Goal: Task Accomplishment & Management: Use online tool/utility

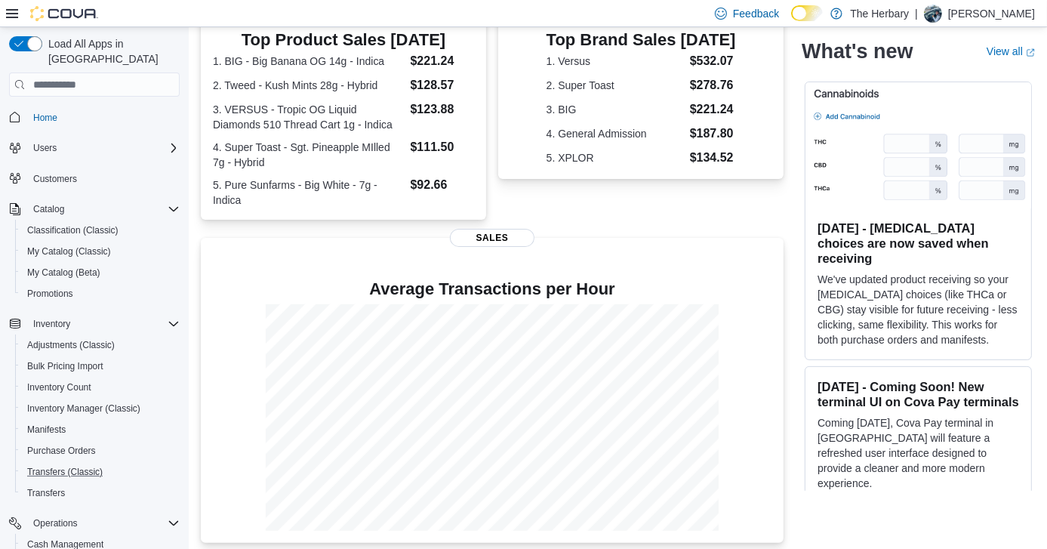
scroll to position [172, 0]
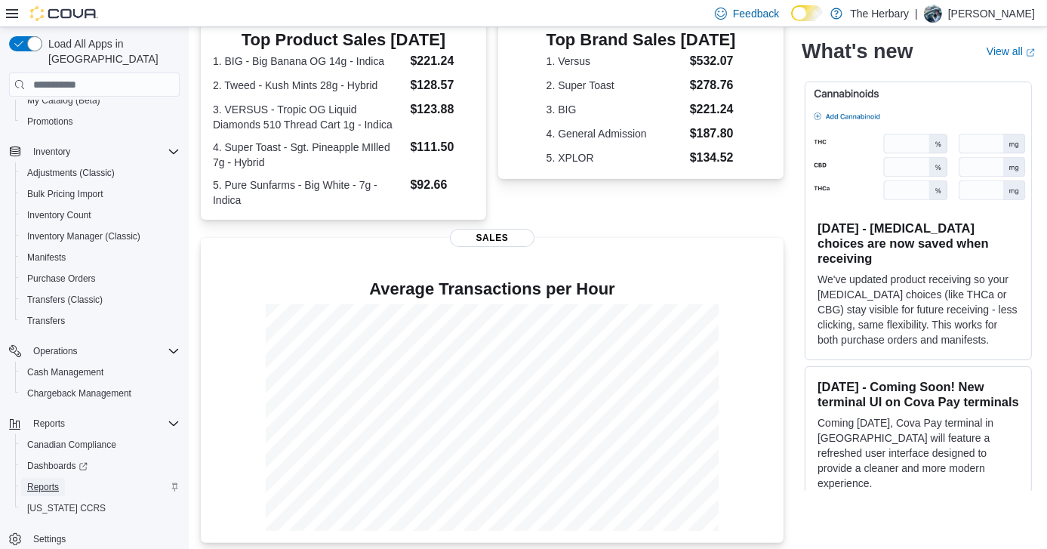
click at [54, 481] on span "Reports" at bounding box center [43, 487] width 32 height 12
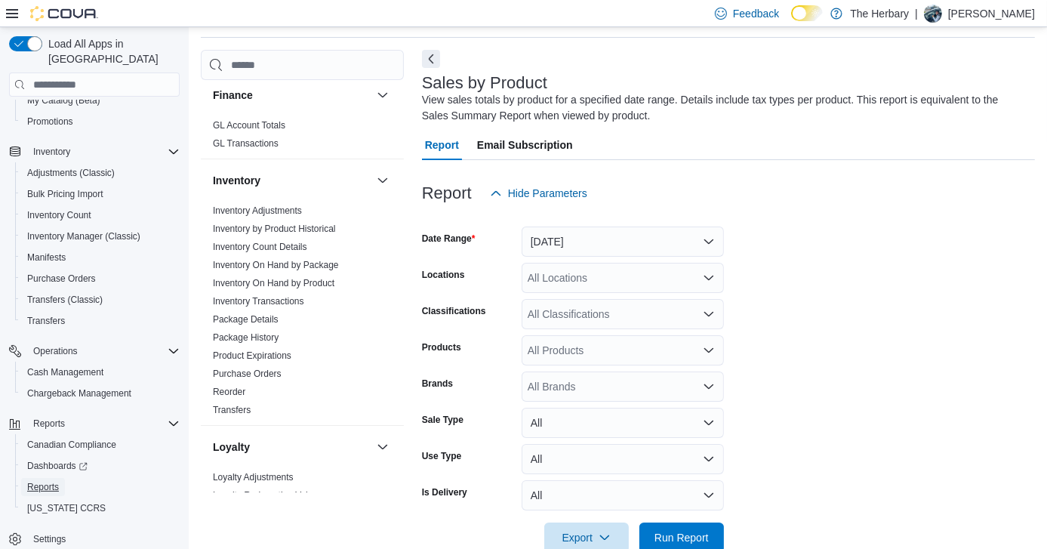
scroll to position [453, 0]
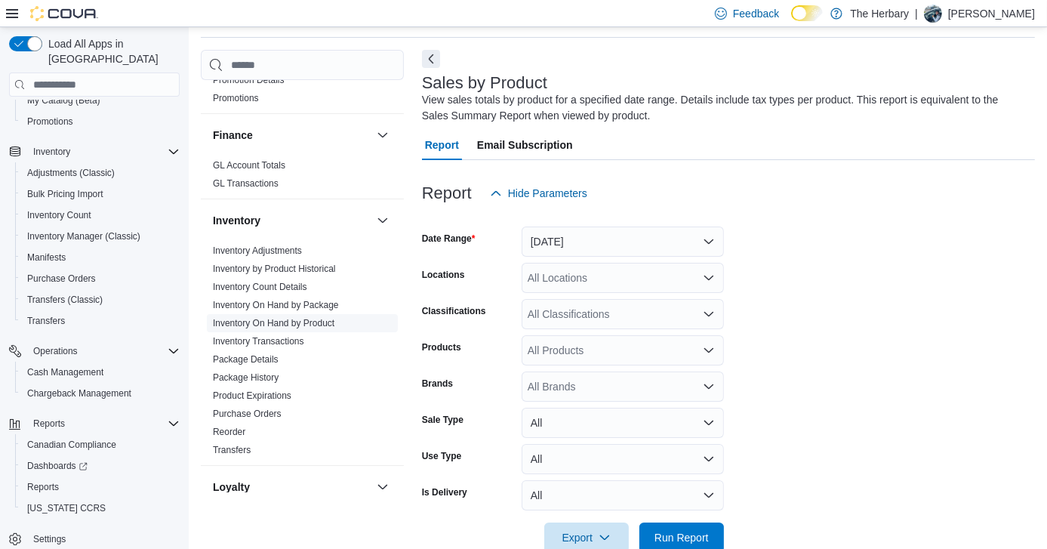
click at [319, 318] on link "Inventory On Hand by Product" at bounding box center [274, 323] width 122 height 11
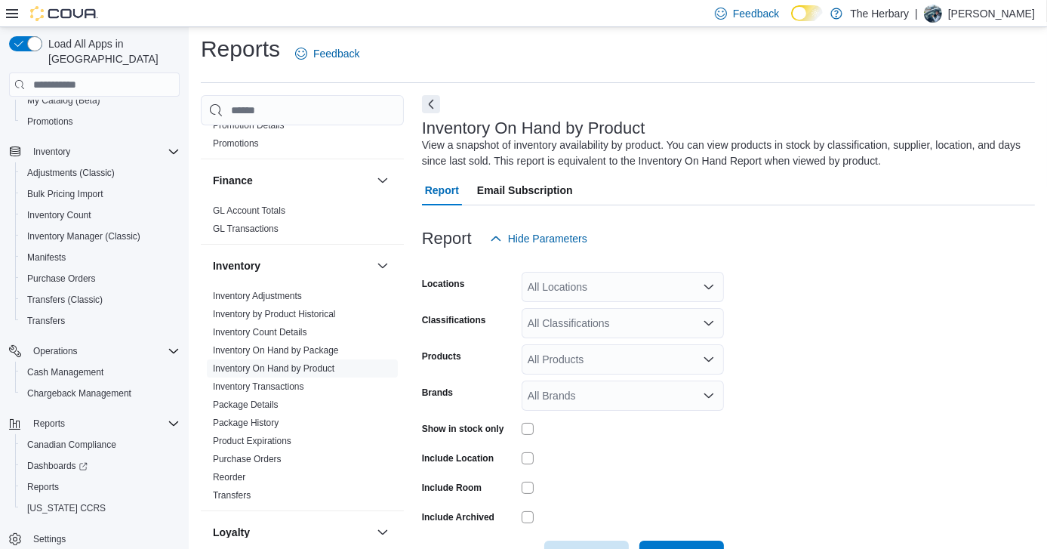
scroll to position [51, 0]
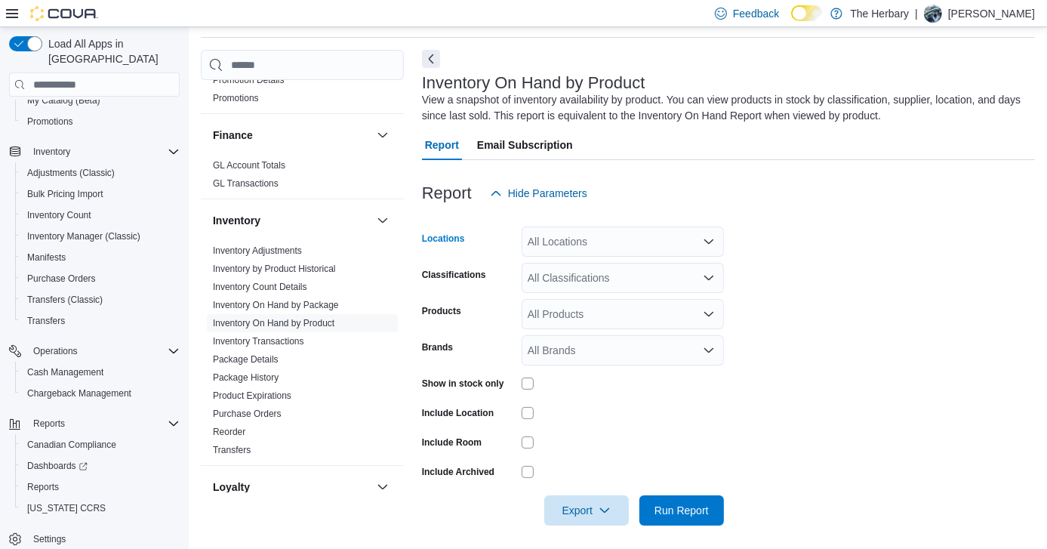
click at [707, 241] on icon "Open list of options" at bounding box center [709, 241] width 9 height 5
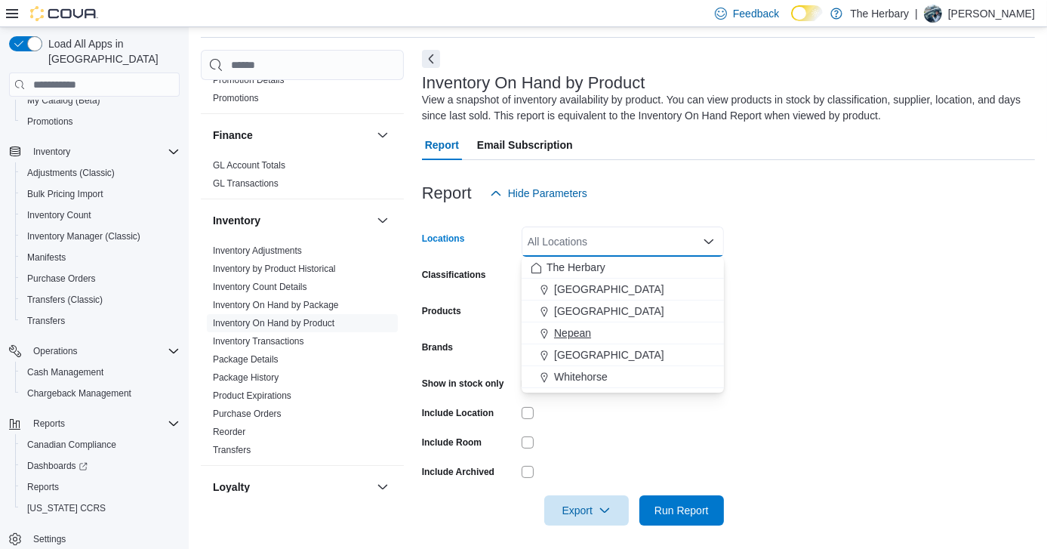
click at [581, 325] on span "Nepean" at bounding box center [572, 332] width 37 height 15
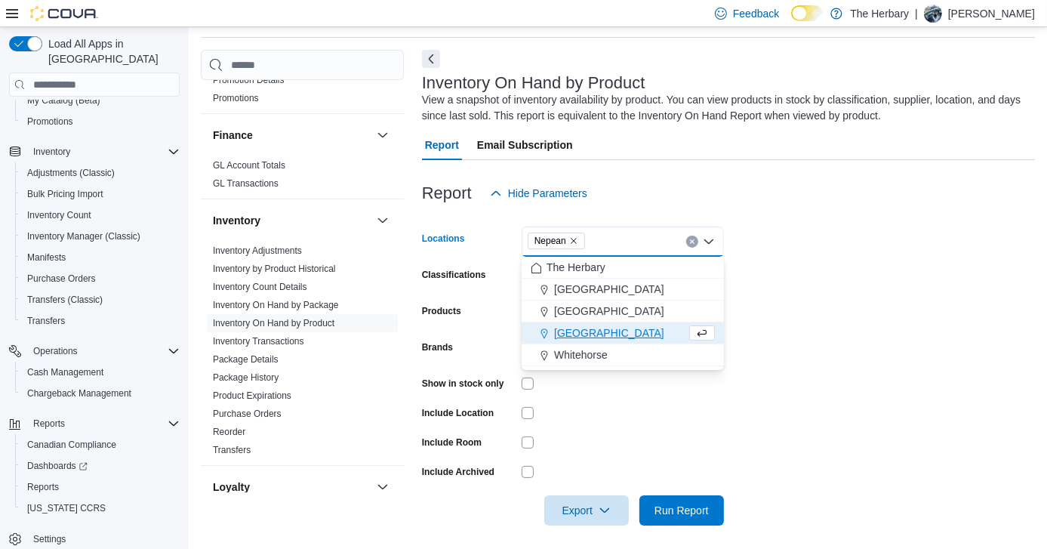
click at [810, 402] on form "Locations Nepean Combo box. Selected. [GEOGRAPHIC_DATA]. Press Backspace to del…" at bounding box center [728, 366] width 613 height 317
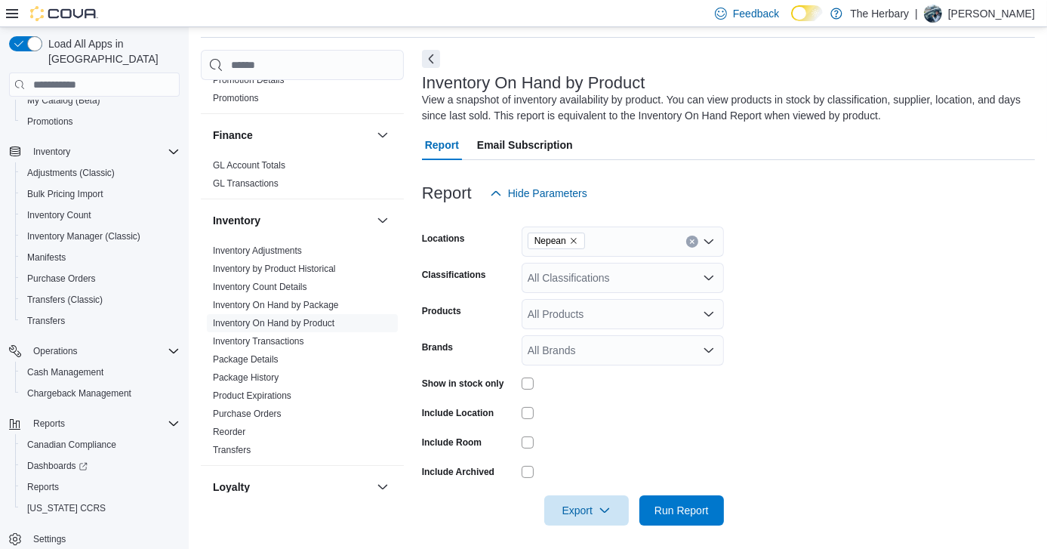
click at [620, 358] on div "All Brands" at bounding box center [623, 350] width 202 height 30
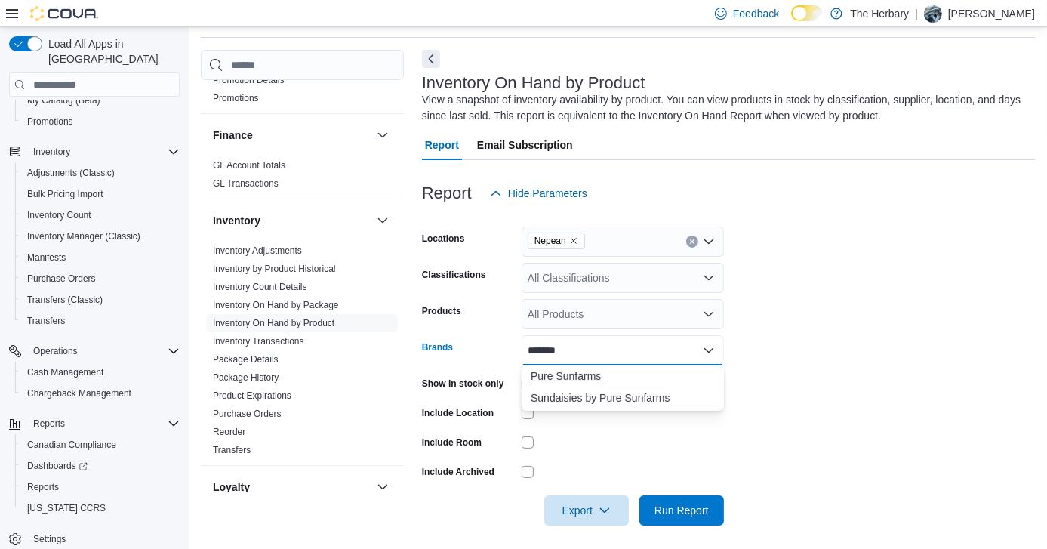
type input "*******"
click at [583, 374] on span "Pure Sunfarms" at bounding box center [623, 376] width 184 height 15
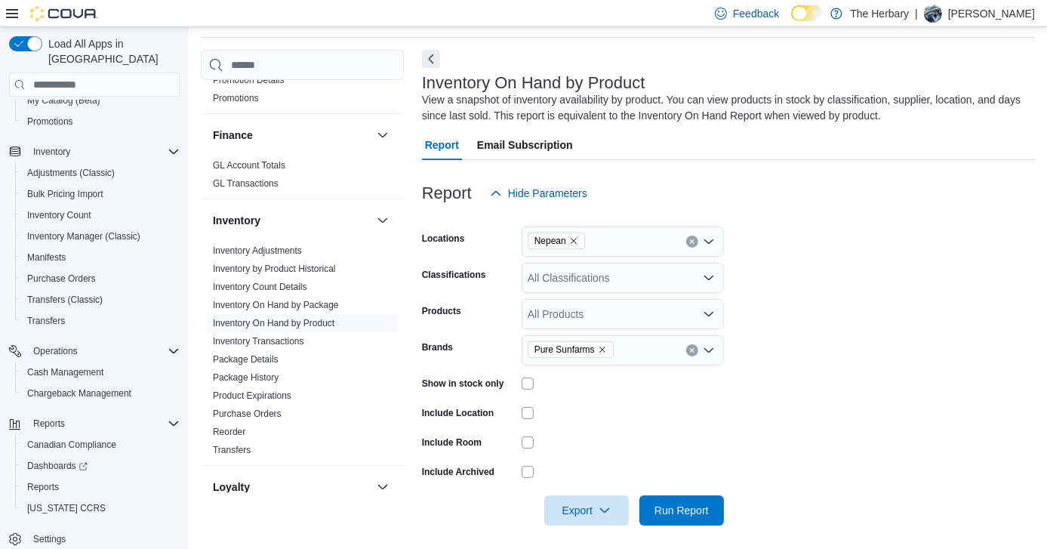
click at [873, 424] on form "Locations Nepean Classifications All Classifications Products All Products Bran…" at bounding box center [728, 366] width 613 height 317
click at [684, 514] on span "Run Report" at bounding box center [682, 509] width 54 height 15
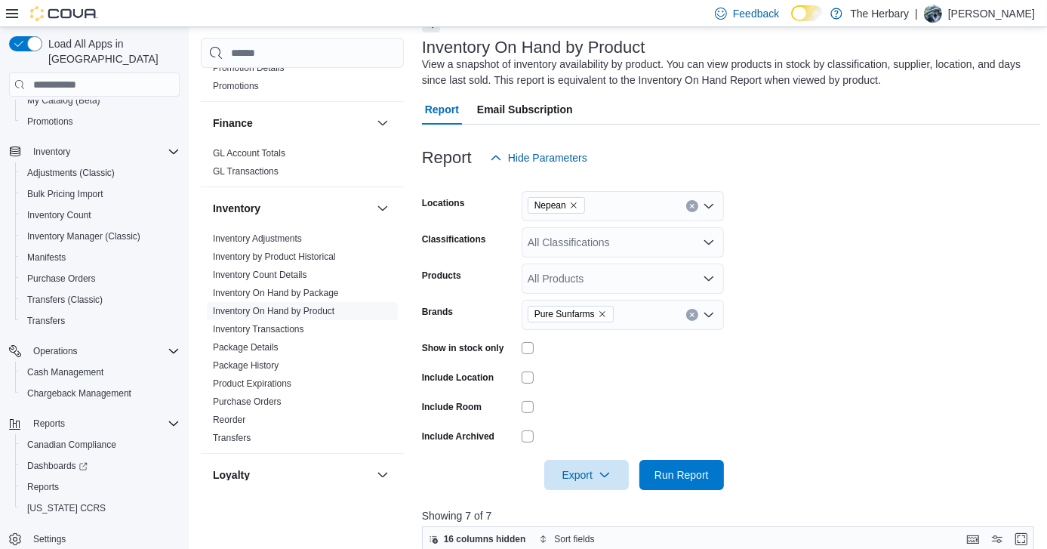
scroll to position [82, 0]
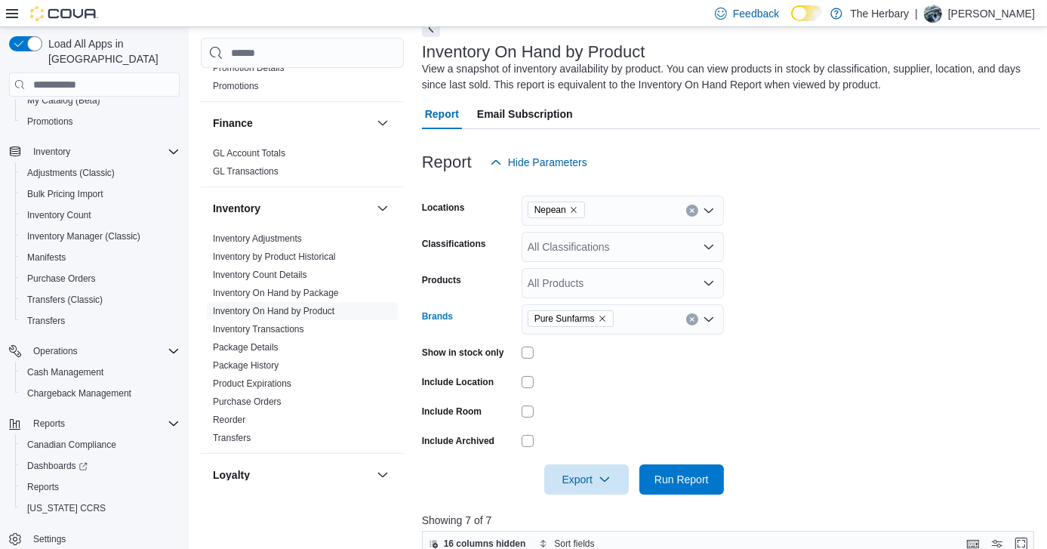
click at [686, 316] on button "Clear input" at bounding box center [692, 319] width 12 height 12
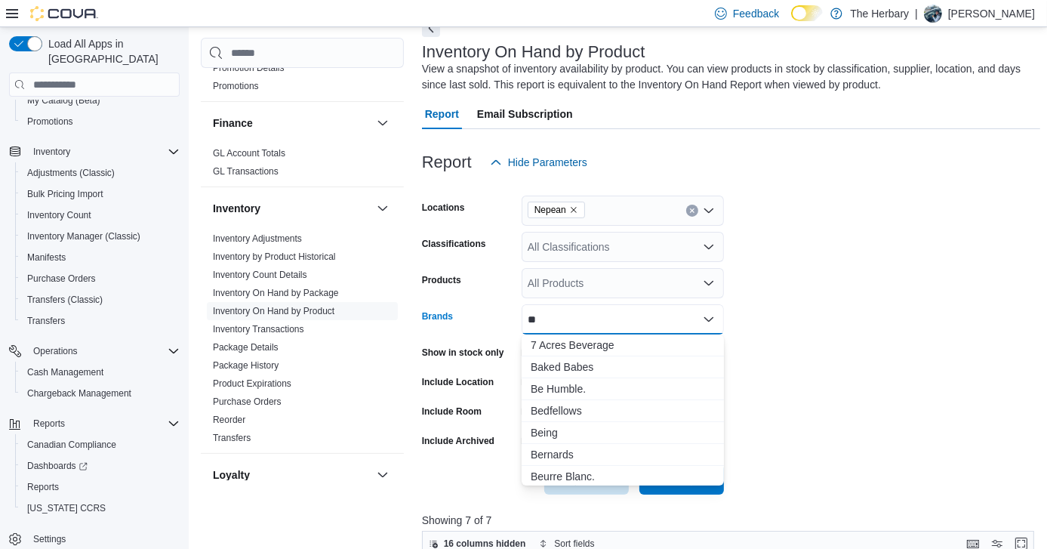
type input "*"
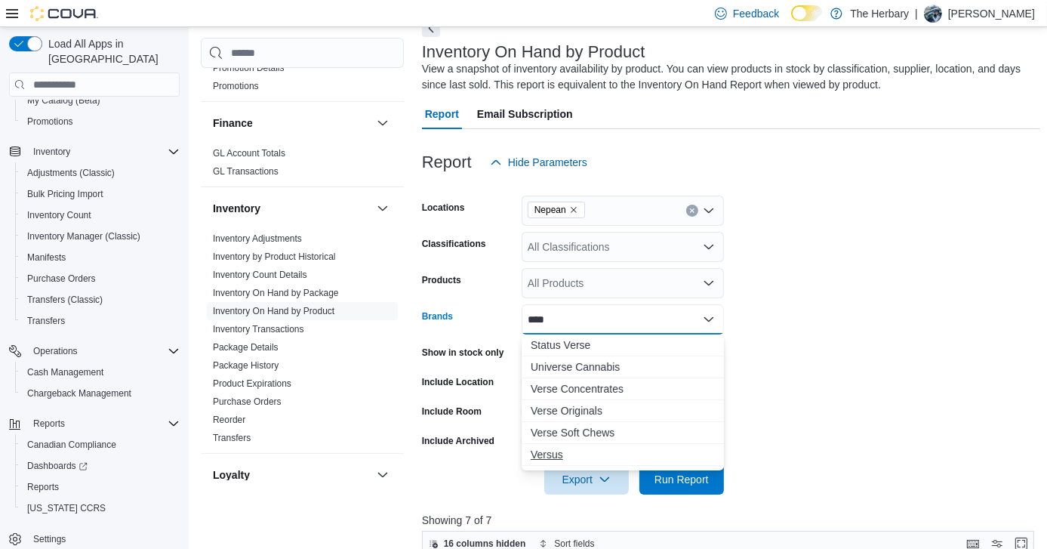
type input "****"
click at [562, 456] on span "Versus" at bounding box center [623, 454] width 184 height 15
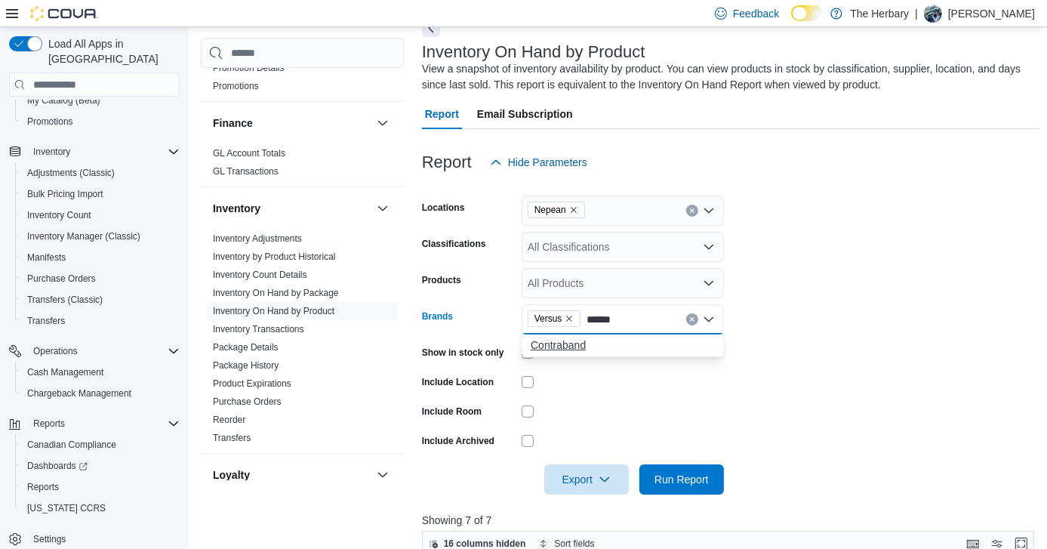
type input "******"
click at [565, 341] on span "Contraband" at bounding box center [623, 345] width 184 height 15
click at [809, 344] on form "Locations Nepean Classifications All Classifications Products All Products Bran…" at bounding box center [731, 335] width 618 height 317
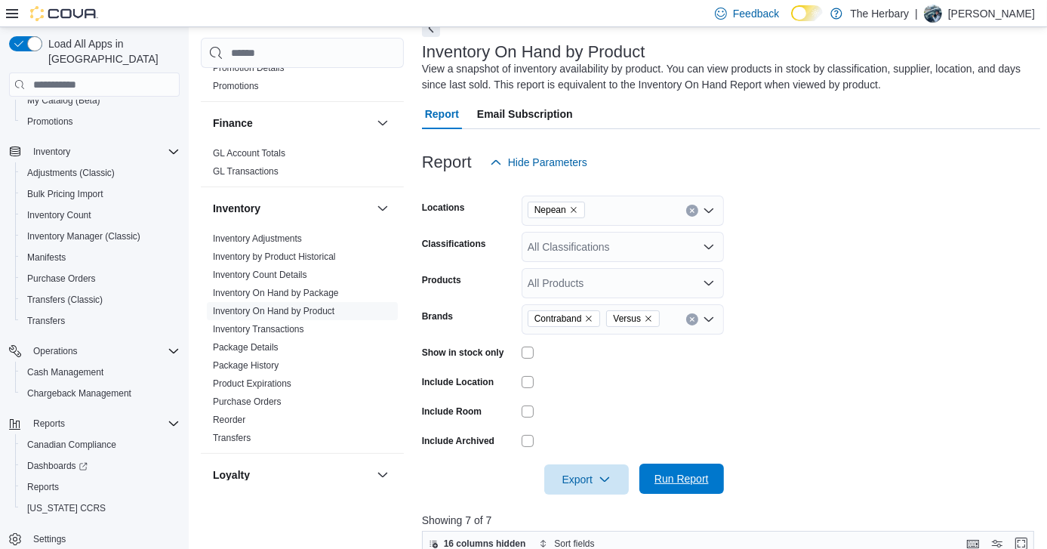
click at [692, 475] on span "Run Report" at bounding box center [682, 478] width 54 height 15
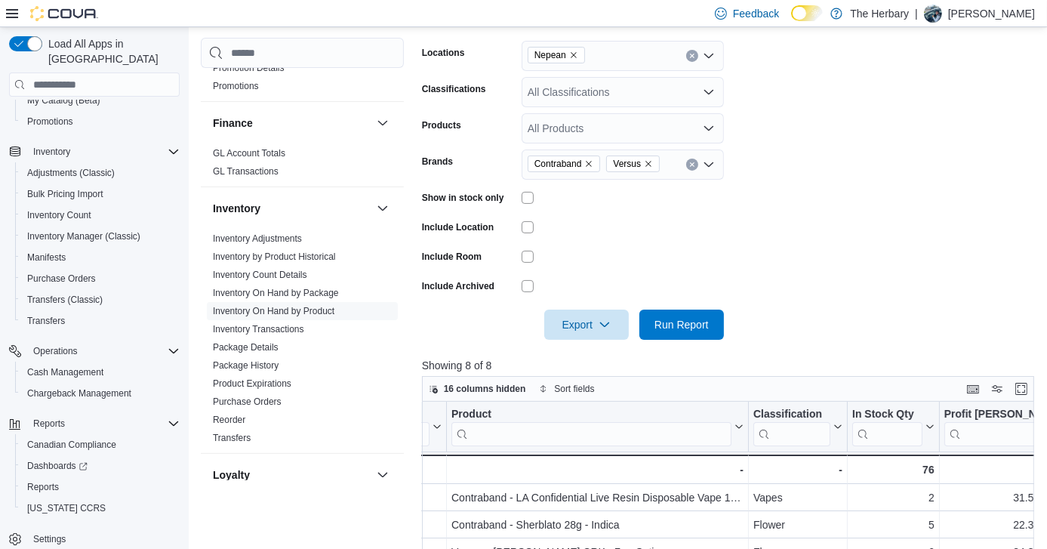
scroll to position [236, 0]
click at [637, 97] on div "All Classifications" at bounding box center [623, 93] width 202 height 30
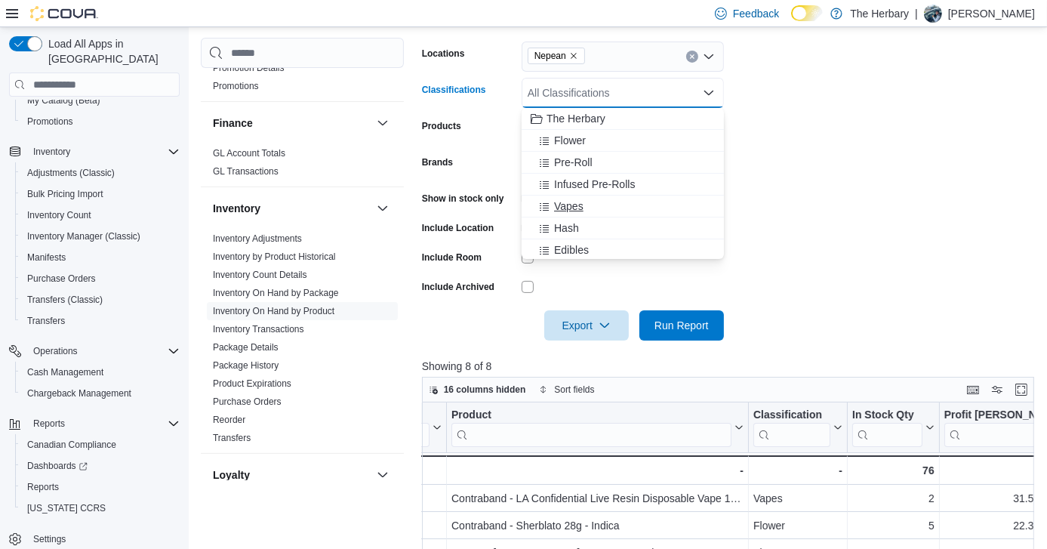
click at [580, 208] on span "Vapes" at bounding box center [568, 206] width 29 height 15
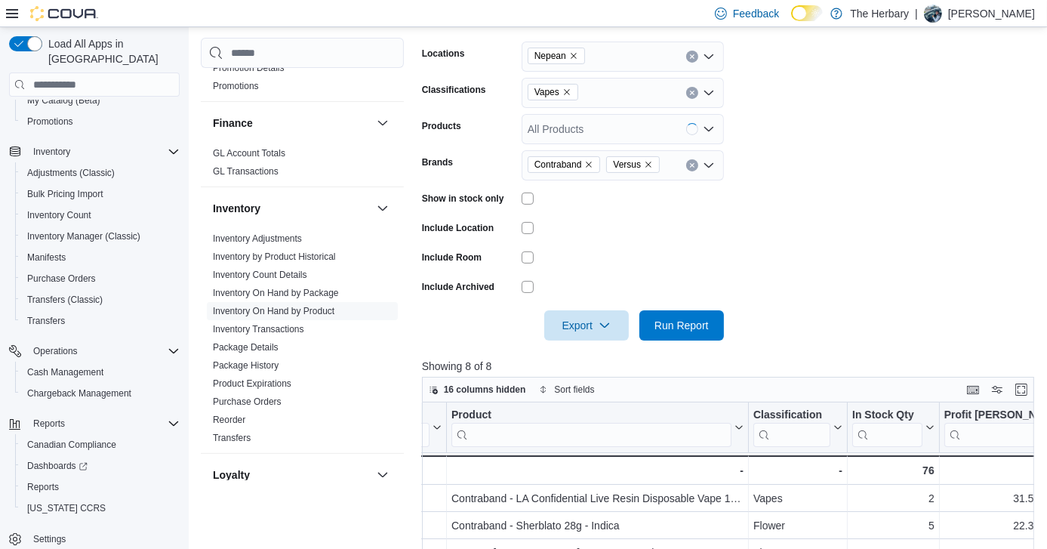
click at [677, 304] on div at bounding box center [731, 304] width 618 height 12
click at [682, 317] on span "Run Report" at bounding box center [682, 325] width 66 height 30
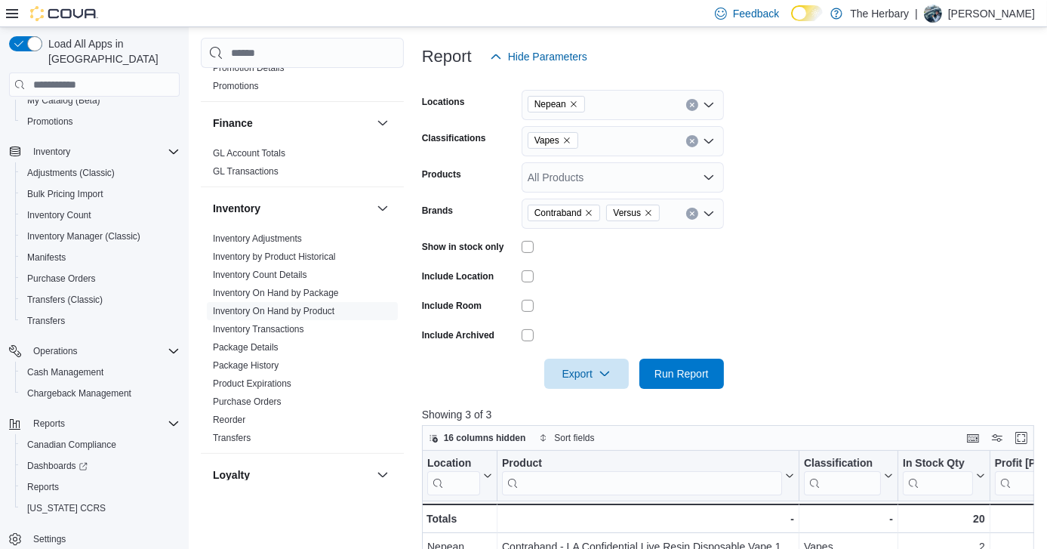
scroll to position [187, 0]
click at [690, 144] on icon "Clear input" at bounding box center [692, 141] width 6 height 6
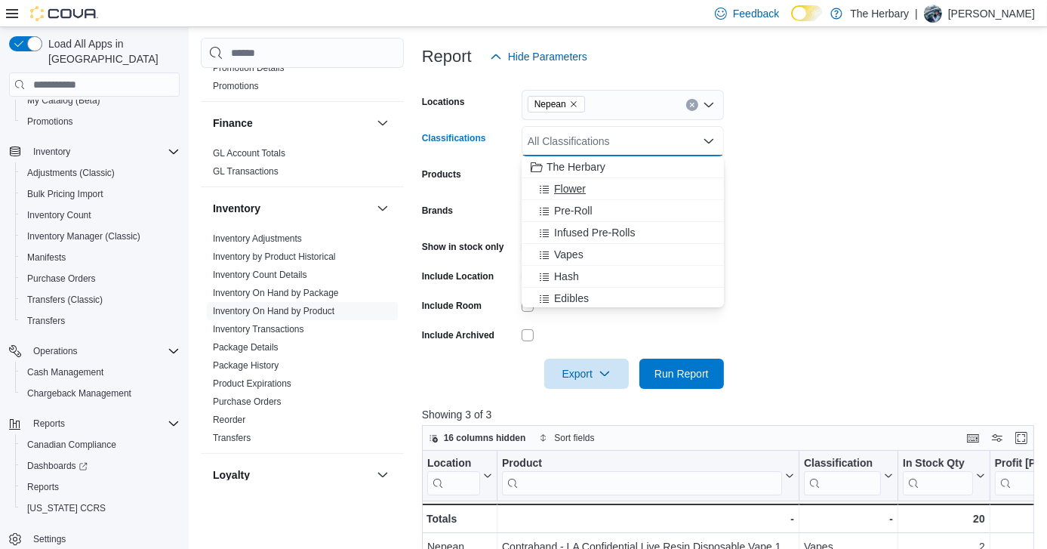
click at [572, 182] on span "Flower" at bounding box center [570, 188] width 32 height 15
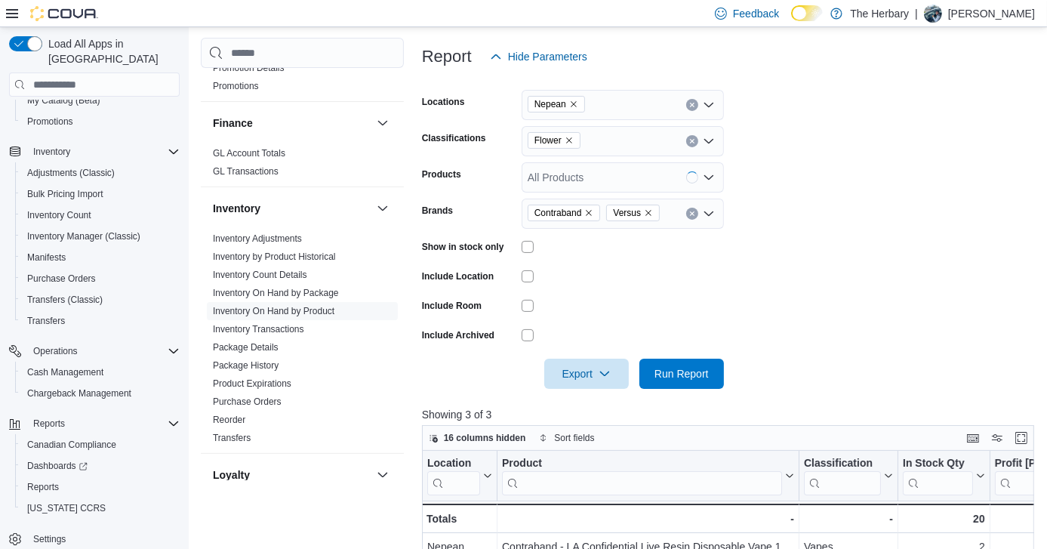
click at [862, 242] on form "Locations Nepean Classifications Flower Products All Products Brands Contraband…" at bounding box center [731, 230] width 618 height 317
click at [688, 211] on button "Clear input" at bounding box center [692, 214] width 12 height 12
click at [608, 180] on div "All Products" at bounding box center [623, 177] width 202 height 30
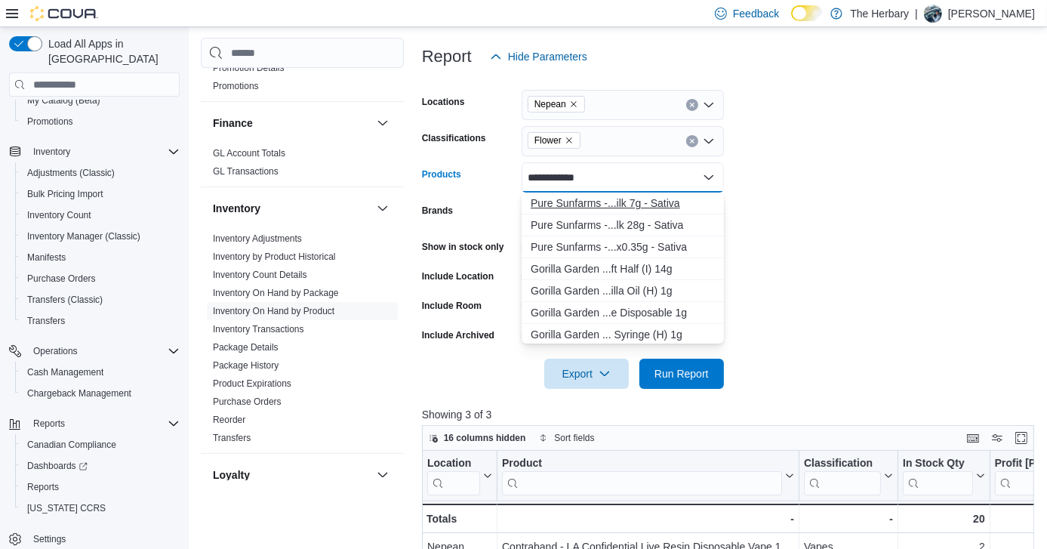
type input "**********"
click at [616, 202] on div "Pure Sunfarms -...ilk 7g - Sativa" at bounding box center [623, 203] width 184 height 15
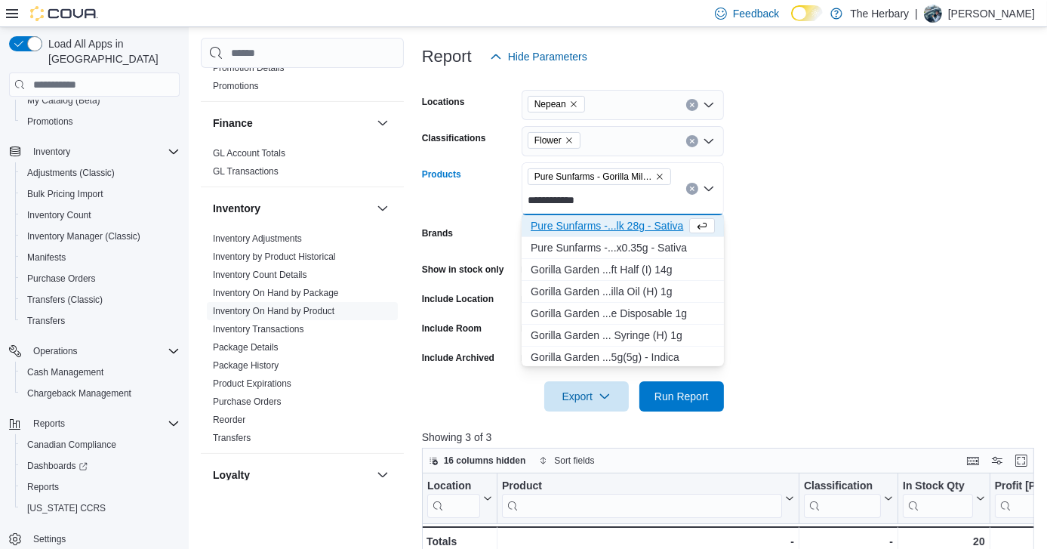
type input "**********"
click at [619, 223] on div "Pure Sunfarms -...lk 28g - Sativa" at bounding box center [609, 225] width 156 height 15
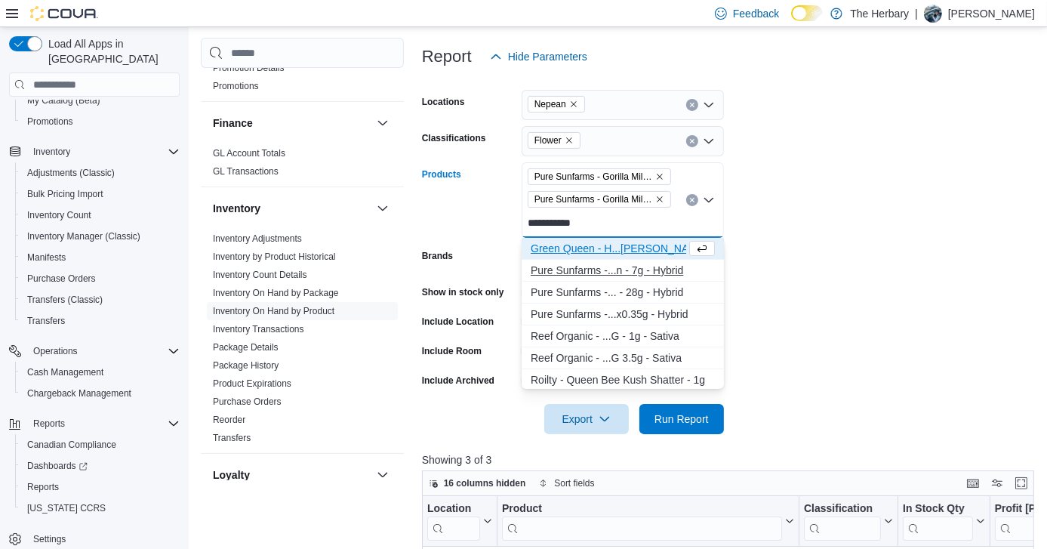
type input "**********"
click at [637, 271] on div "Pure Sunfarms -...n - 7g - Hybrid" at bounding box center [623, 270] width 184 height 15
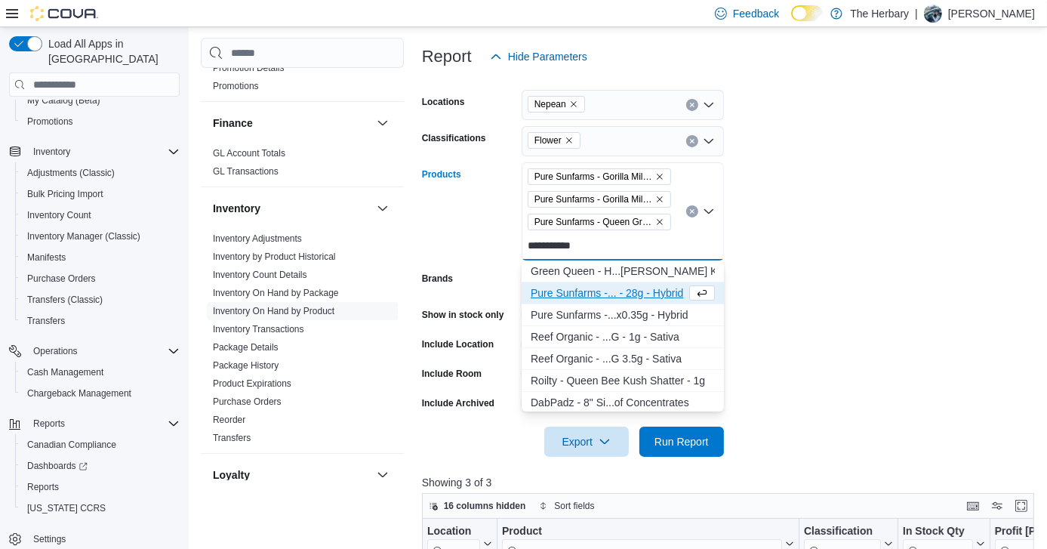
type input "**********"
click at [640, 289] on div "Pure Sunfarms -... - 28g - Hybrid" at bounding box center [609, 292] width 156 height 15
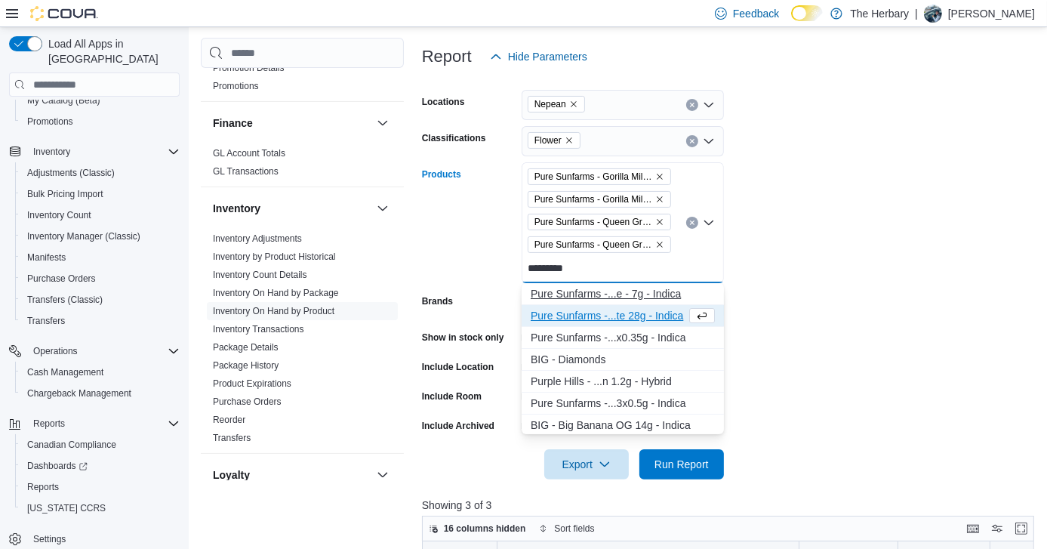
type input "*********"
click at [631, 291] on div "Pure Sunfarms -...e - 7g - Indica" at bounding box center [623, 293] width 184 height 15
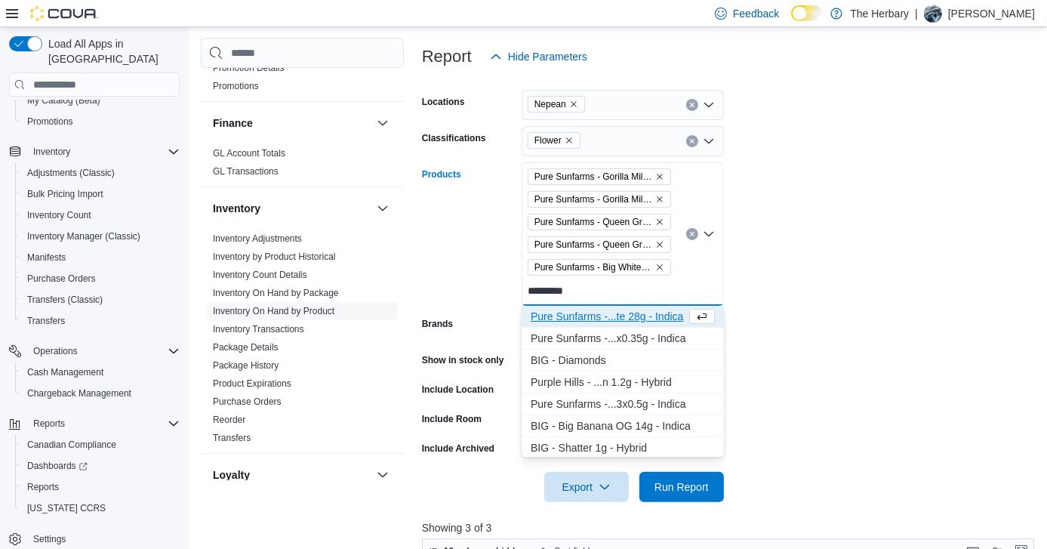
type input "*********"
click at [632, 312] on div "Pure Sunfarms -...te 28g - Indica" at bounding box center [609, 316] width 156 height 15
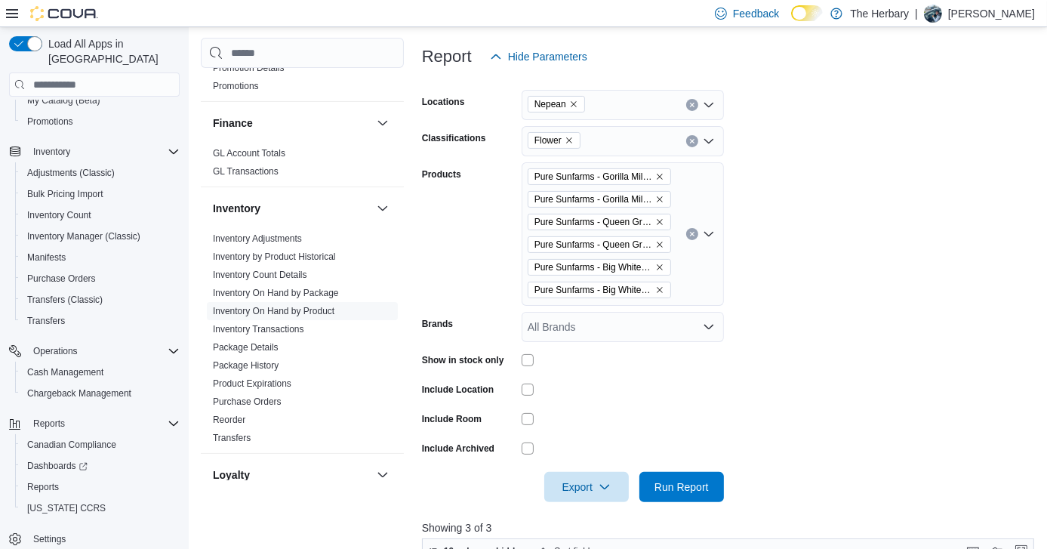
click at [781, 328] on form "Locations Nepean Classifications Flower Products Pure Sunfarms - Gorilla Milk 7…" at bounding box center [731, 287] width 618 height 430
click at [689, 105] on icon "Clear input" at bounding box center [692, 105] width 6 height 6
click at [800, 282] on form "Locations All Locations Classifications Flower Products Pure Sunfarms - Gorilla…" at bounding box center [731, 287] width 618 height 430
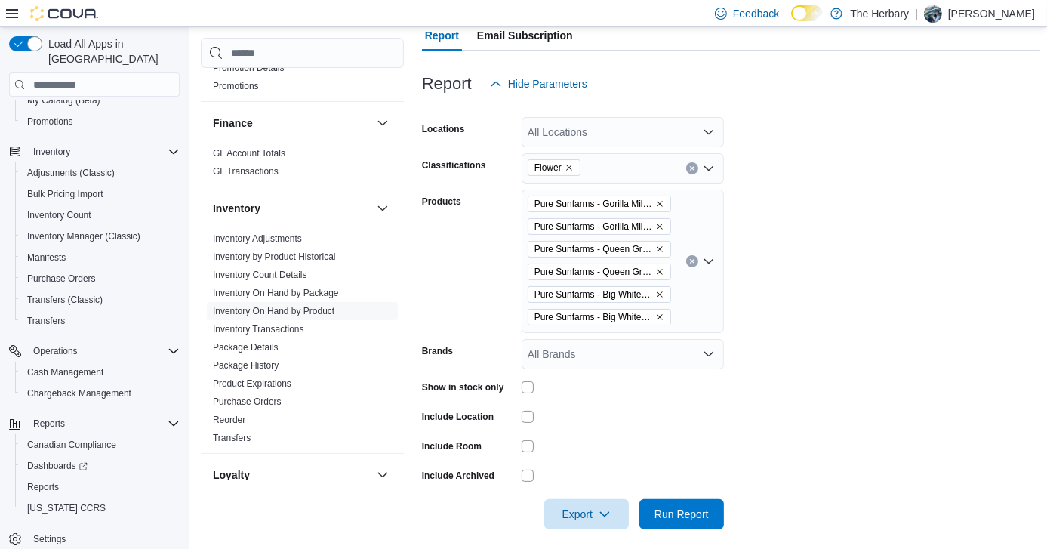
scroll to position [163, 0]
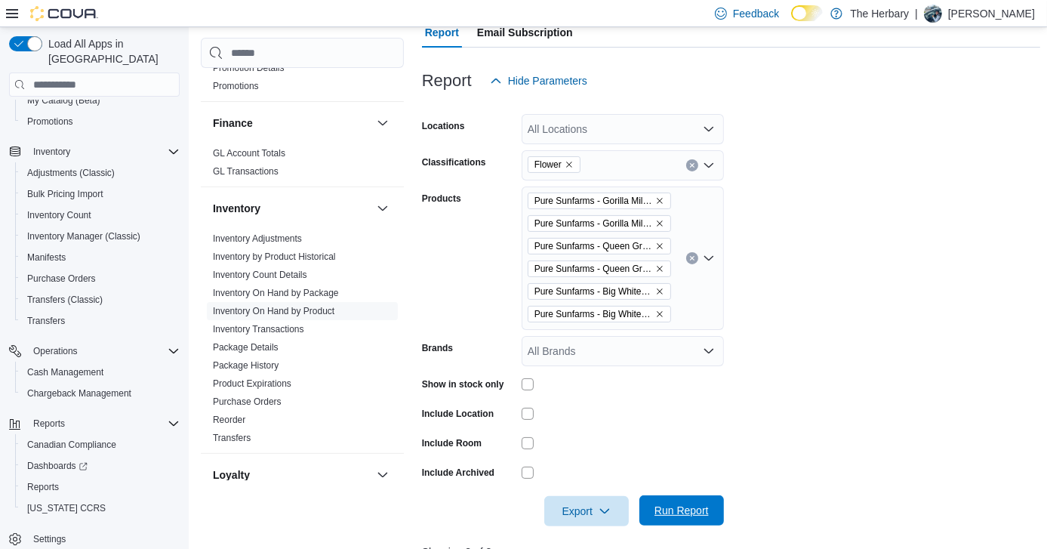
click at [686, 507] on span "Run Report" at bounding box center [682, 510] width 54 height 15
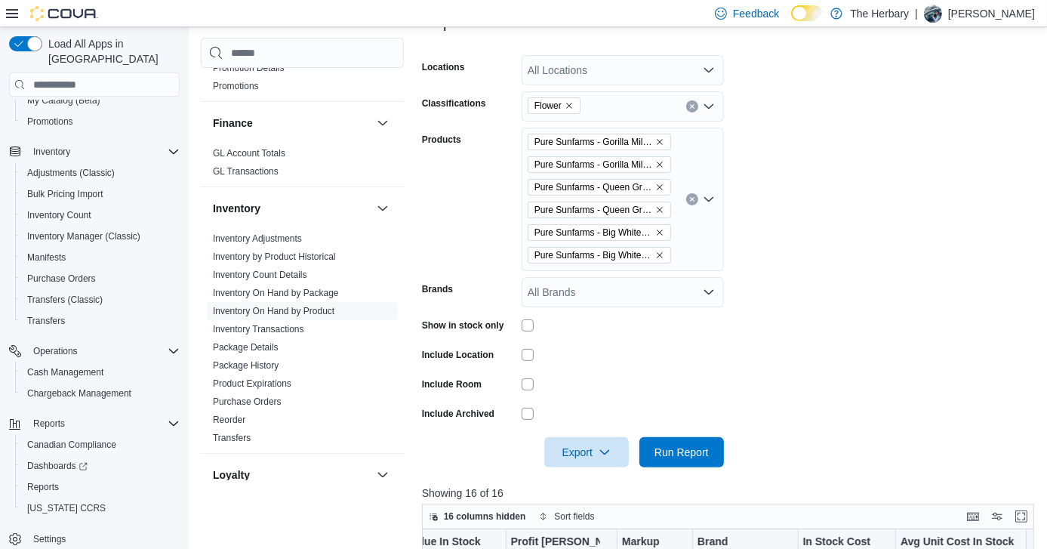
scroll to position [217, 0]
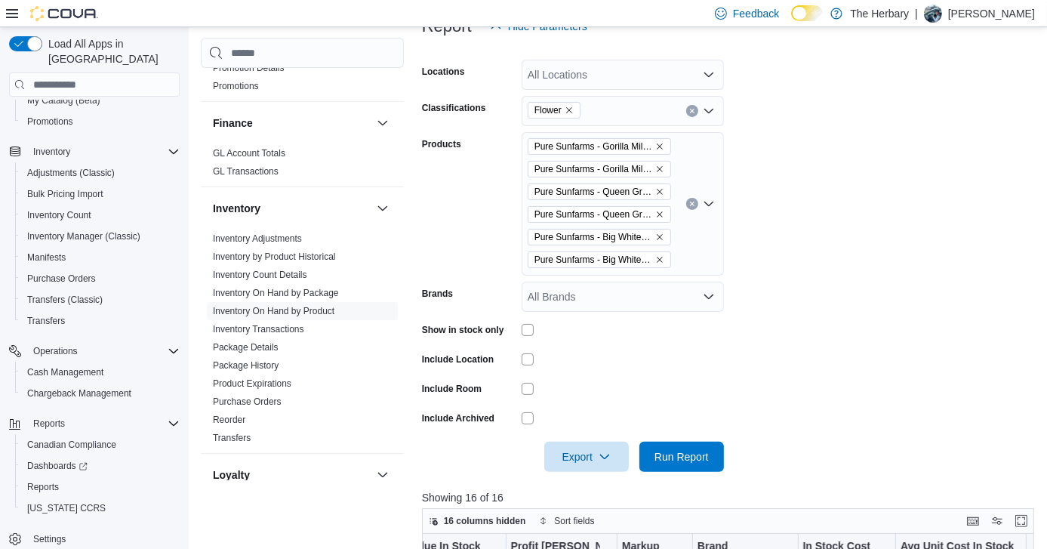
click at [689, 111] on icon "Clear input" at bounding box center [692, 111] width 6 height 6
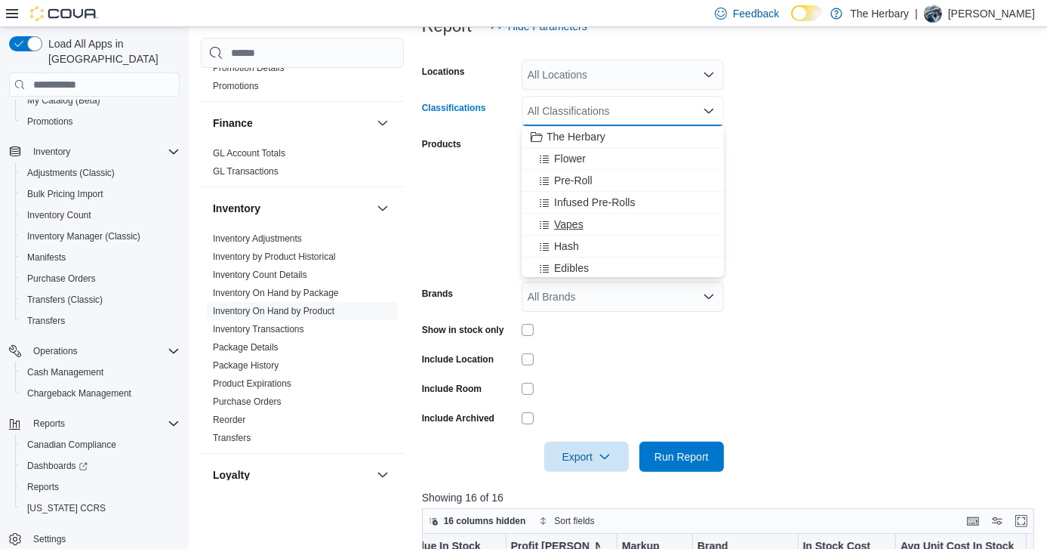
click at [578, 217] on span "Vapes" at bounding box center [568, 224] width 29 height 15
click at [831, 223] on form "Locations All Locations Classifications Vapes Combo box. Selected. Vapes. Press…" at bounding box center [731, 257] width 618 height 430
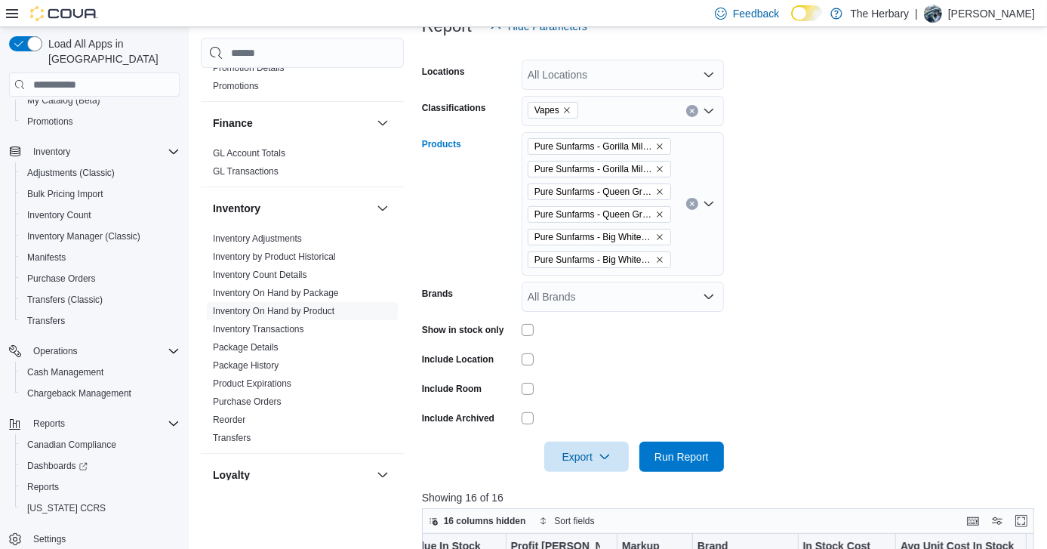
click at [689, 199] on button "Clear input" at bounding box center [692, 204] width 12 height 12
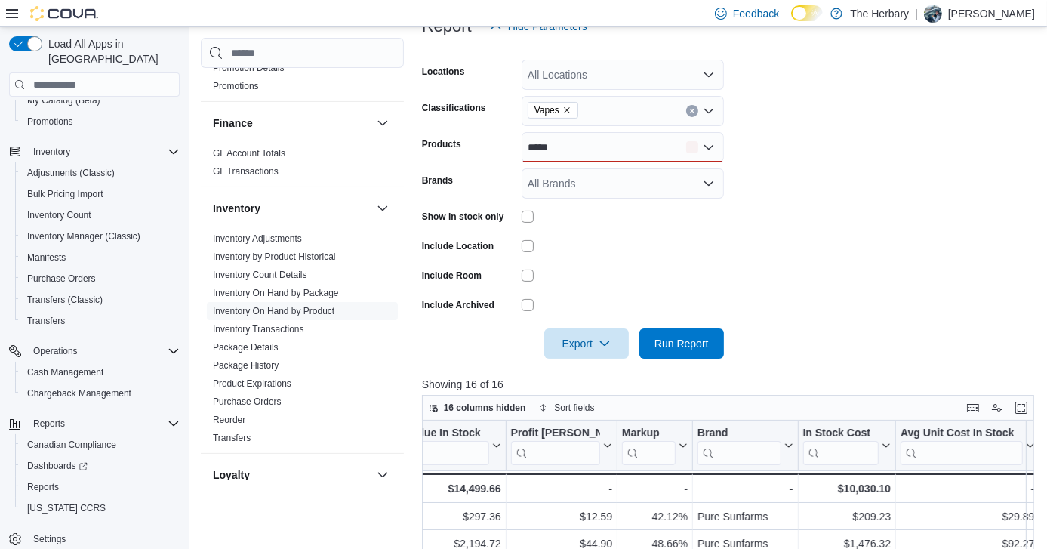
click at [754, 158] on form "Locations All Locations Classifications Vapes Products ***** Brands All Brands …" at bounding box center [731, 200] width 618 height 317
click at [631, 137] on div "*****" at bounding box center [623, 147] width 202 height 30
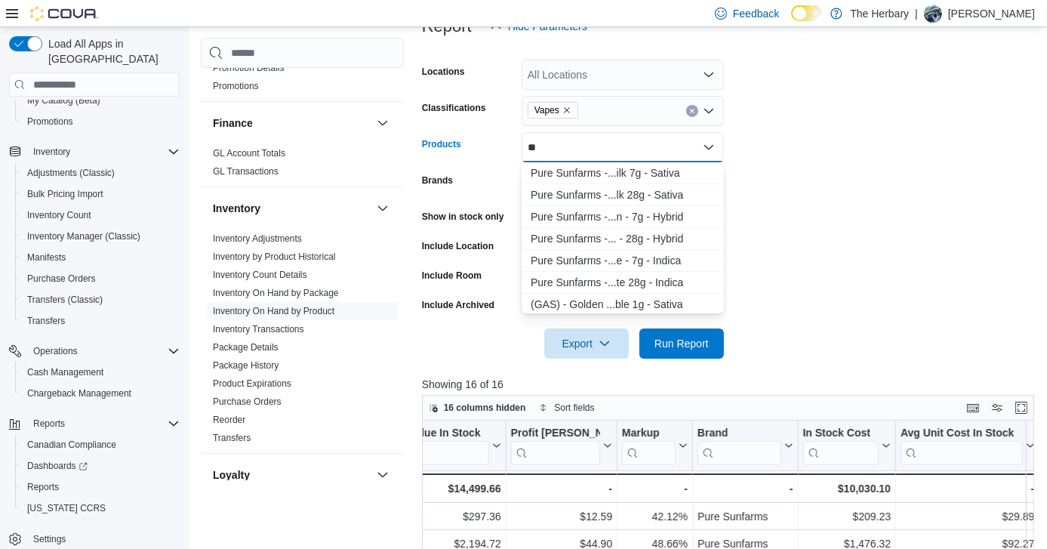
type input "*"
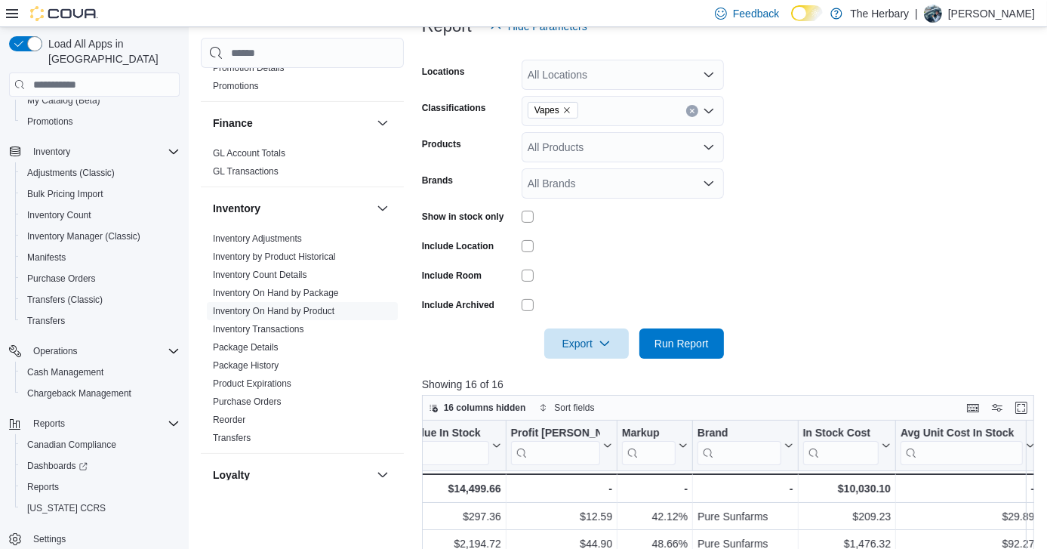
click at [894, 191] on form "Locations All Locations Classifications Vapes Products All Products Brands All …" at bounding box center [731, 200] width 618 height 317
click at [645, 186] on div "All Brands" at bounding box center [623, 183] width 202 height 30
type input "*****"
click at [552, 207] on span "Versus" at bounding box center [623, 209] width 184 height 15
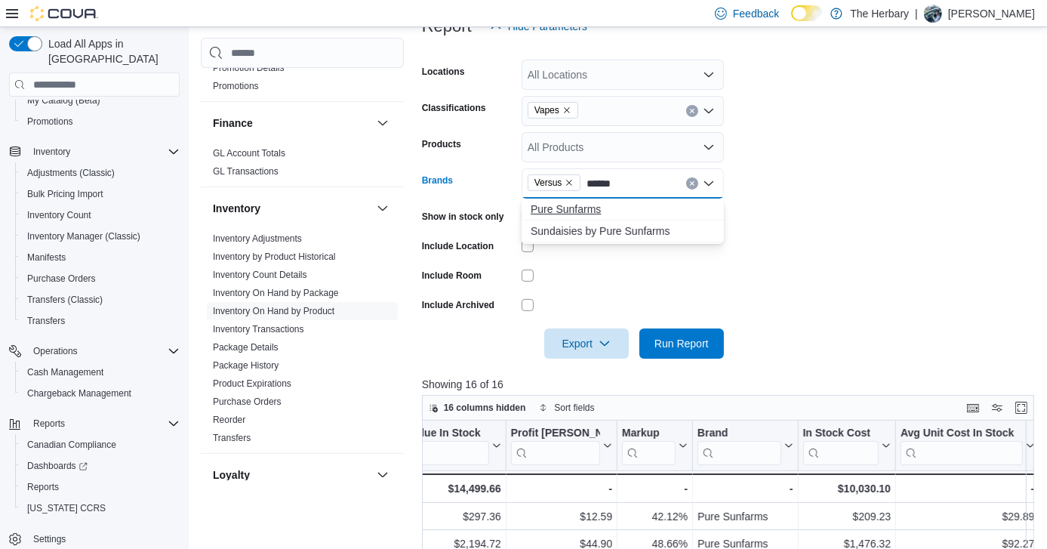
type input "******"
click at [583, 208] on span "Pure Sunfarms" at bounding box center [623, 209] width 184 height 15
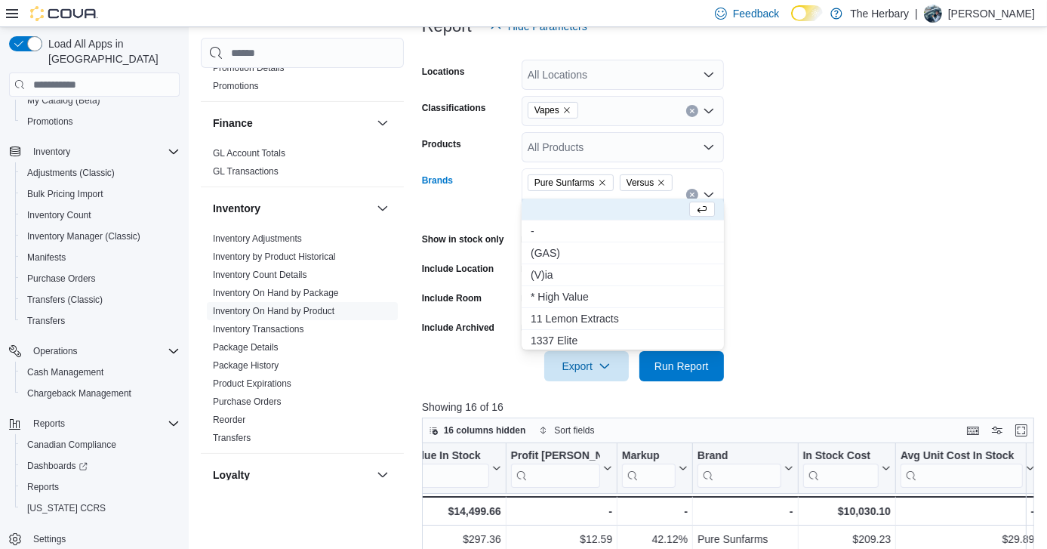
click at [603, 180] on icon "Remove Pure Sunfarms from selection in this group" at bounding box center [602, 182] width 9 height 9
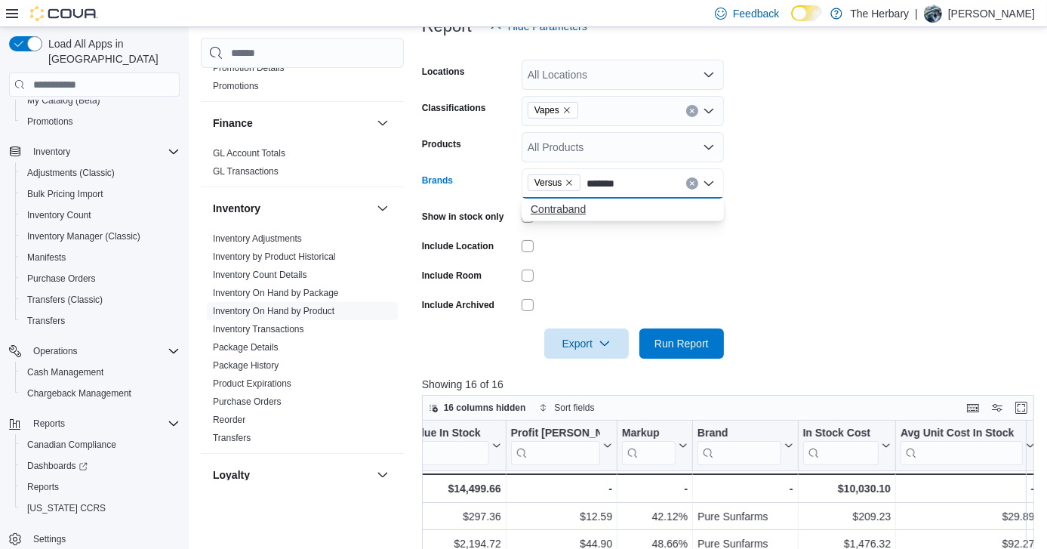
type input "*******"
click at [566, 207] on span "Contraband" at bounding box center [623, 209] width 184 height 15
click at [810, 299] on form "Locations All Locations Classifications Vapes Products All Products Brands Cont…" at bounding box center [731, 200] width 618 height 317
click at [708, 327] on div at bounding box center [731, 322] width 618 height 12
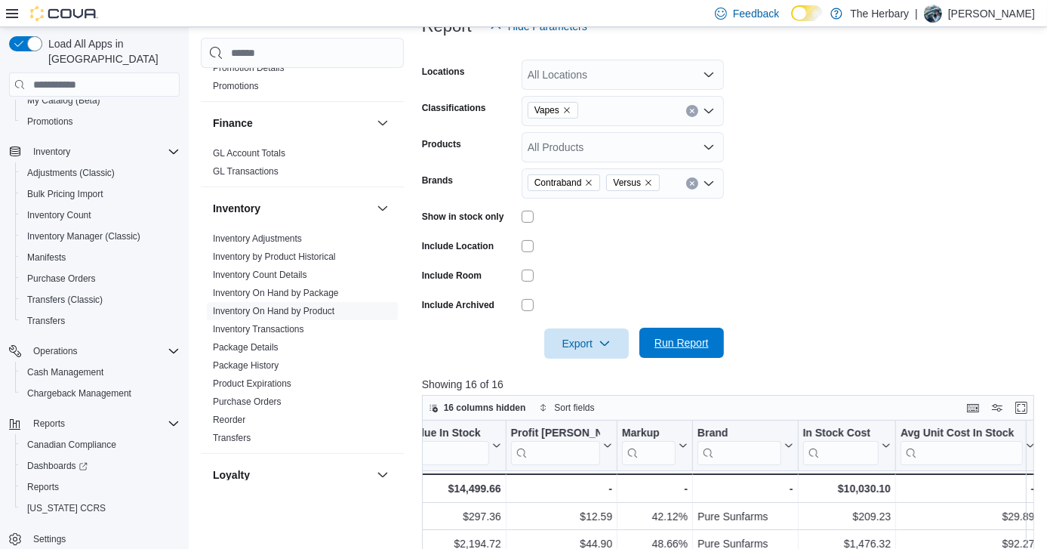
click at [687, 349] on span "Run Report" at bounding box center [682, 342] width 54 height 15
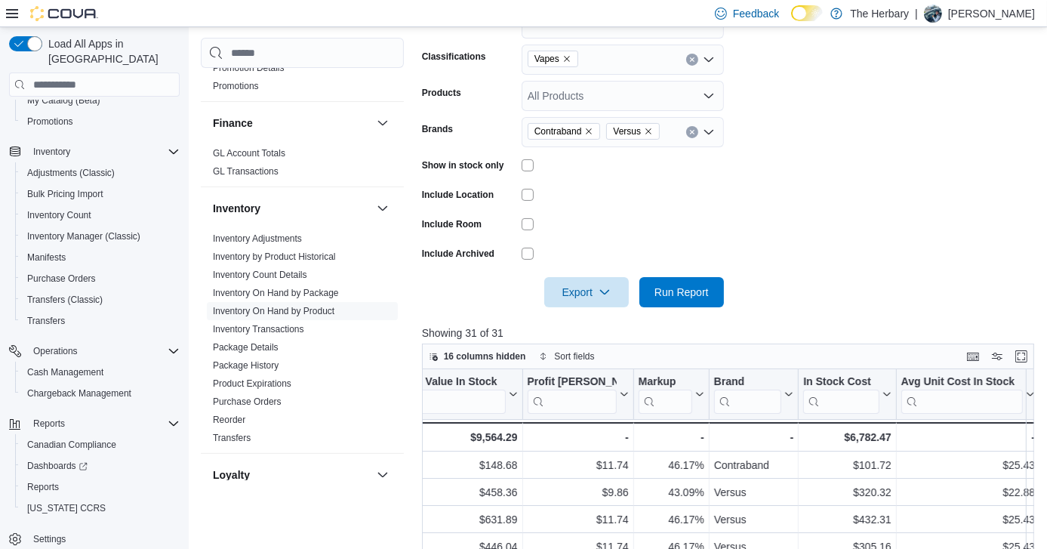
scroll to position [251, 0]
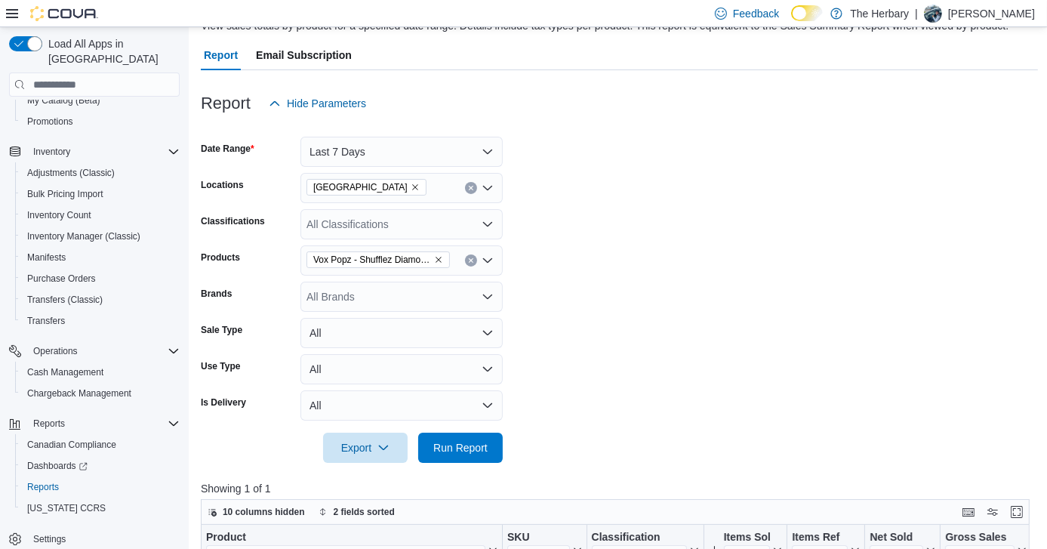
scroll to position [125, 0]
click at [470, 257] on icon "Clear input" at bounding box center [471, 260] width 6 height 6
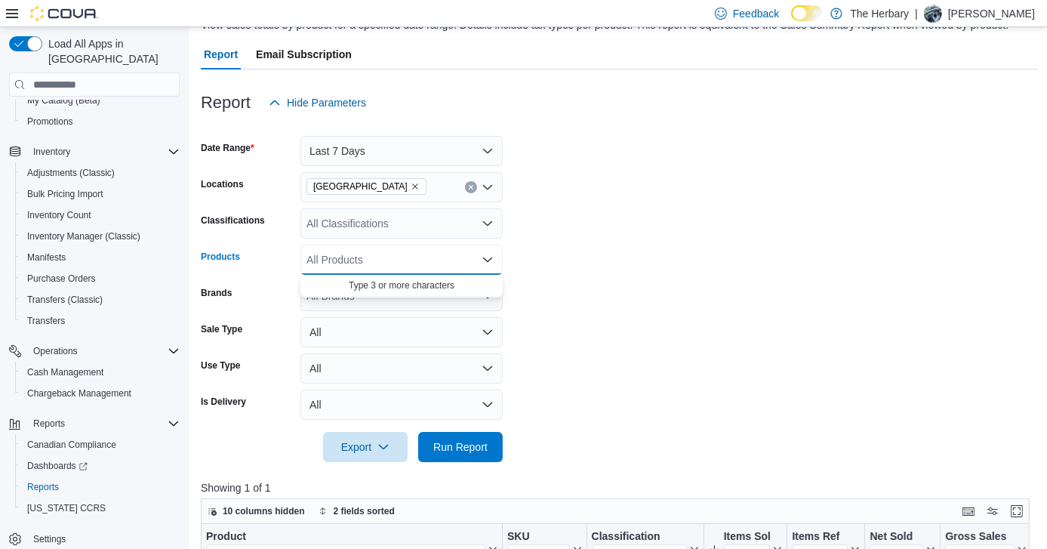
click at [471, 187] on icon "Clear input" at bounding box center [471, 188] width 4 height 4
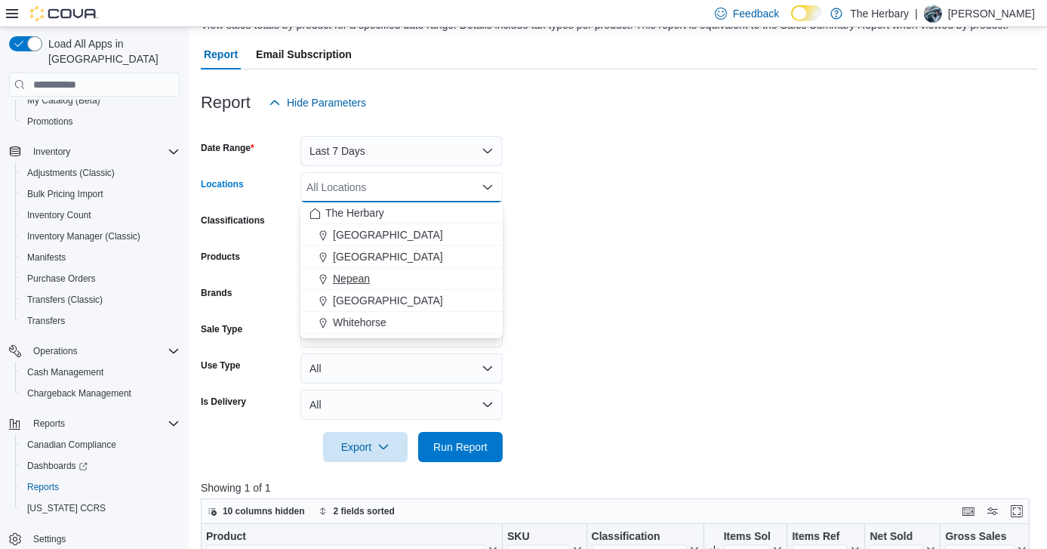
click at [358, 276] on span "Nepean" at bounding box center [351, 278] width 37 height 15
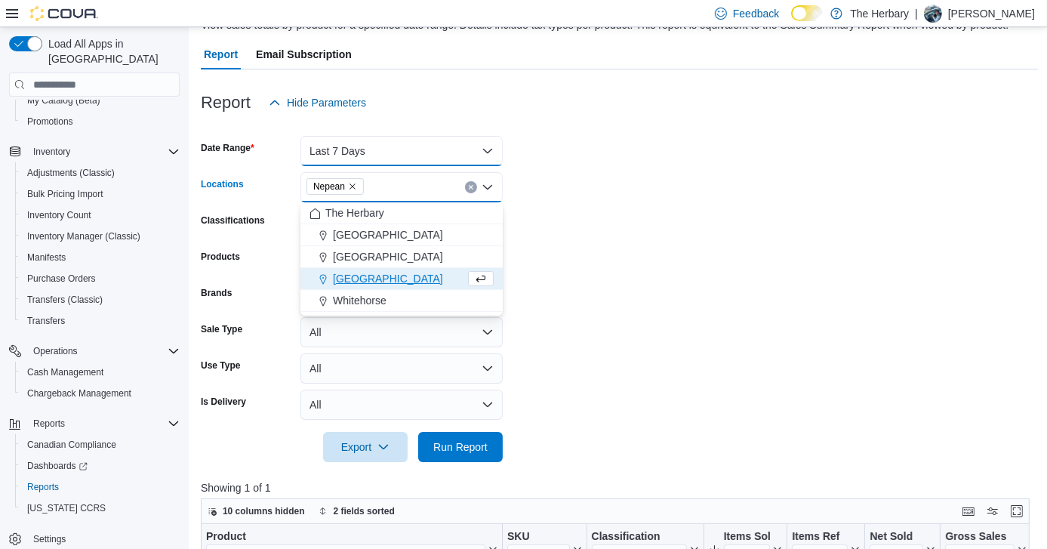
click at [429, 164] on button "Last 7 Days" at bounding box center [402, 151] width 202 height 30
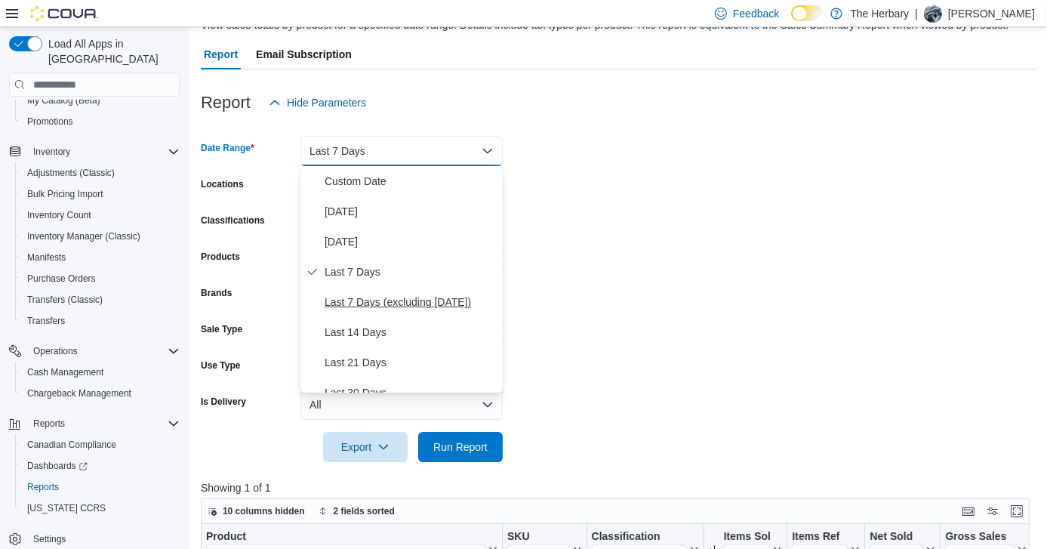
scroll to position [227, 0]
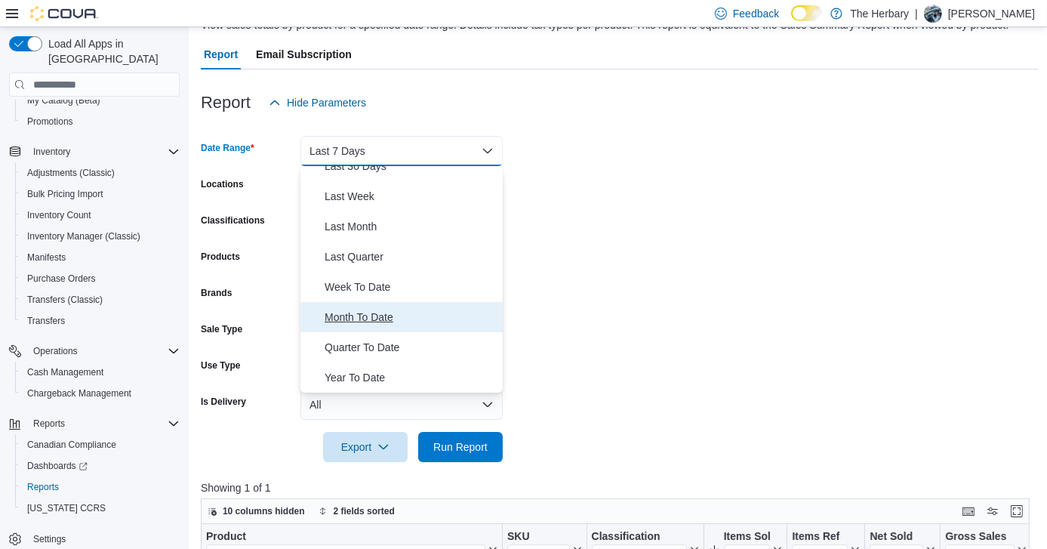
click at [376, 322] on span "Month To Date" at bounding box center [411, 317] width 172 height 18
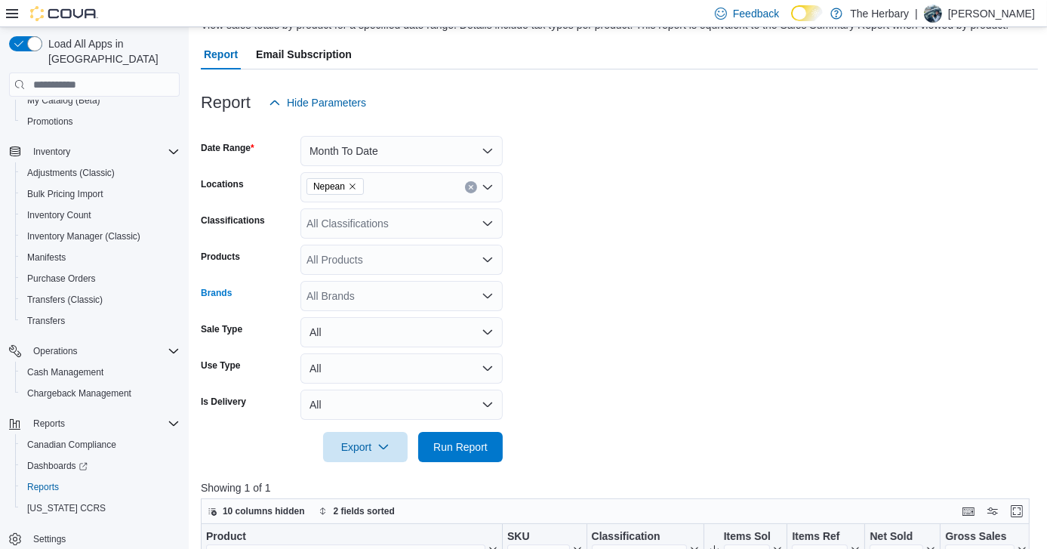
click at [396, 292] on div "All Brands" at bounding box center [402, 296] width 202 height 30
type input "******"
click at [359, 322] on span "Pure Sunfarms" at bounding box center [402, 321] width 184 height 15
click at [589, 428] on div at bounding box center [619, 426] width 837 height 12
click at [474, 451] on span "Run Report" at bounding box center [460, 446] width 54 height 15
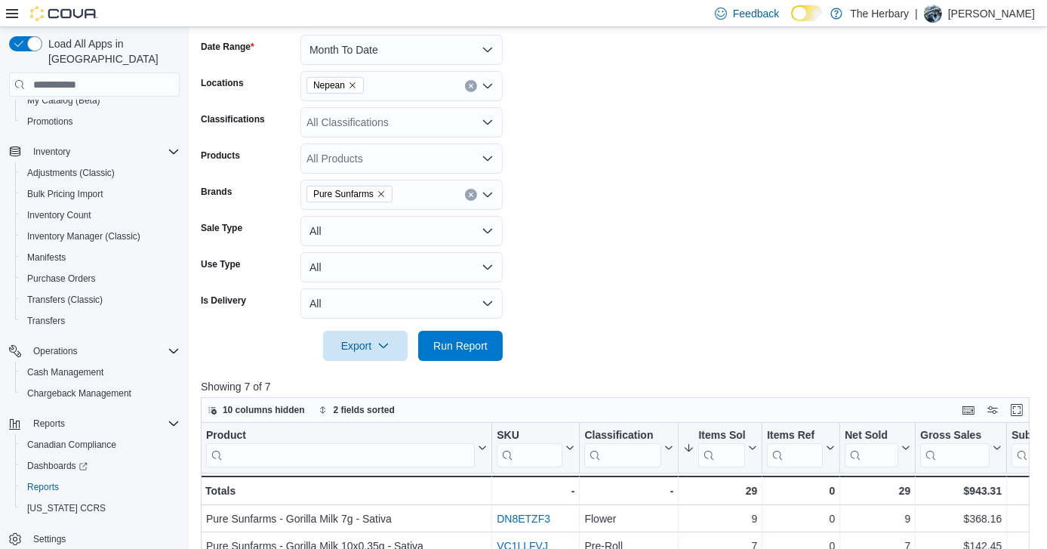
scroll to position [217, 0]
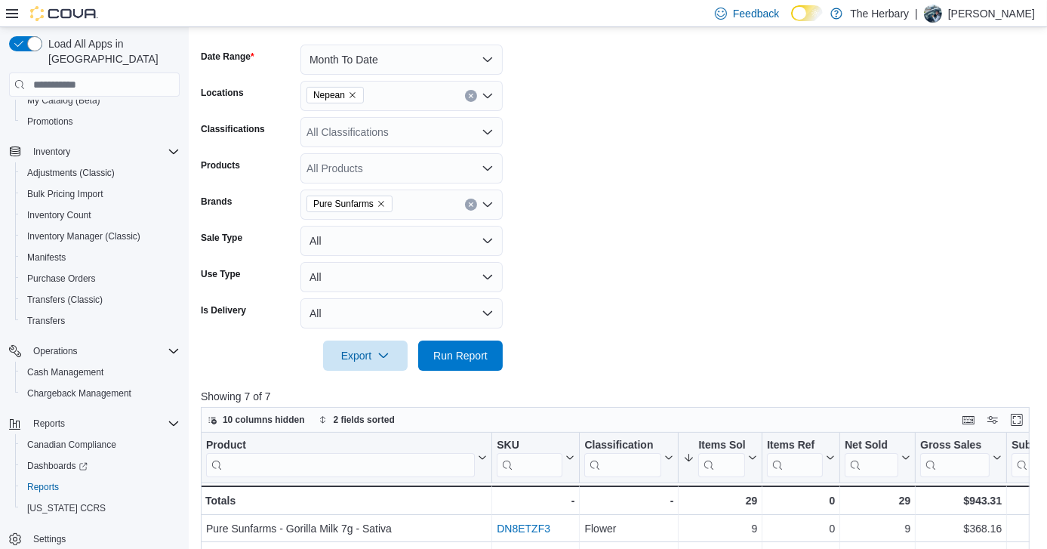
click at [468, 205] on icon "Clear input" at bounding box center [471, 205] width 6 height 6
type input "*****"
click at [334, 231] on span "Versus" at bounding box center [402, 230] width 184 height 15
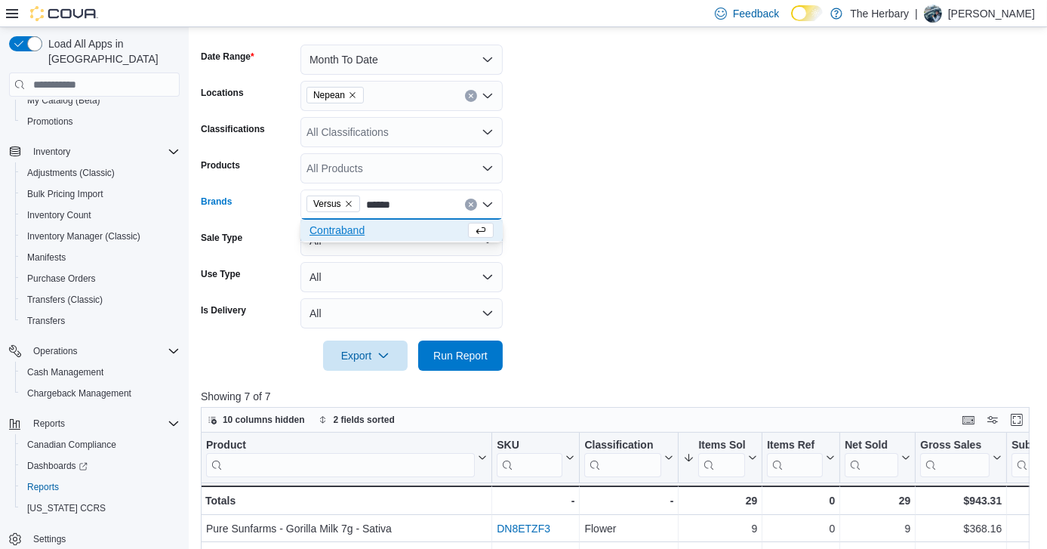
type input "******"
click at [334, 231] on span "Contraband" at bounding box center [388, 230] width 156 height 15
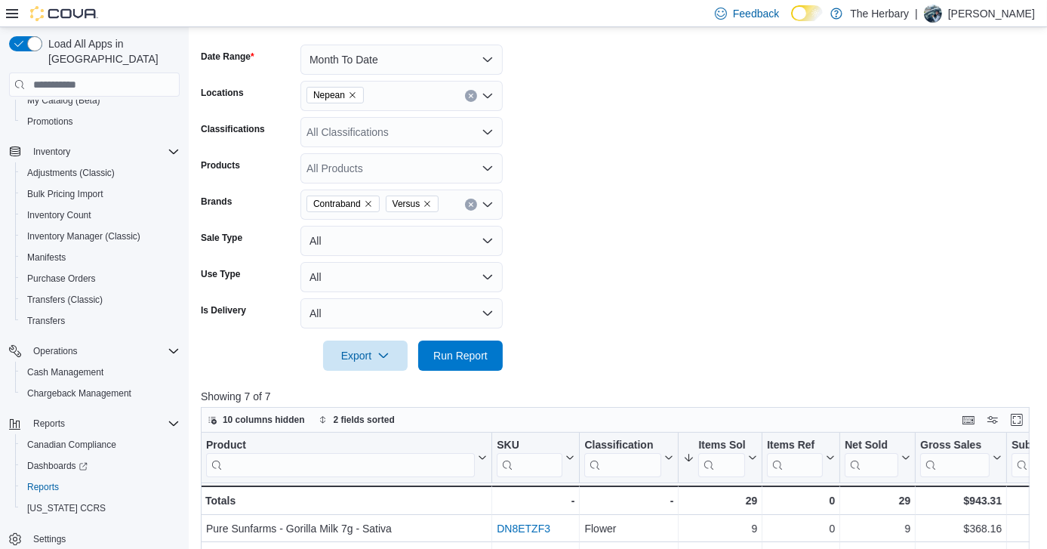
click at [643, 310] on form "Date Range Month To Date Locations Nepean Classifications All Classifications P…" at bounding box center [619, 198] width 837 height 344
click at [465, 347] on span "Run Report" at bounding box center [460, 355] width 66 height 30
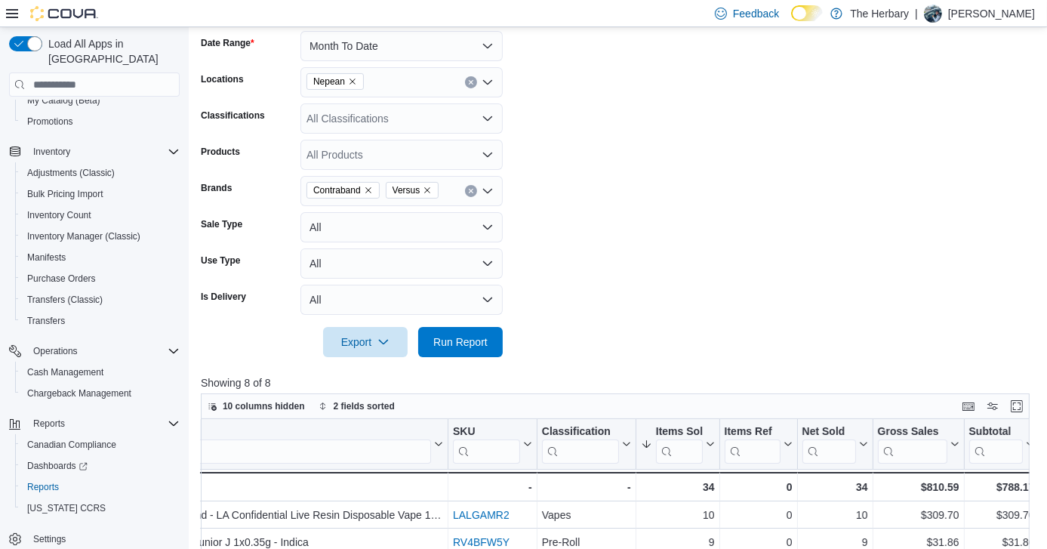
scroll to position [224, 0]
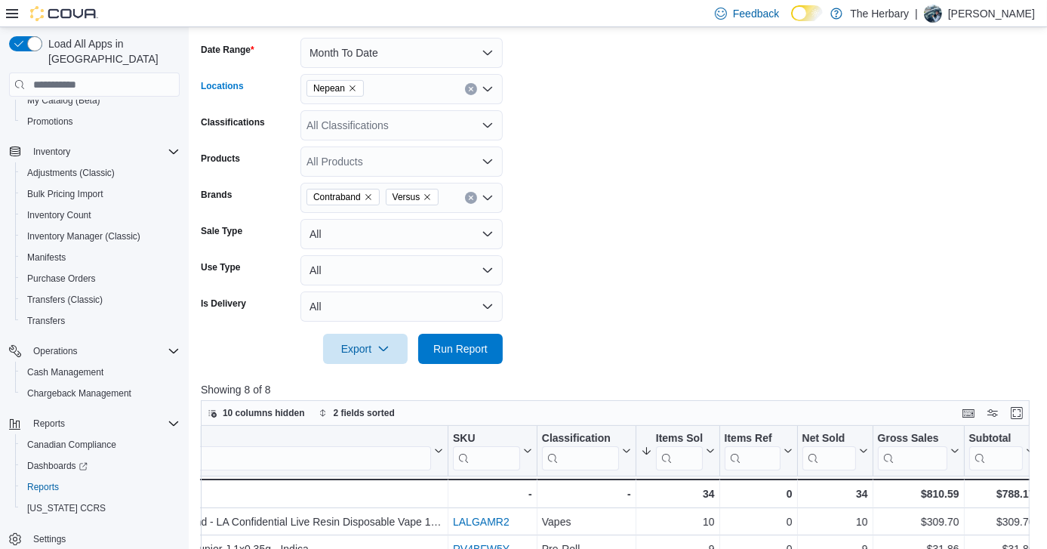
click at [466, 87] on button "Clear input" at bounding box center [471, 89] width 12 height 12
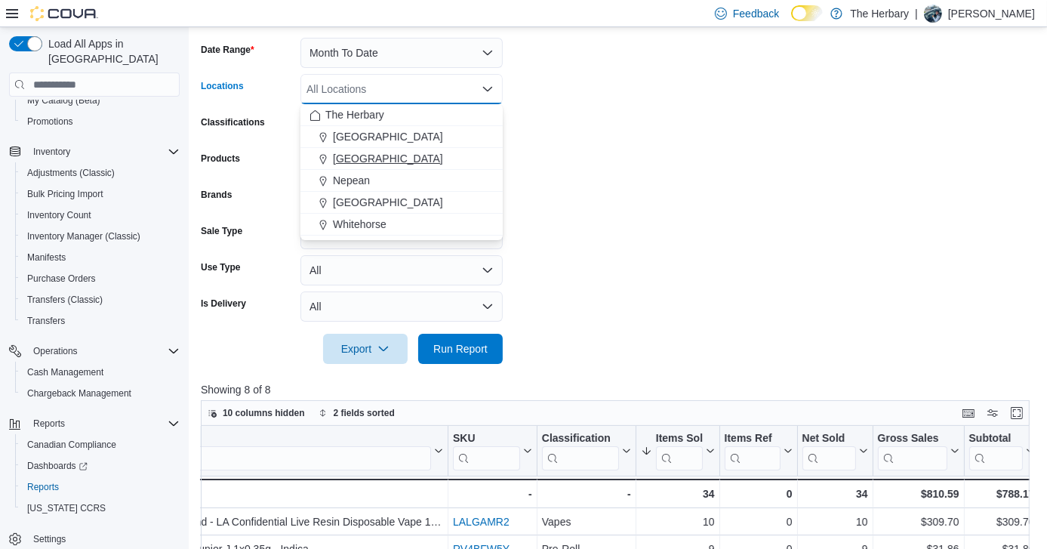
click at [366, 159] on span "[GEOGRAPHIC_DATA]" at bounding box center [388, 158] width 110 height 15
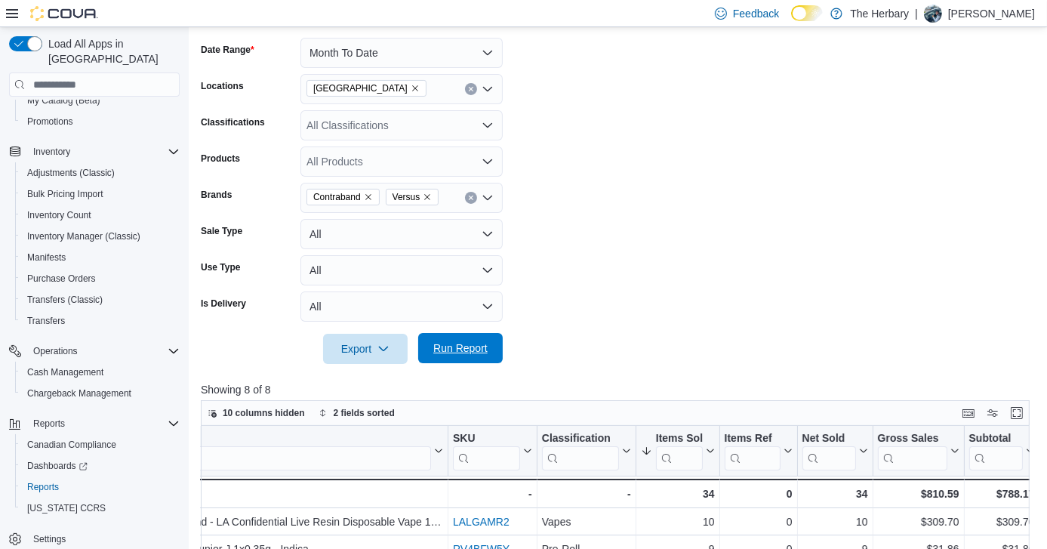
click at [482, 356] on span "Run Report" at bounding box center [460, 348] width 66 height 30
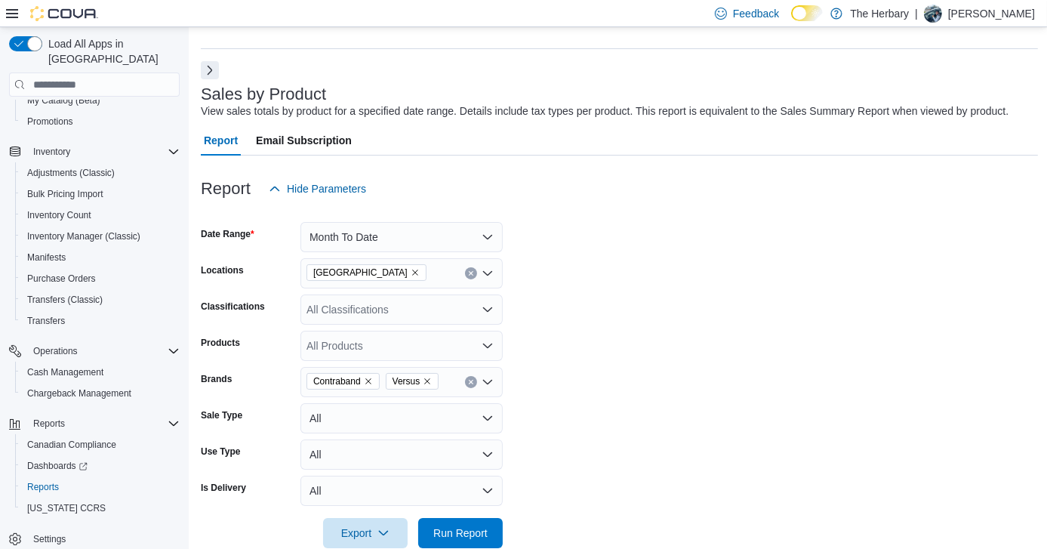
scroll to position [22, 0]
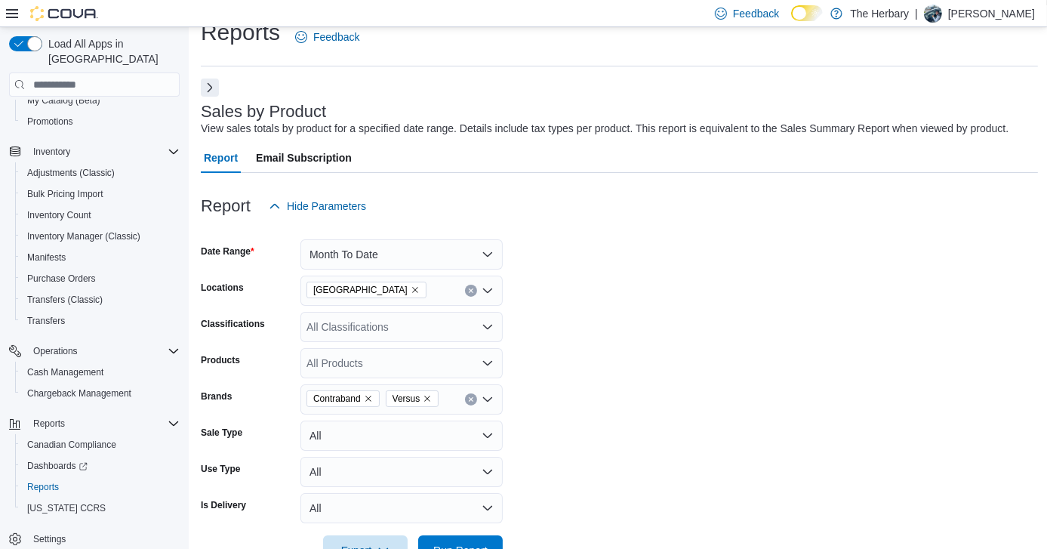
click at [399, 330] on div "All Classifications" at bounding box center [402, 327] width 202 height 30
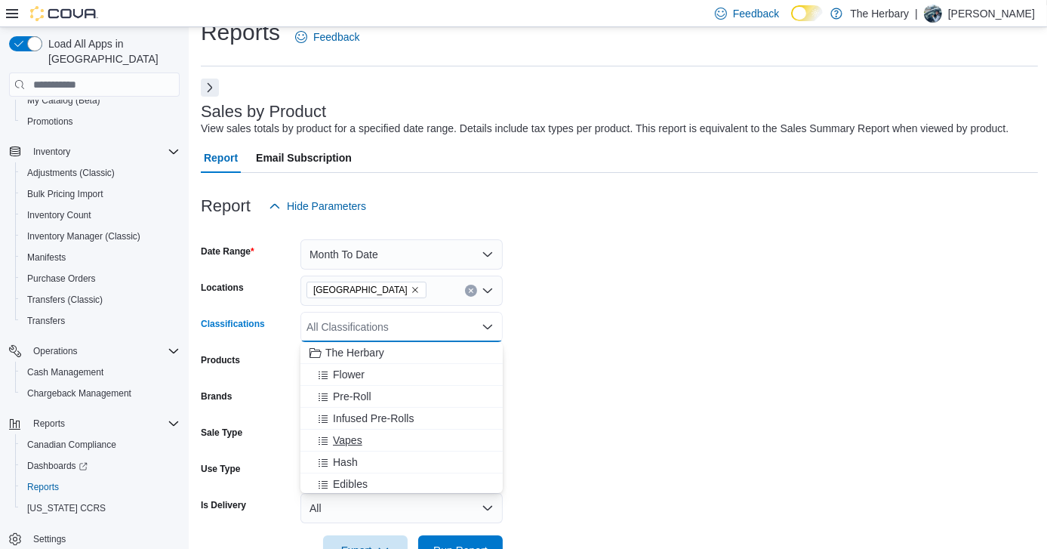
click at [359, 438] on span "Vapes" at bounding box center [347, 440] width 29 height 15
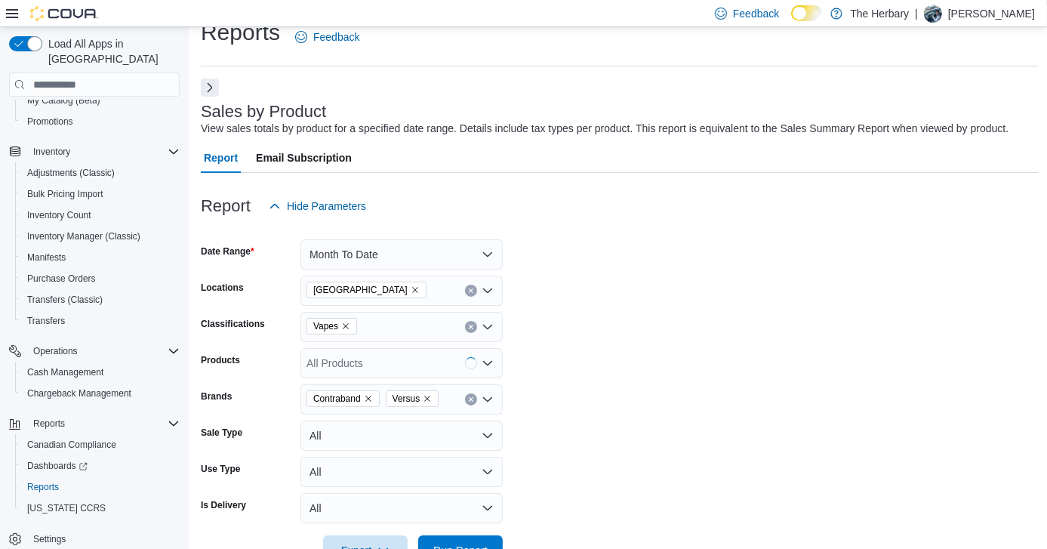
click at [631, 433] on form "Date Range Month To Date Locations London Classifications Vapes Products All Pr…" at bounding box center [619, 393] width 837 height 344
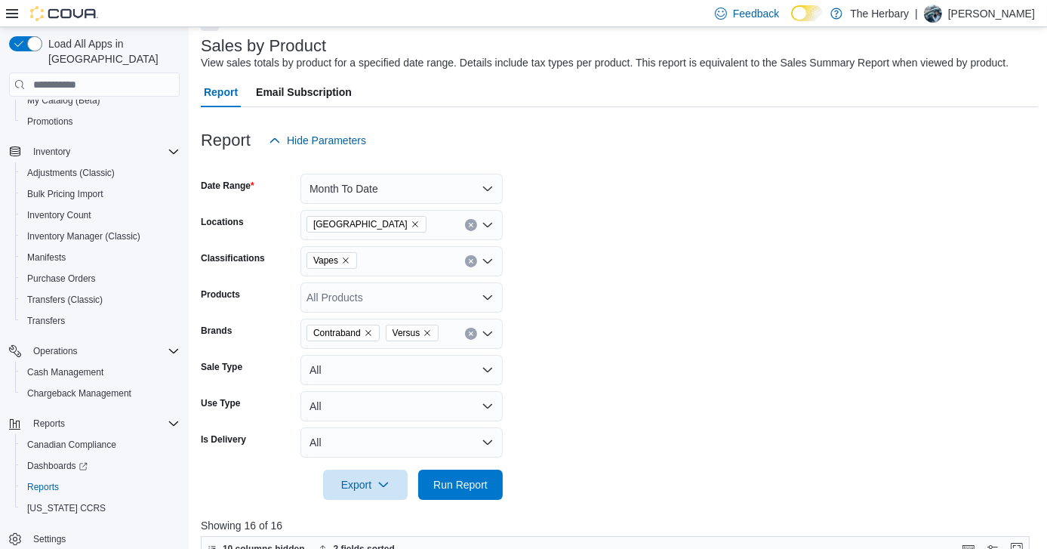
scroll to position [91, 0]
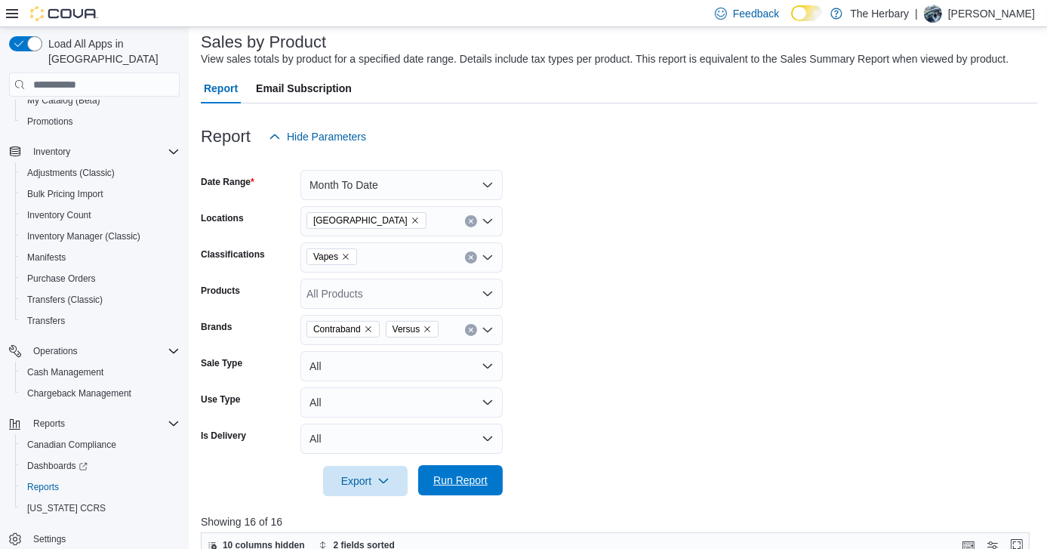
click at [478, 472] on span "Run Report" at bounding box center [460, 480] width 66 height 30
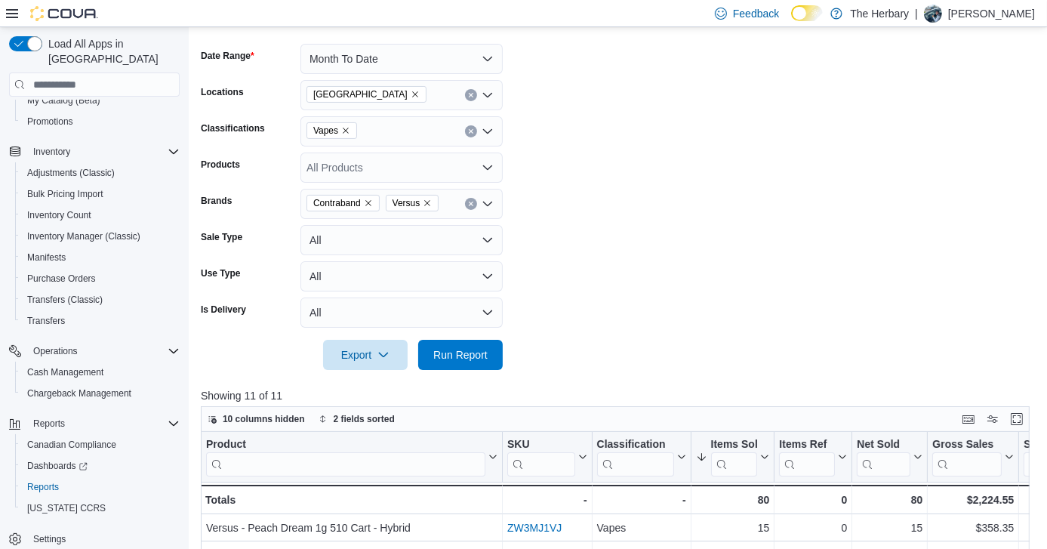
scroll to position [212, 0]
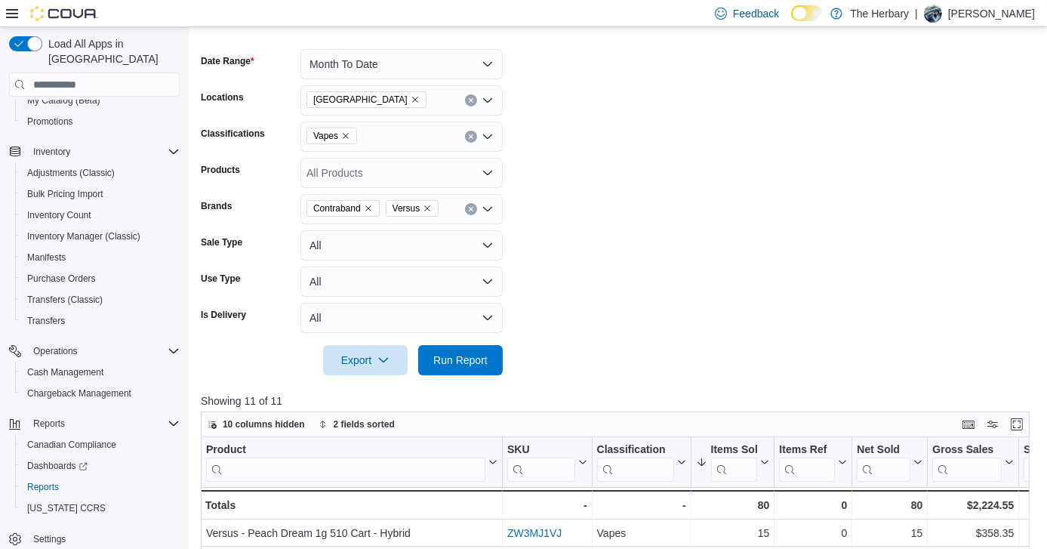
click at [470, 213] on button "Clear input" at bounding box center [471, 209] width 12 height 12
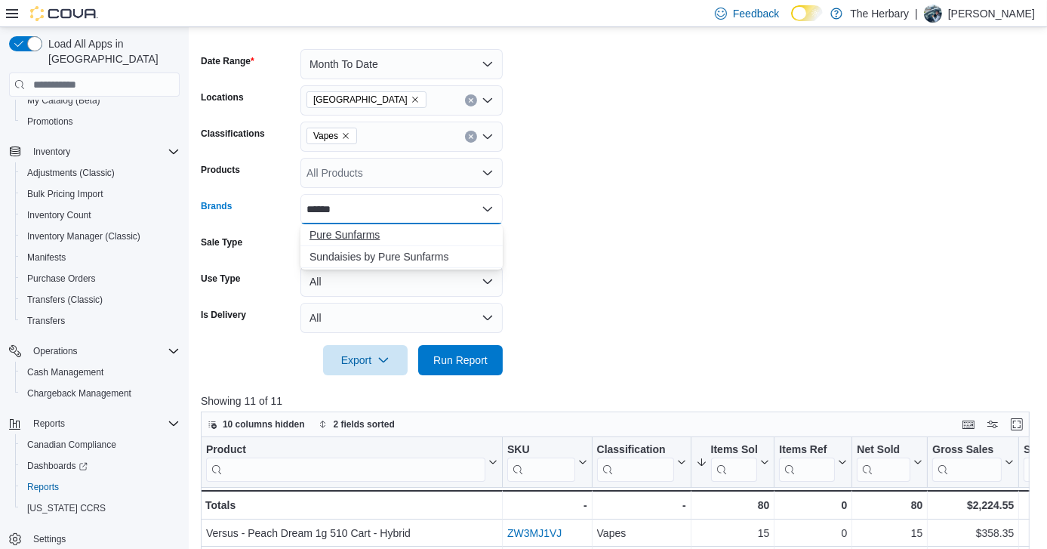
type input "******"
click at [363, 234] on span "Pure Sunfarms" at bounding box center [402, 234] width 184 height 15
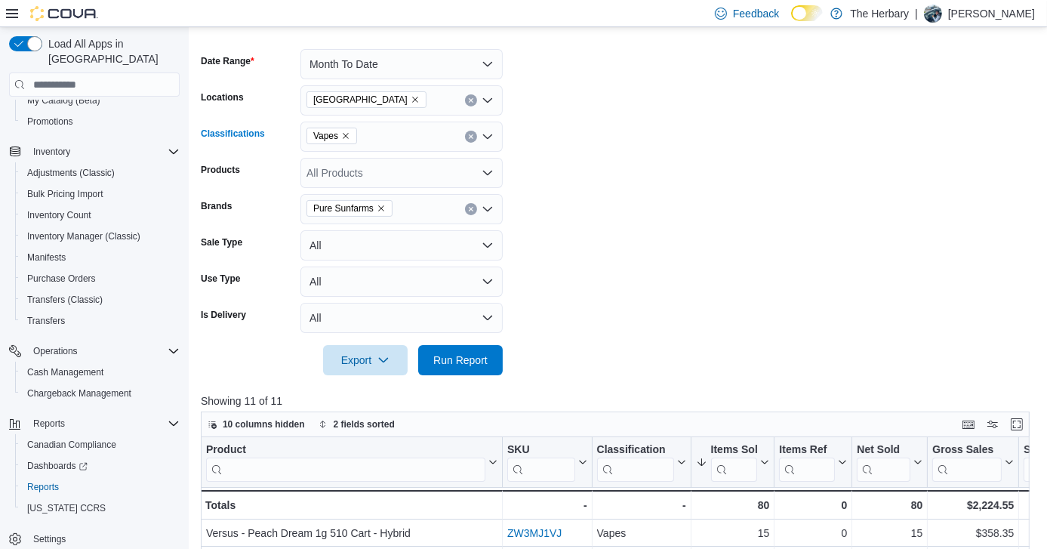
click at [468, 134] on icon "Clear input" at bounding box center [471, 137] width 6 height 6
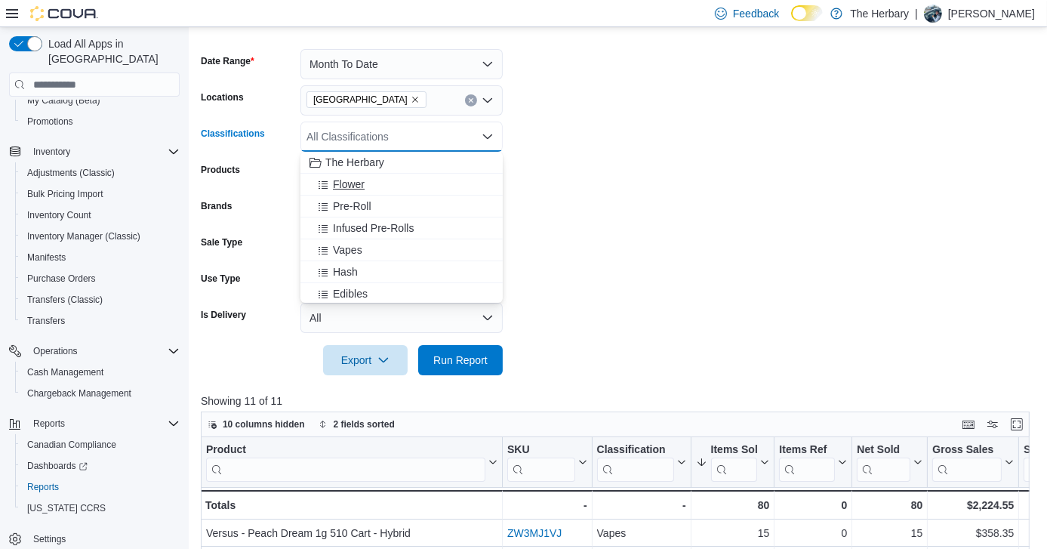
click at [354, 182] on span "Flower" at bounding box center [349, 184] width 32 height 15
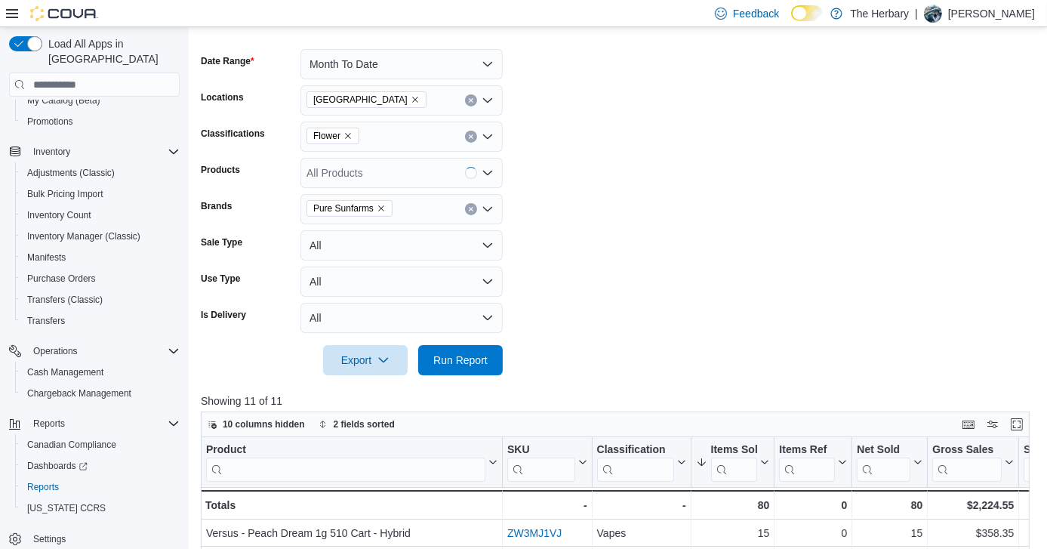
click at [671, 265] on form "Date Range Month To Date Locations London Classifications Flower Products All P…" at bounding box center [619, 203] width 837 height 344
click at [489, 360] on span "Run Report" at bounding box center [460, 359] width 66 height 30
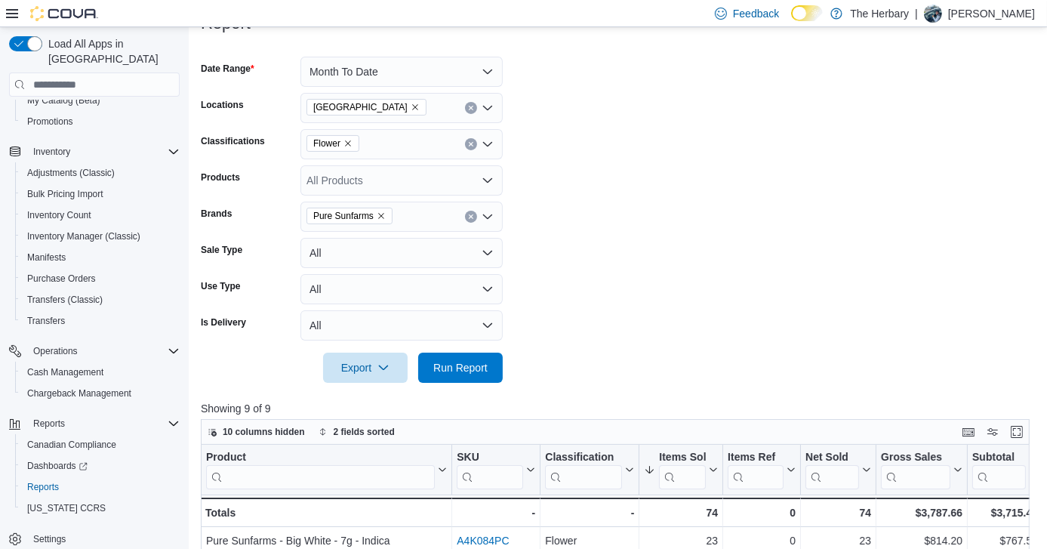
scroll to position [160, 0]
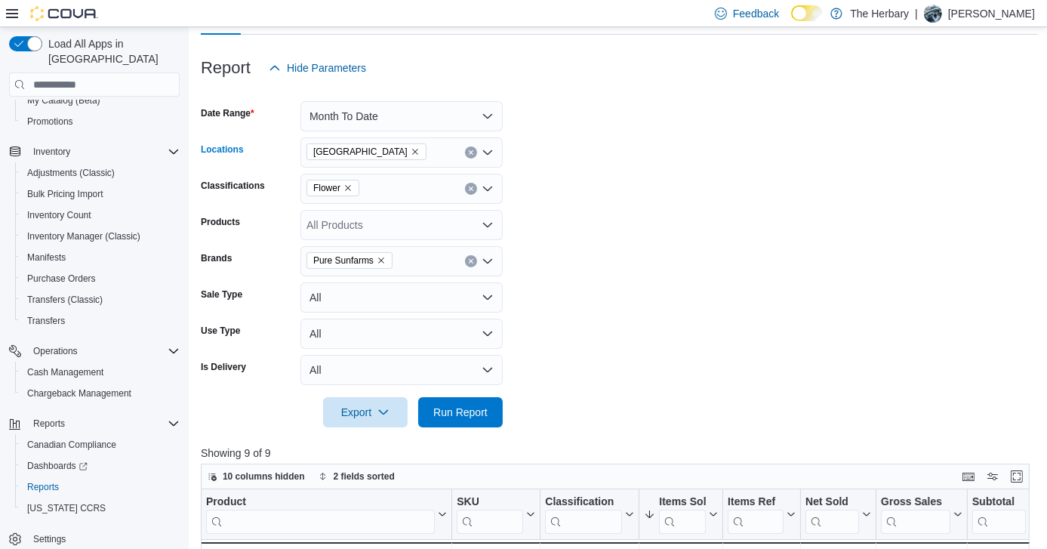
click at [471, 146] on button "Clear input" at bounding box center [471, 152] width 12 height 12
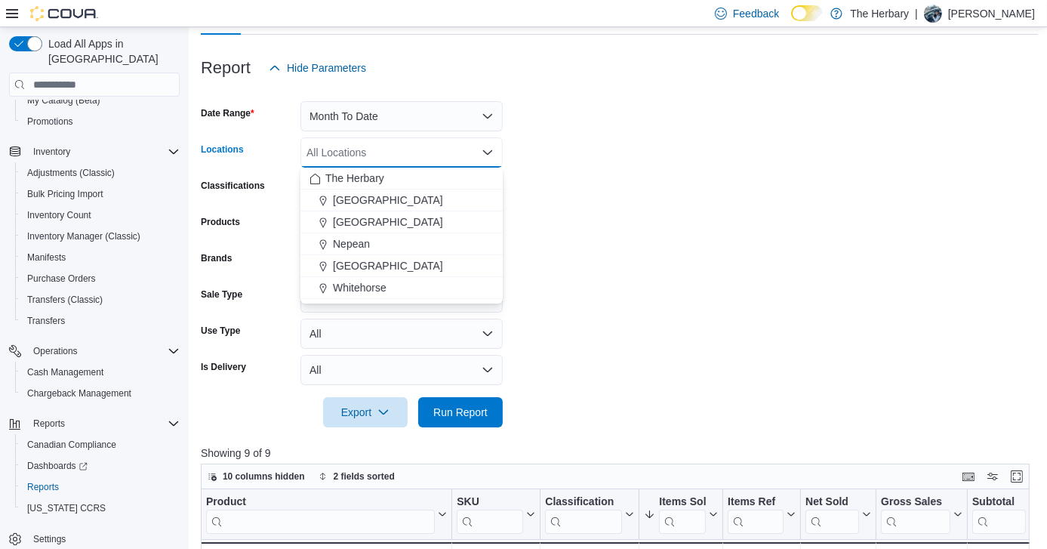
click at [471, 146] on div "All Locations Combo box. Selected. Combo box input. All Locations. Type some te…" at bounding box center [402, 152] width 202 height 30
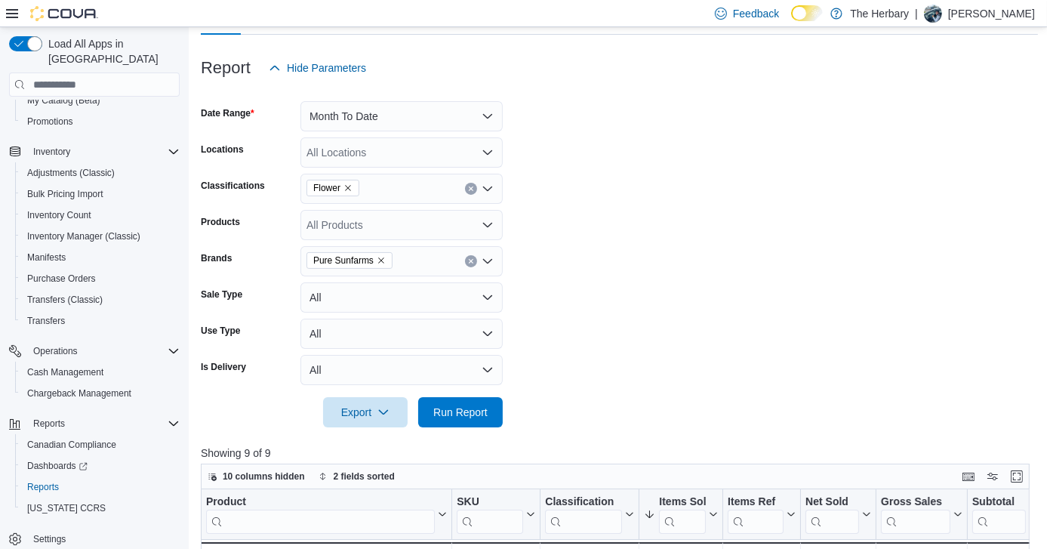
click at [583, 165] on form "Date Range Month To Date Locations All Locations Classifications Flower Product…" at bounding box center [619, 255] width 837 height 344
click at [468, 184] on button "Clear input" at bounding box center [471, 189] width 12 height 12
click at [548, 267] on form "Date Range Month To Date Locations All Locations Classifications All Classifica…" at bounding box center [619, 255] width 837 height 344
click at [470, 263] on icon "Clear input" at bounding box center [471, 261] width 6 height 6
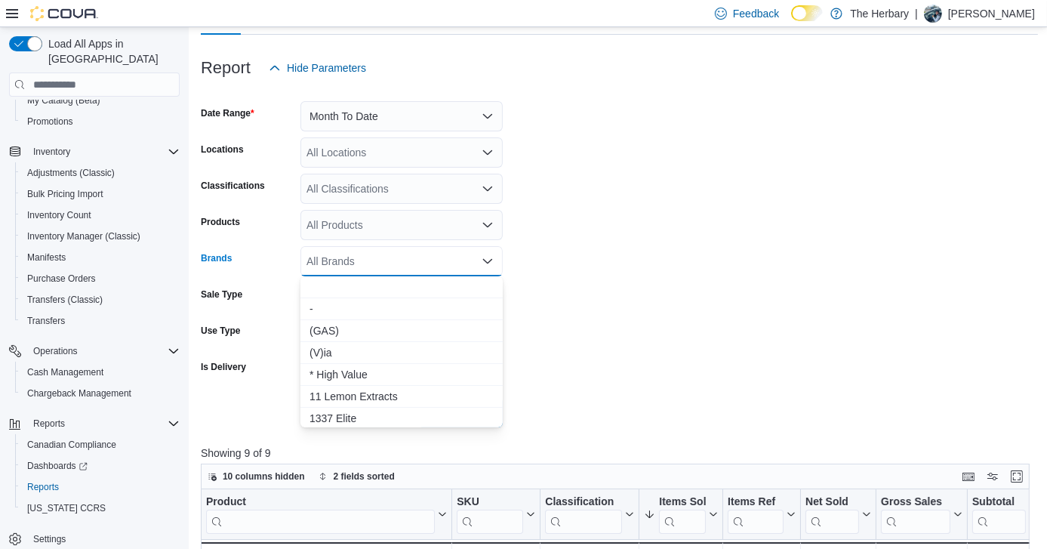
click at [640, 262] on form "Date Range Month To Date Locations All Locations Classifications All Classifica…" at bounding box center [619, 255] width 837 height 344
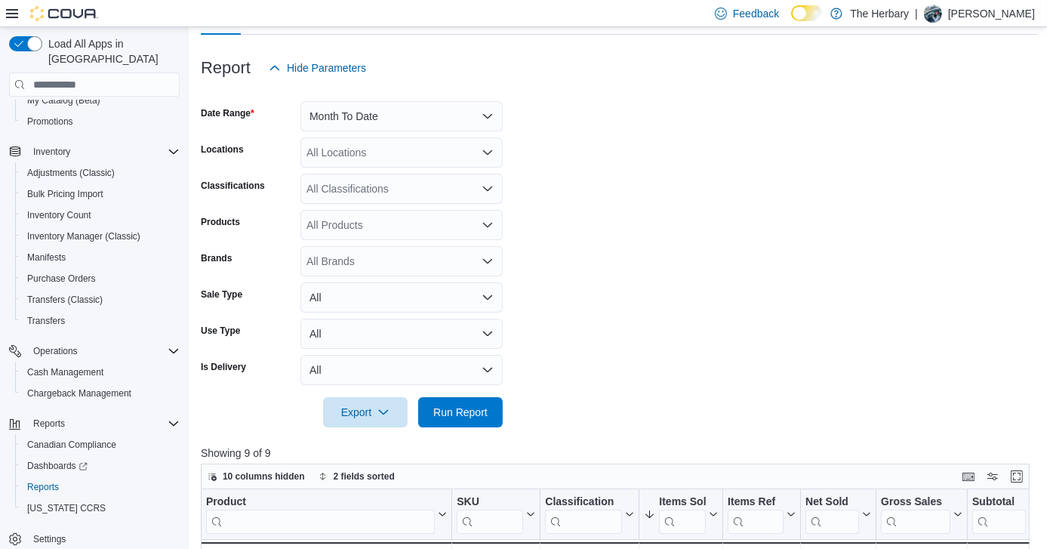
click at [994, 208] on form "Date Range Month To Date Locations All Locations Classifications All Classifica…" at bounding box center [619, 255] width 837 height 344
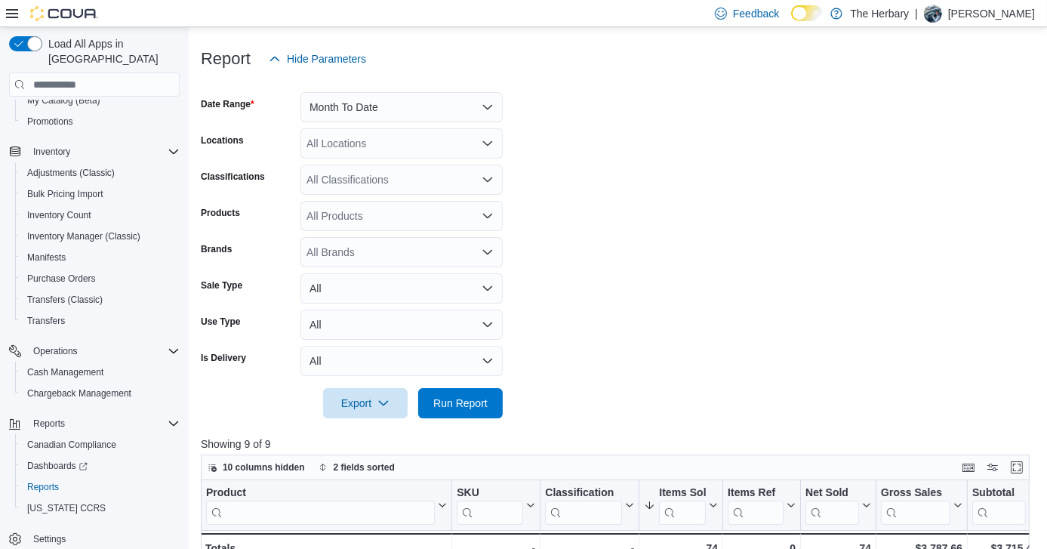
scroll to position [171, 0]
click at [431, 138] on div "All Locations" at bounding box center [402, 142] width 202 height 30
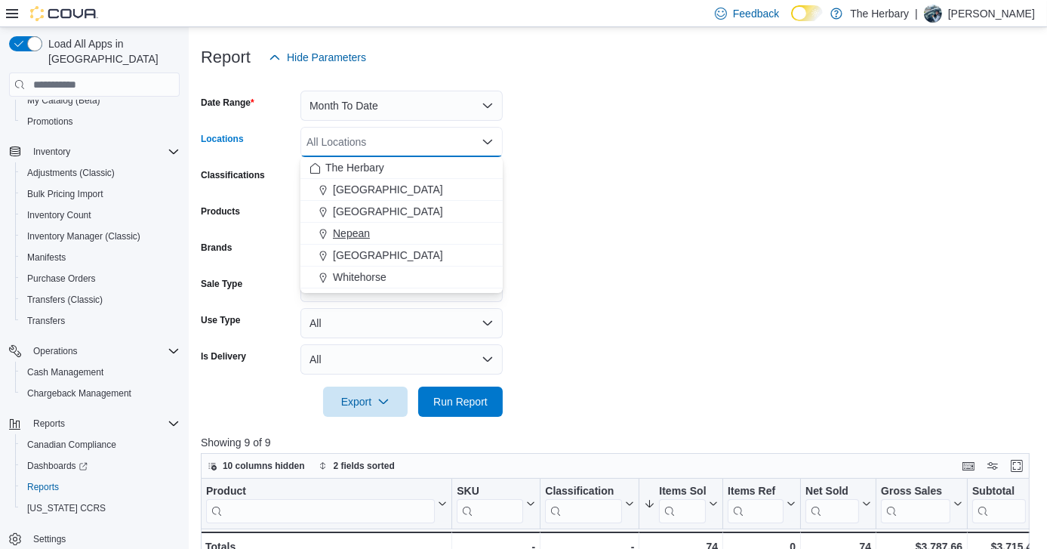
click at [366, 234] on span "Nepean" at bounding box center [351, 233] width 37 height 15
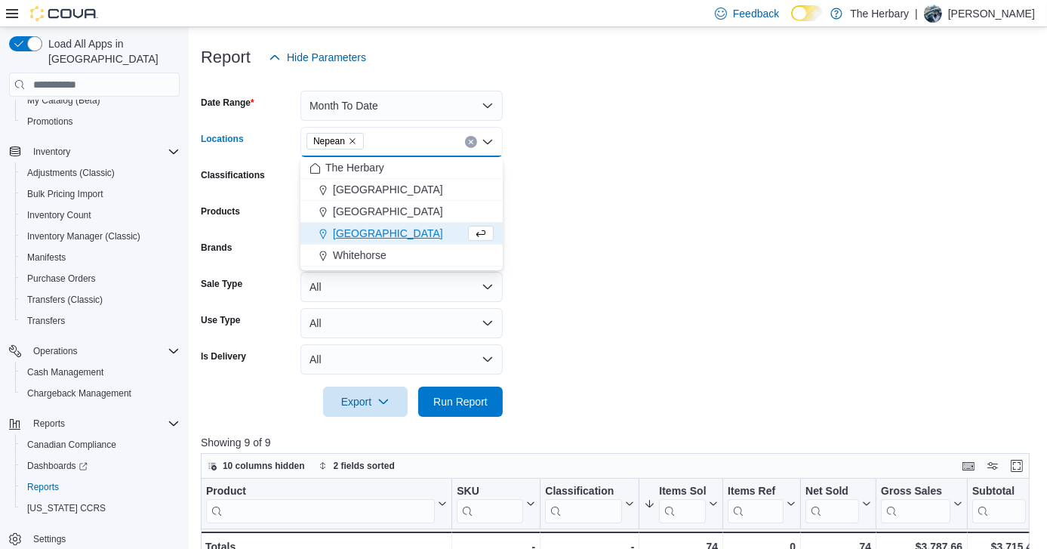
click at [586, 304] on form "Date Range Month To Date Locations Nepean Combo box. Selected. Nepean. Press Ba…" at bounding box center [619, 244] width 837 height 344
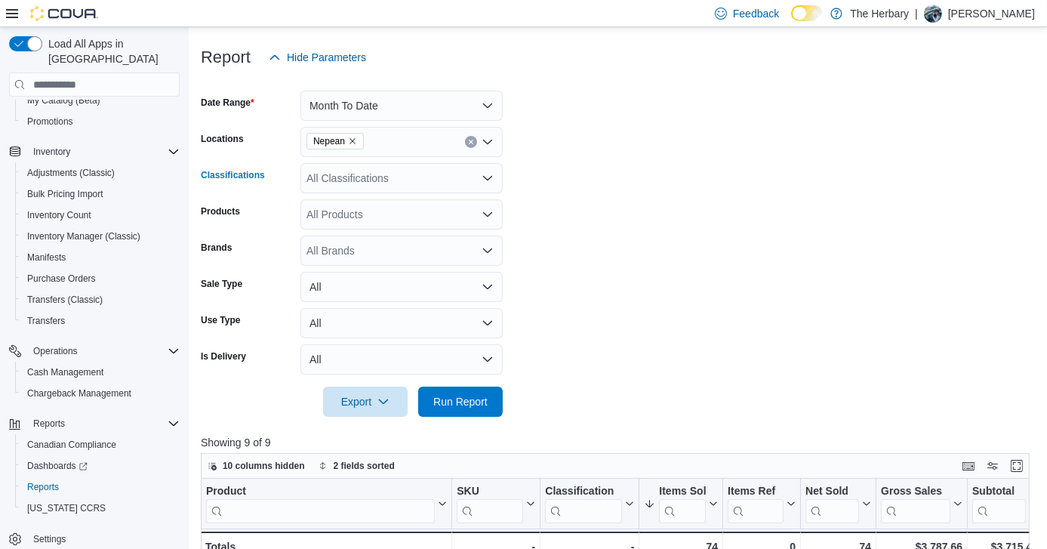
click at [420, 177] on div "All Classifications" at bounding box center [402, 178] width 202 height 30
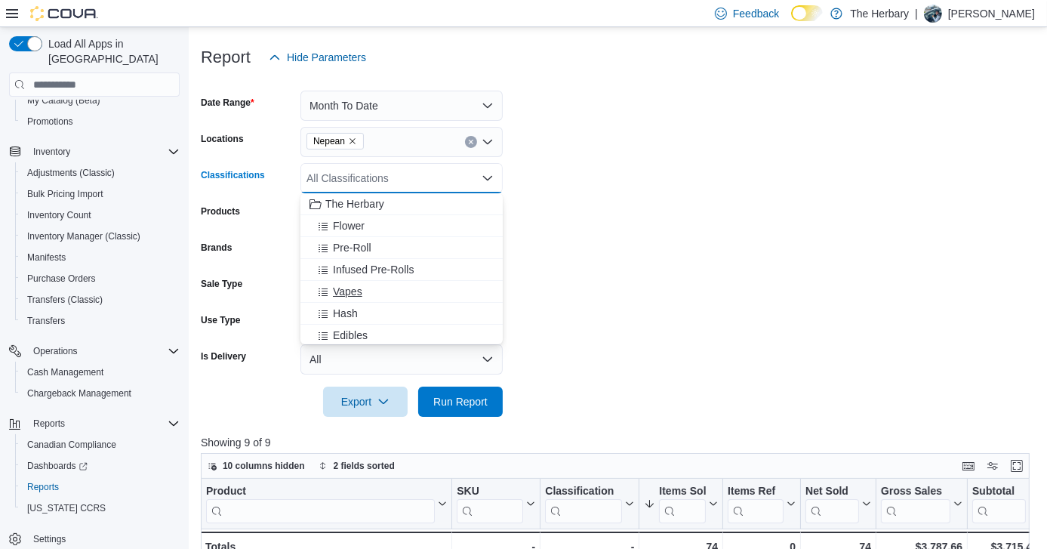
click at [357, 292] on span "Vapes" at bounding box center [347, 291] width 29 height 15
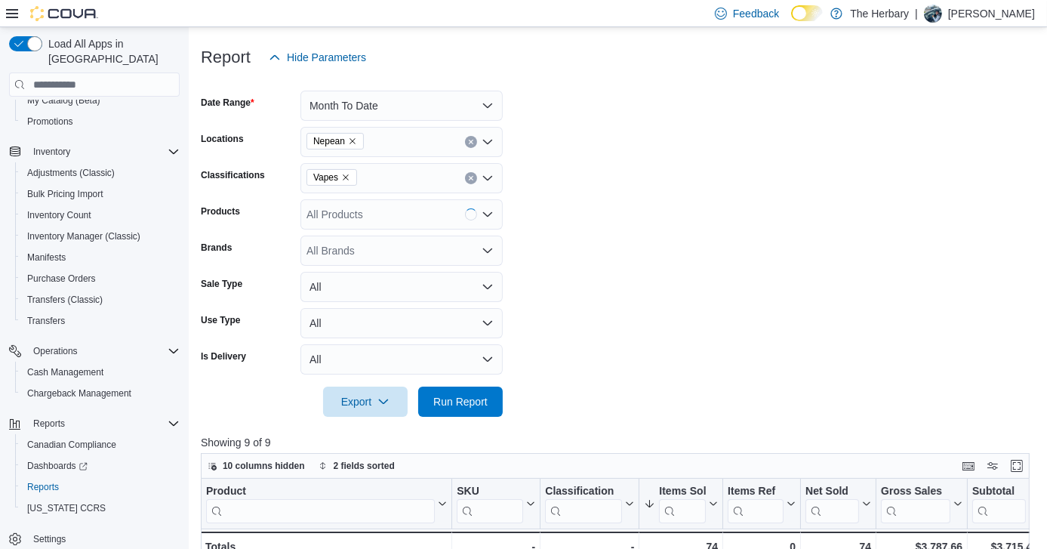
click at [574, 288] on form "Date Range Month To Date Locations Nepean Classifications Vapes Products All Pr…" at bounding box center [619, 244] width 837 height 344
click at [399, 242] on div "All Brands" at bounding box center [402, 251] width 202 height 30
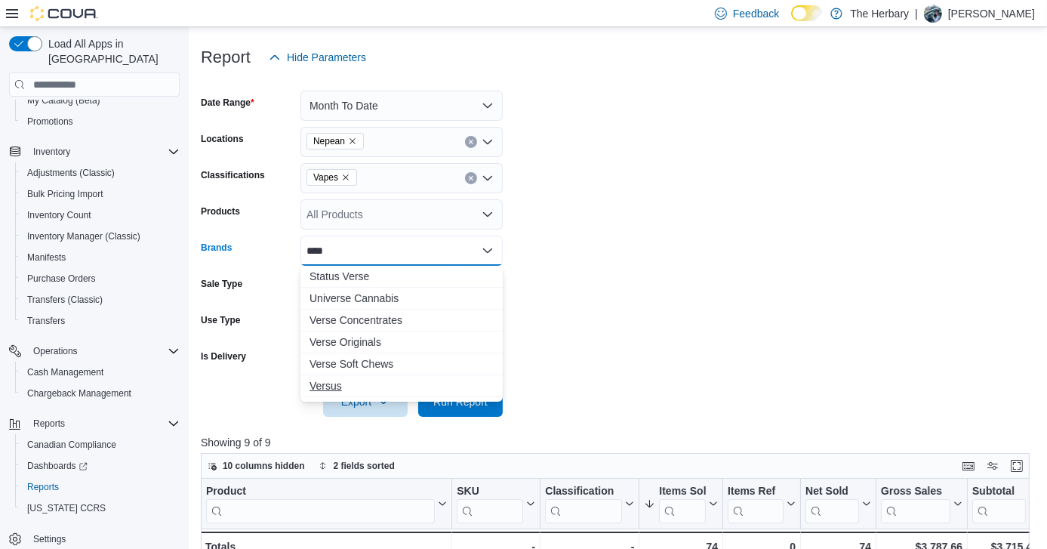
type input "****"
click at [332, 388] on span "Versus" at bounding box center [402, 385] width 184 height 15
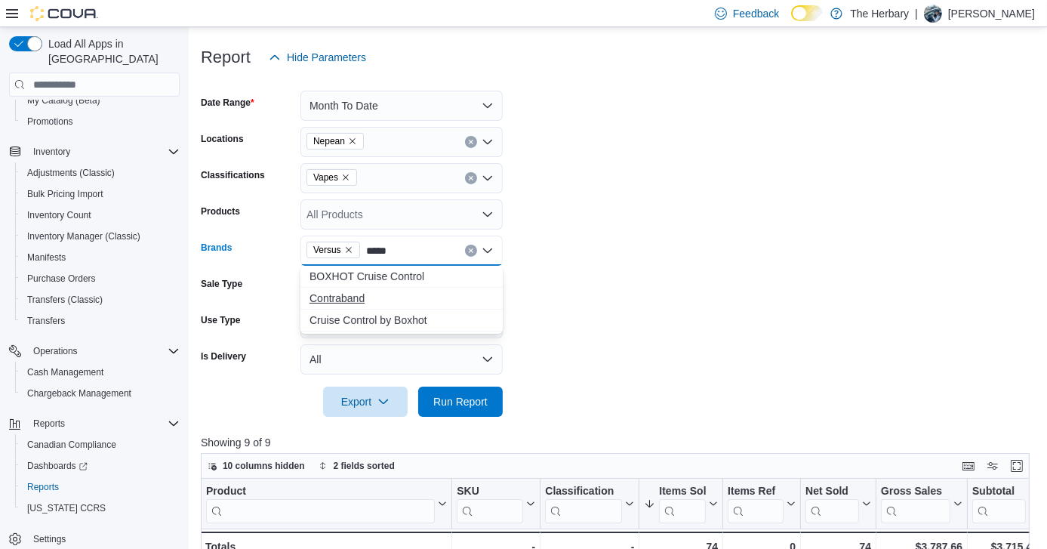
type input "*****"
click at [335, 292] on span "Contraband" at bounding box center [402, 298] width 184 height 15
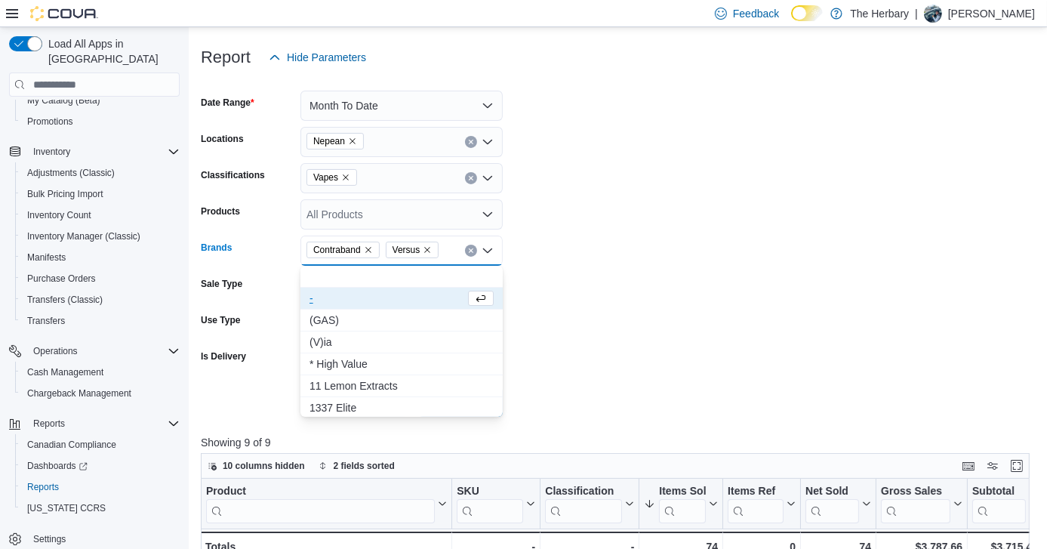
click at [590, 365] on form "Date Range Month To Date Locations Nepean Classifications Vapes Products All Pr…" at bounding box center [619, 244] width 837 height 344
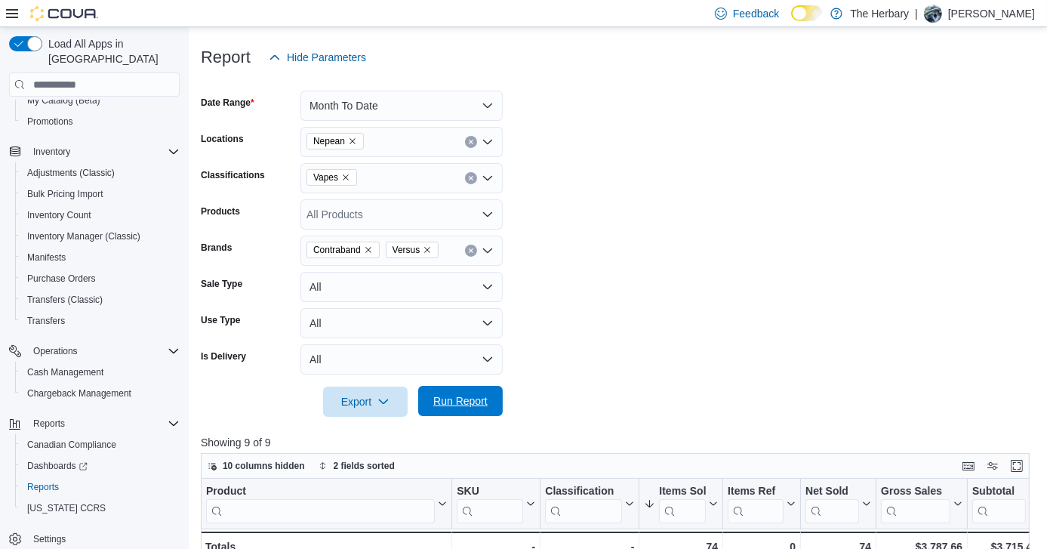
click at [440, 399] on span "Run Report" at bounding box center [460, 400] width 54 height 15
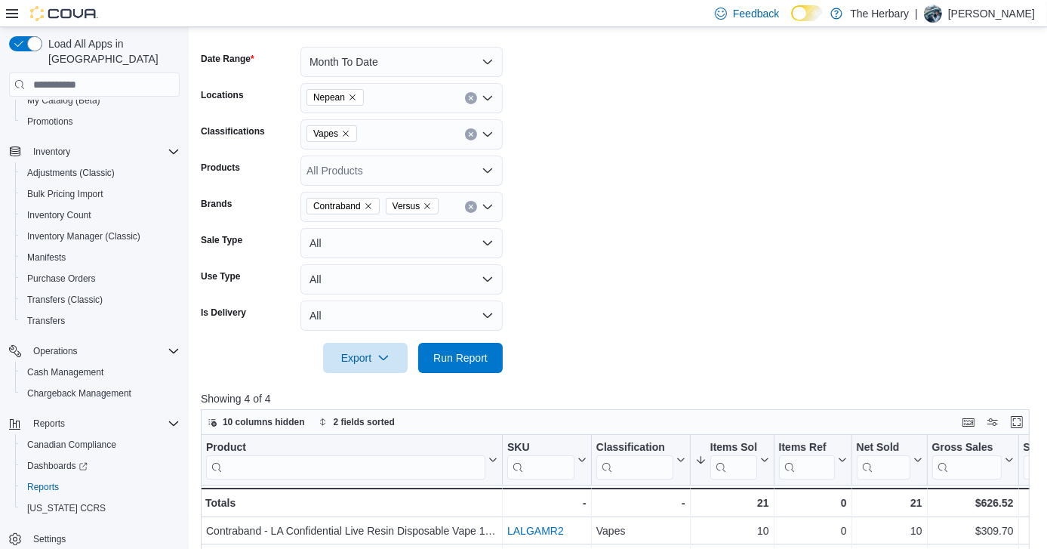
scroll to position [212, 0]
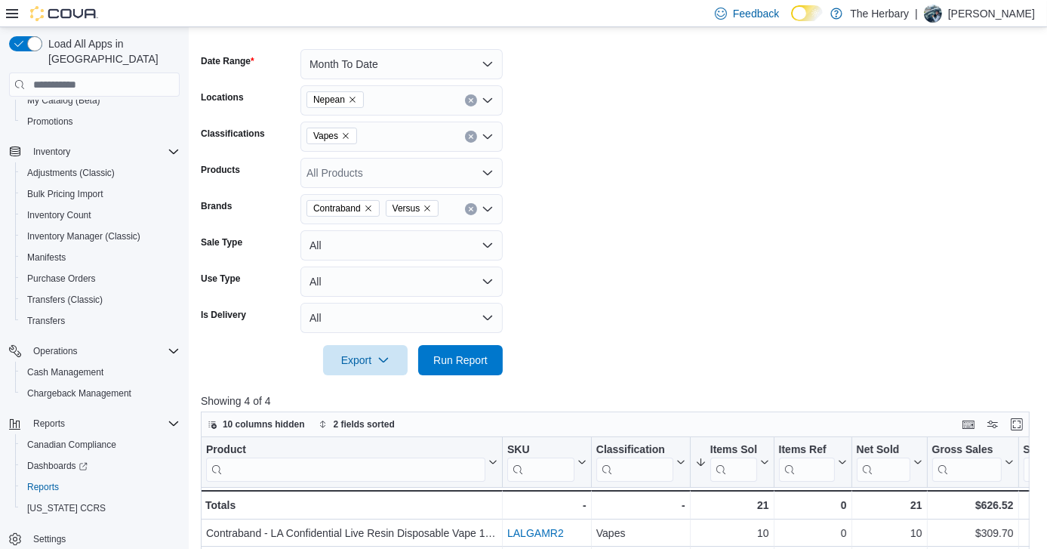
click at [469, 99] on icon "Clear input" at bounding box center [471, 101] width 4 height 4
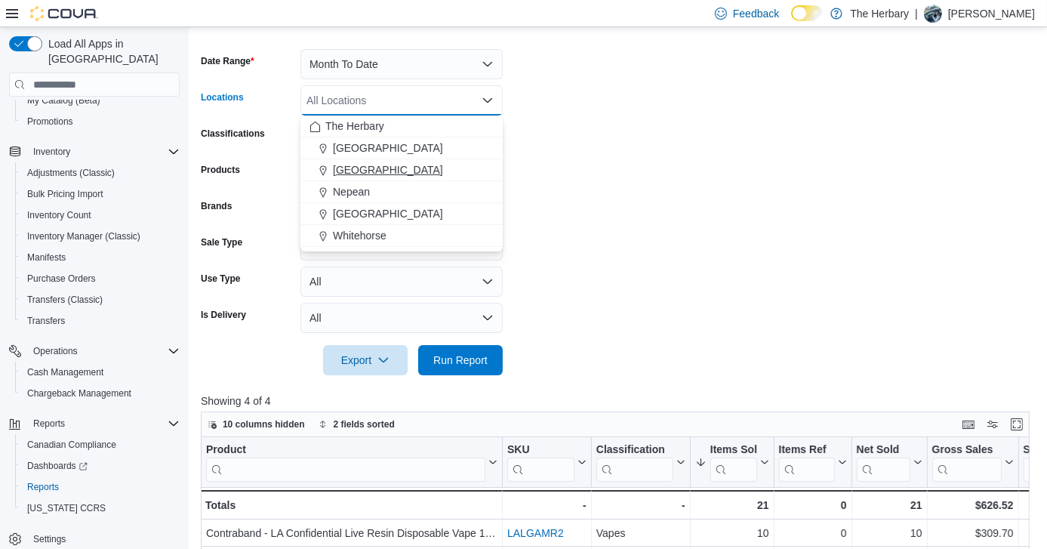
click at [356, 169] on span "[GEOGRAPHIC_DATA]" at bounding box center [388, 169] width 110 height 15
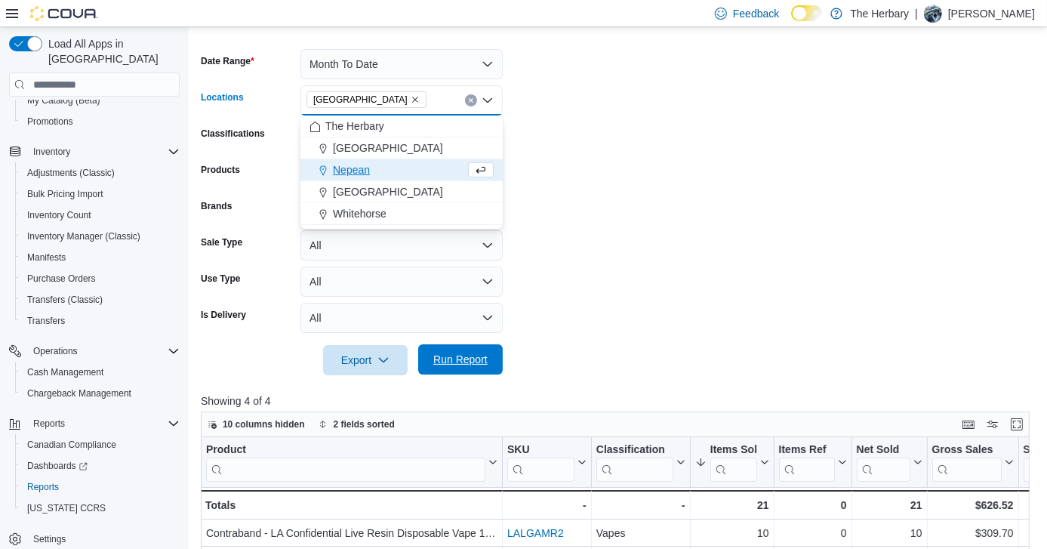
click at [457, 345] on span "Run Report" at bounding box center [460, 359] width 66 height 30
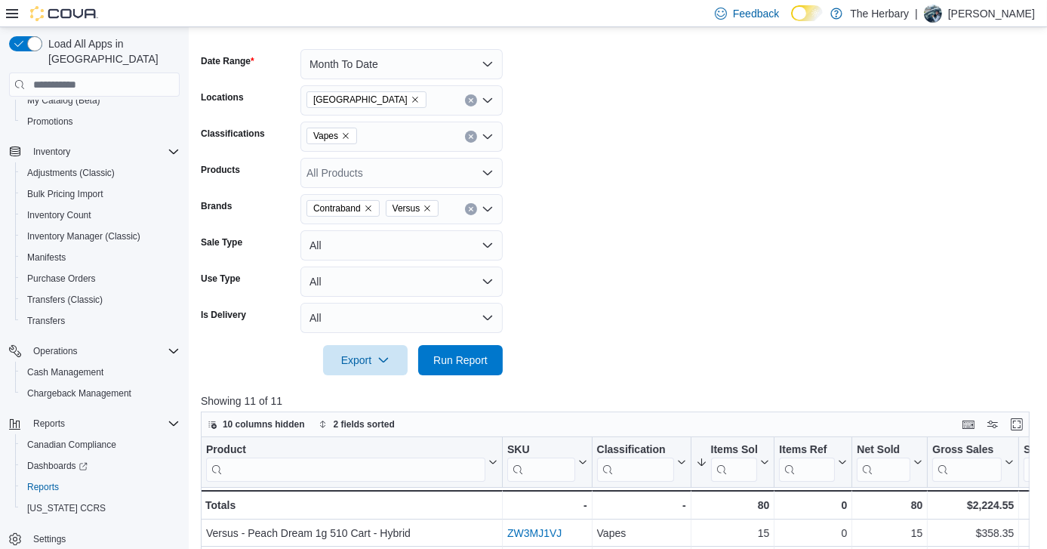
click at [470, 106] on button "Clear input" at bounding box center [471, 100] width 12 height 12
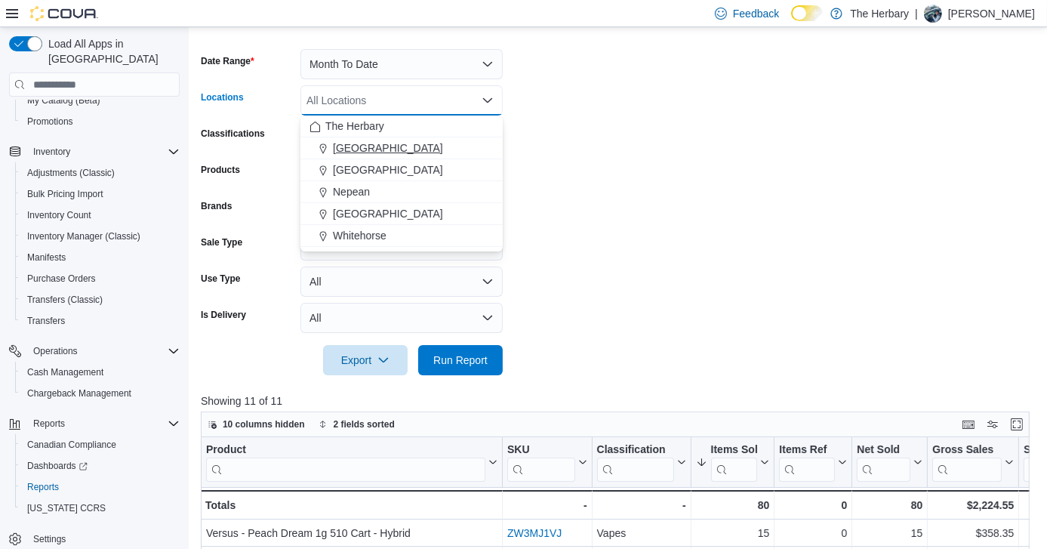
click at [363, 144] on span "[GEOGRAPHIC_DATA]" at bounding box center [388, 147] width 110 height 15
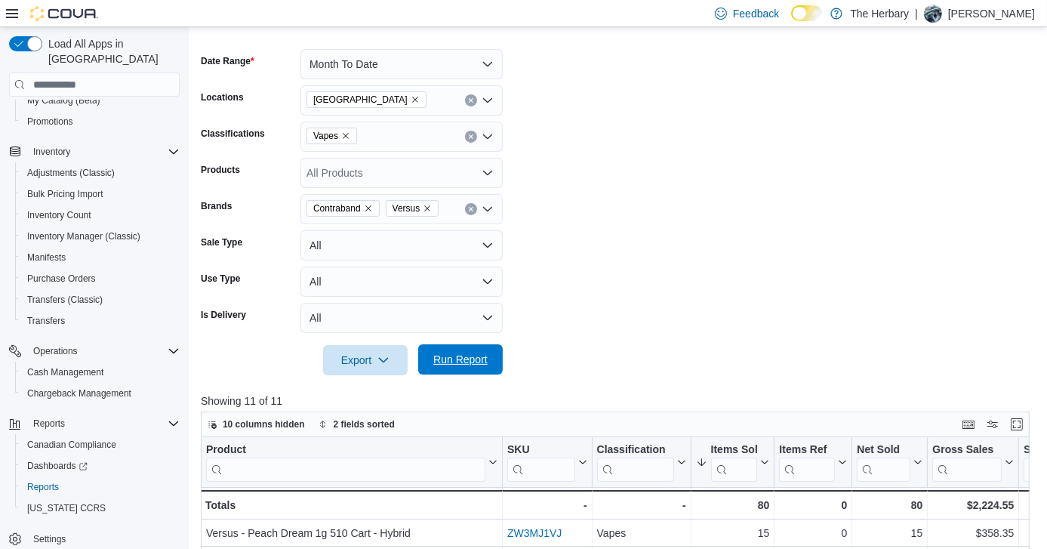
click at [471, 367] on span "Run Report" at bounding box center [460, 359] width 66 height 30
click at [475, 103] on button "Clear input" at bounding box center [471, 100] width 12 height 12
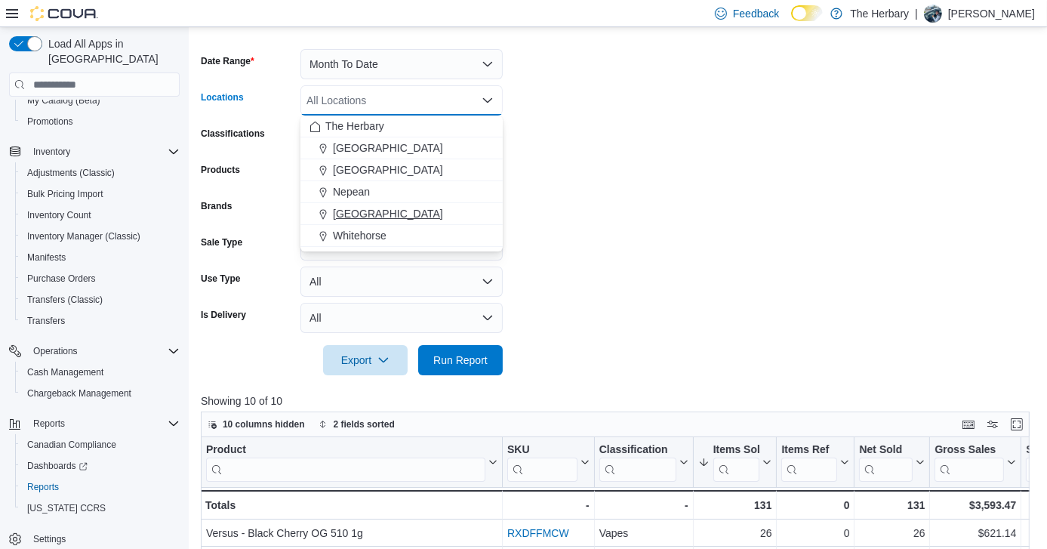
click at [359, 208] on span "[GEOGRAPHIC_DATA]" at bounding box center [388, 213] width 110 height 15
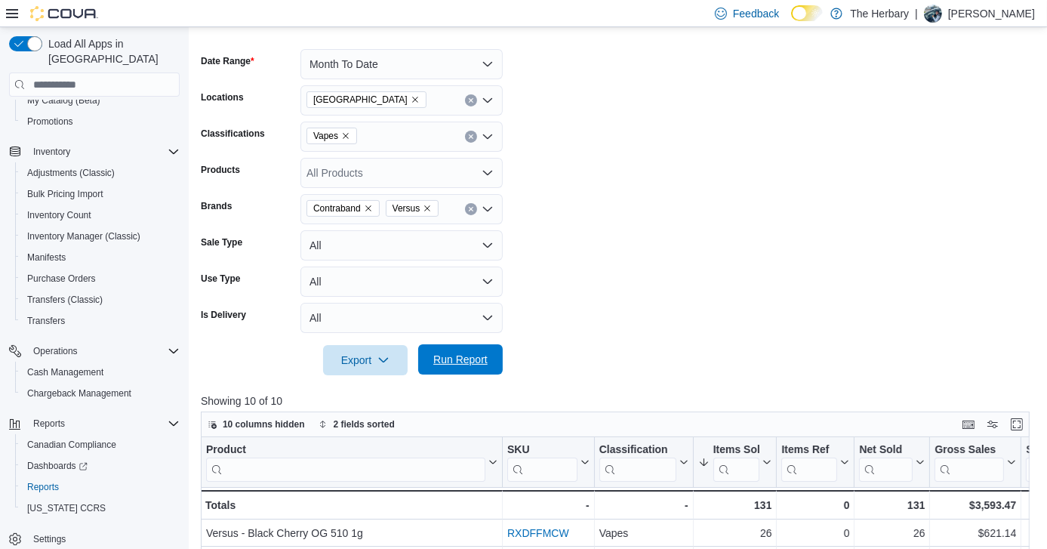
click at [464, 353] on span "Run Report" at bounding box center [460, 359] width 54 height 15
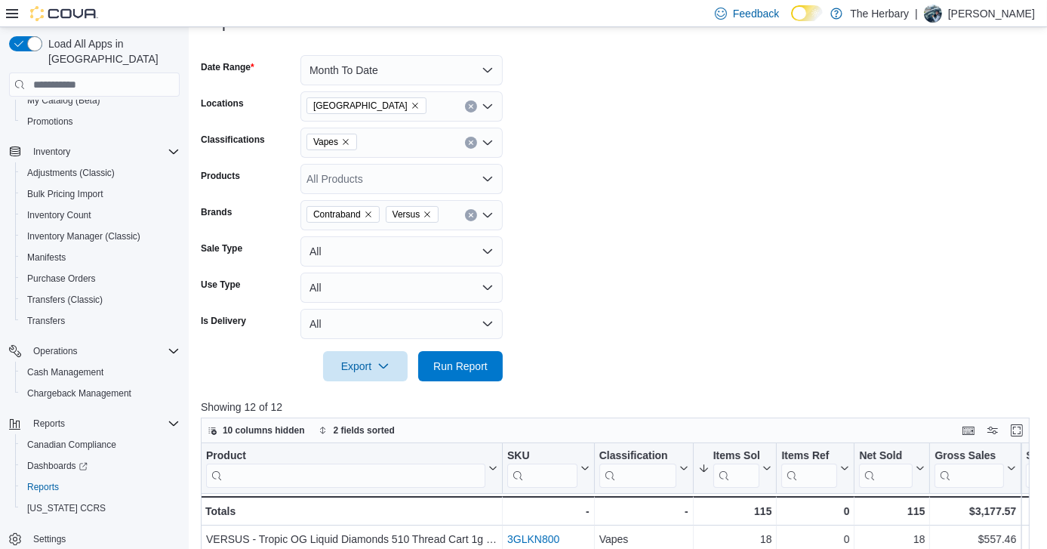
scroll to position [125, 0]
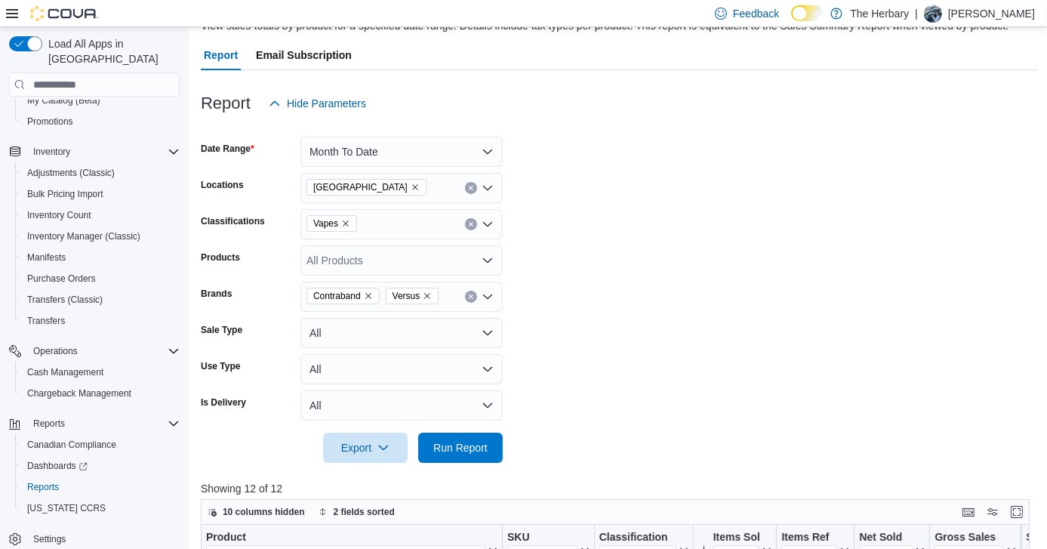
click at [473, 296] on icon "Clear input" at bounding box center [471, 297] width 6 height 6
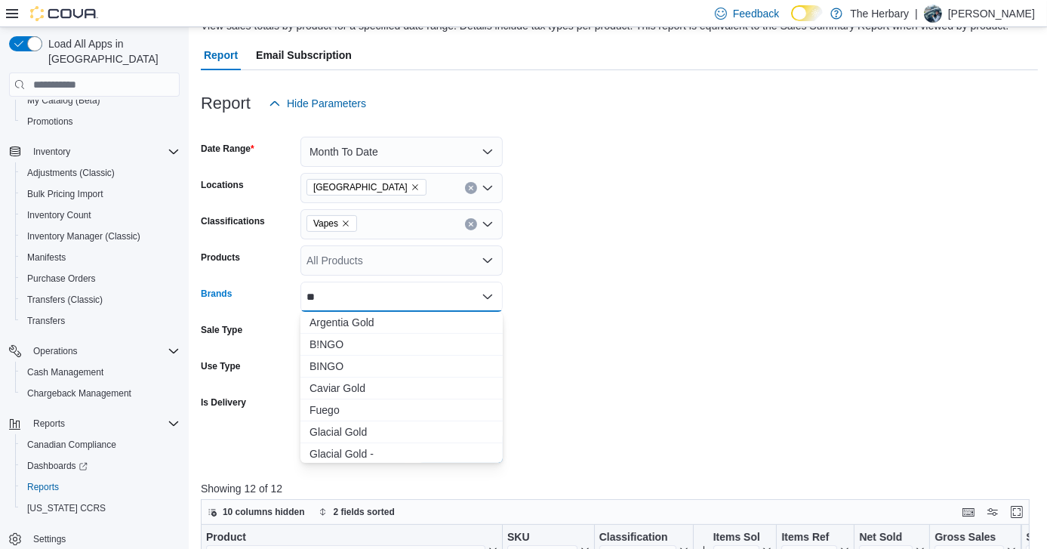
type input "*"
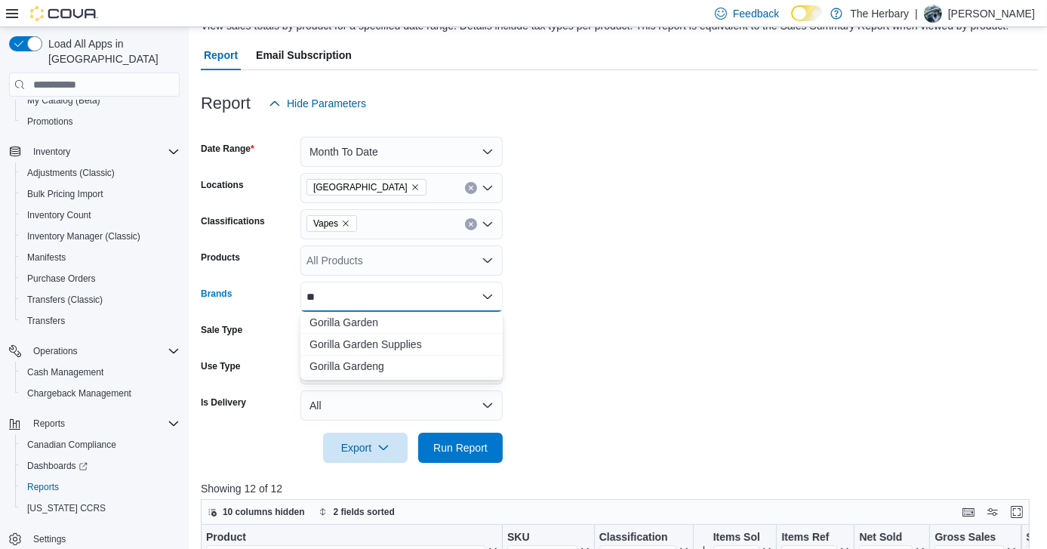
type input "*"
click at [443, 267] on div "All Products" at bounding box center [402, 260] width 202 height 30
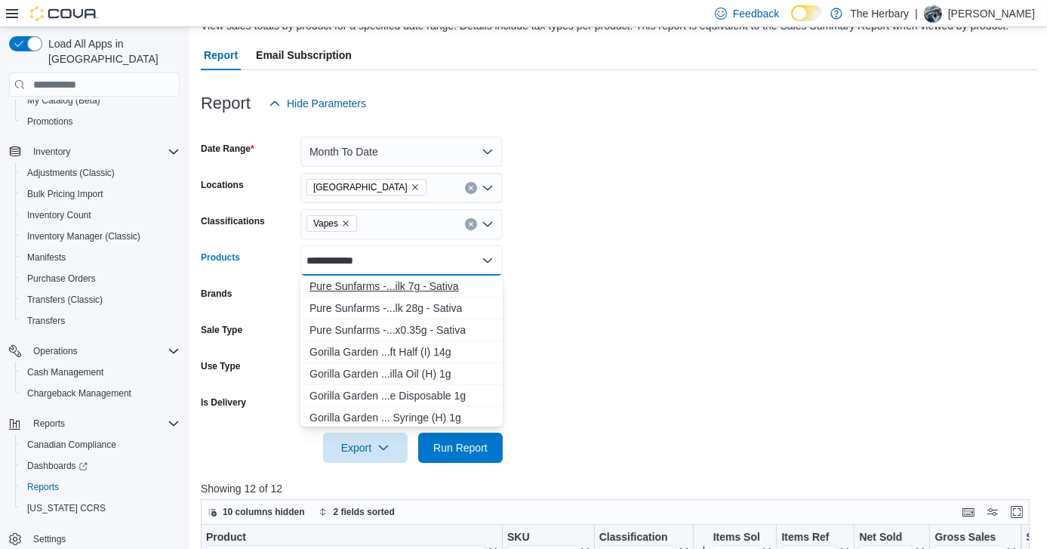
type input "**********"
click at [434, 289] on div "Pure Sunfarms -...ilk 7g - Sativa" at bounding box center [402, 286] width 184 height 15
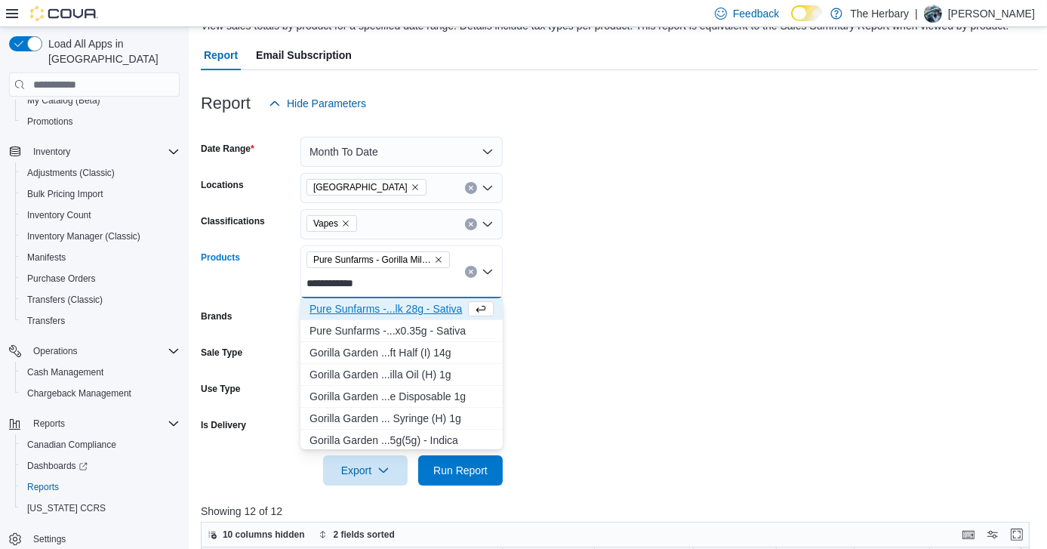
type input "**********"
click at [373, 305] on div "Pure Sunfarms -...lk 28g - Sativa" at bounding box center [388, 308] width 156 height 15
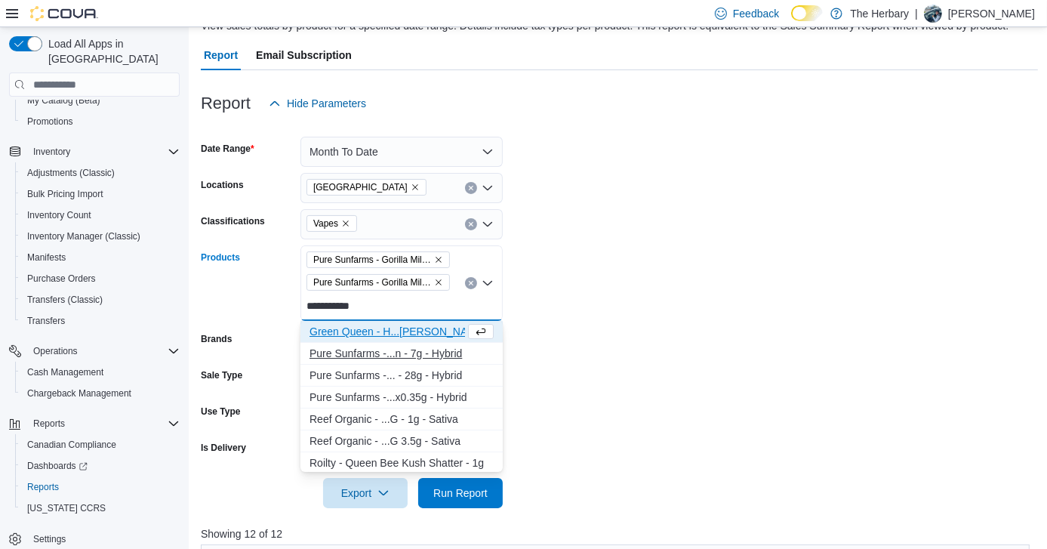
type input "**********"
click at [378, 356] on div "Pure Sunfarms -...n - 7g - Hybrid" at bounding box center [402, 353] width 184 height 15
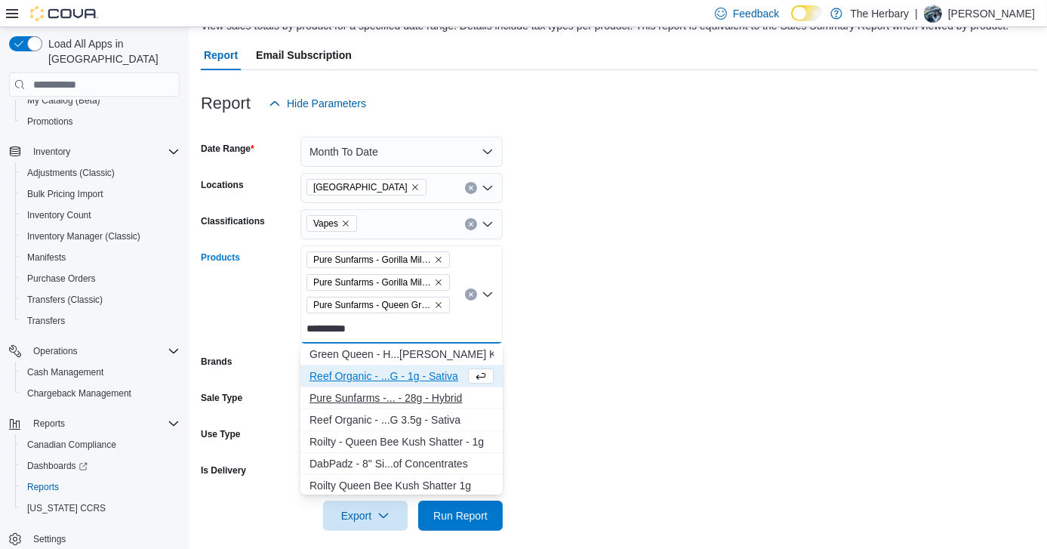
type input "**********"
click at [380, 390] on div "Pure Sunfarms -... - 28g - Hybrid" at bounding box center [402, 397] width 184 height 15
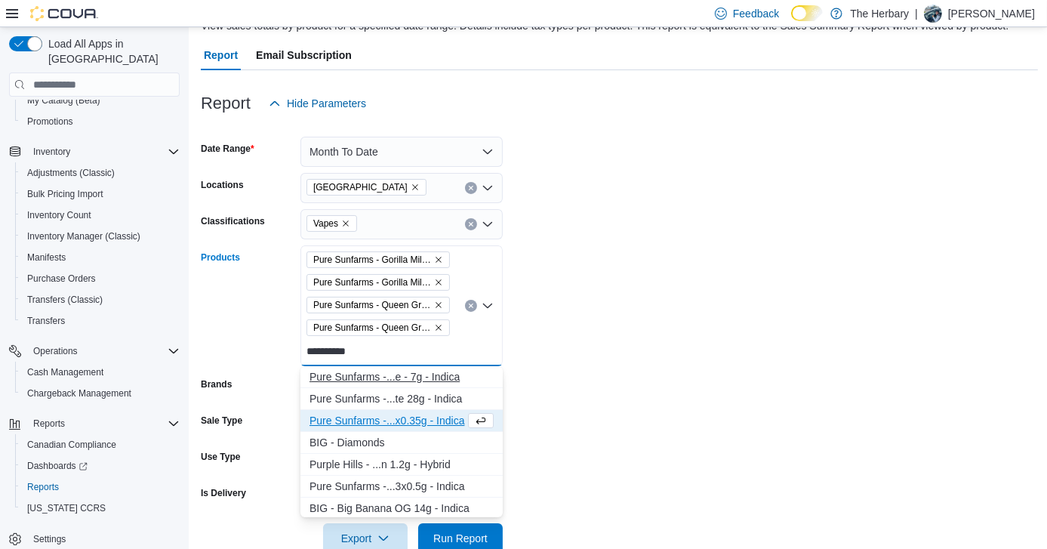
type input "*********"
click at [397, 370] on div "Pure Sunfarms -...e - 7g - Indica" at bounding box center [402, 376] width 184 height 15
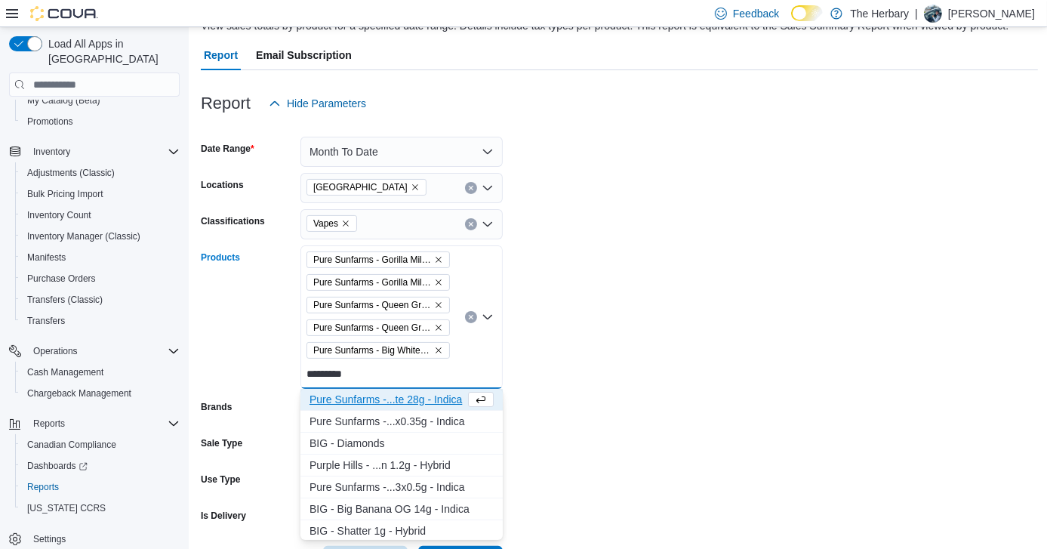
type input "*********"
click at [396, 397] on div "Pure Sunfarms -...te 28g - Indica" at bounding box center [388, 399] width 156 height 15
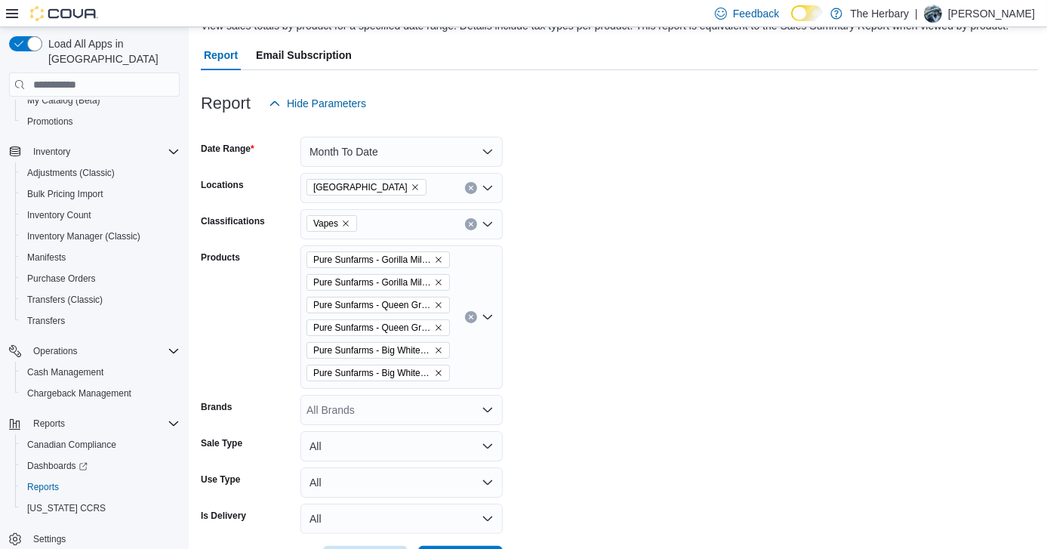
click at [603, 383] on form "Date Range Month To Date Locations Ottawa Classifications Vapes Products Pure S…" at bounding box center [619, 348] width 837 height 458
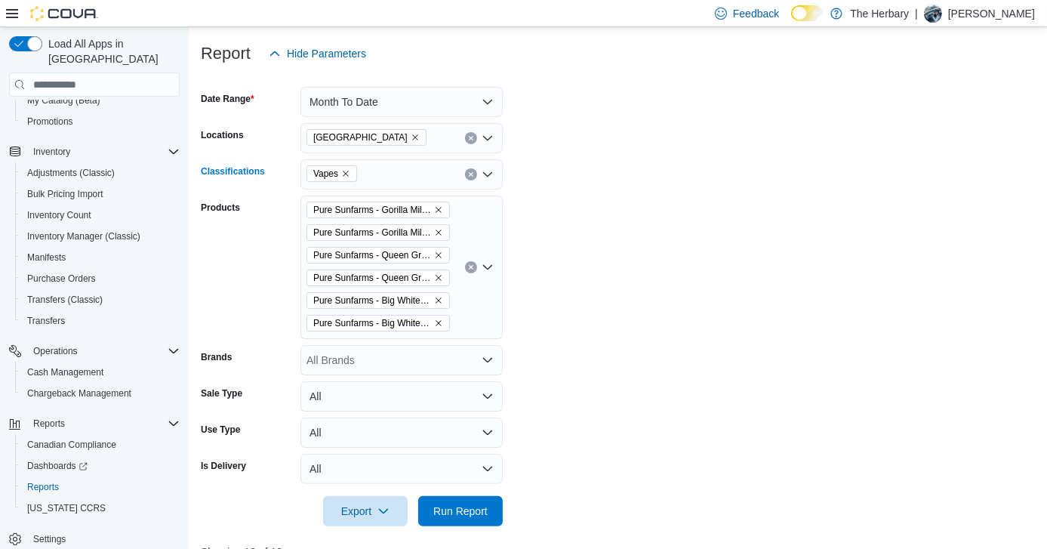
click at [467, 169] on button "Clear input" at bounding box center [471, 174] width 12 height 12
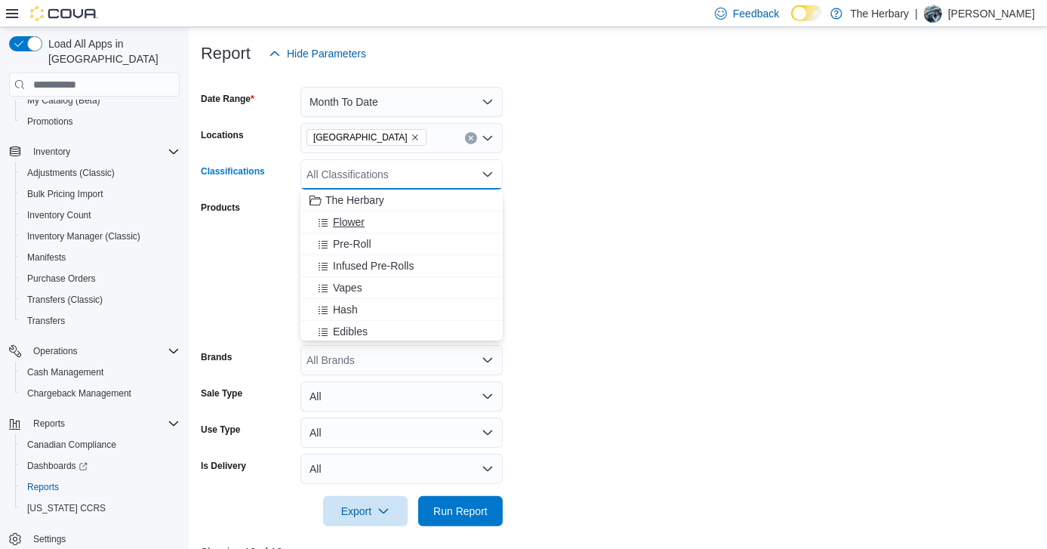
click at [356, 217] on span "Flower" at bounding box center [349, 221] width 32 height 15
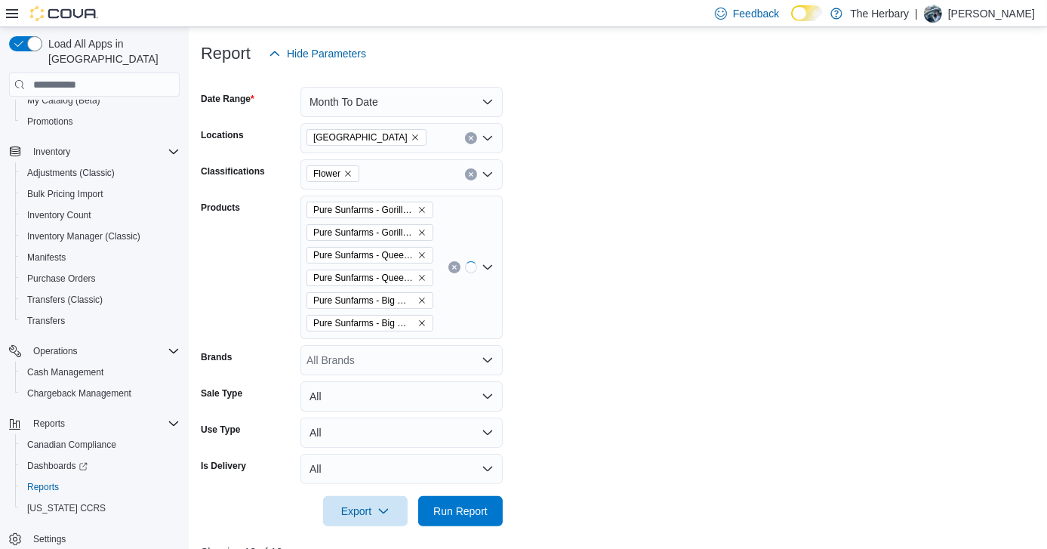
click at [560, 233] on form "Date Range Month To Date Locations Ottawa Classifications Flower Products Pure …" at bounding box center [619, 298] width 837 height 458
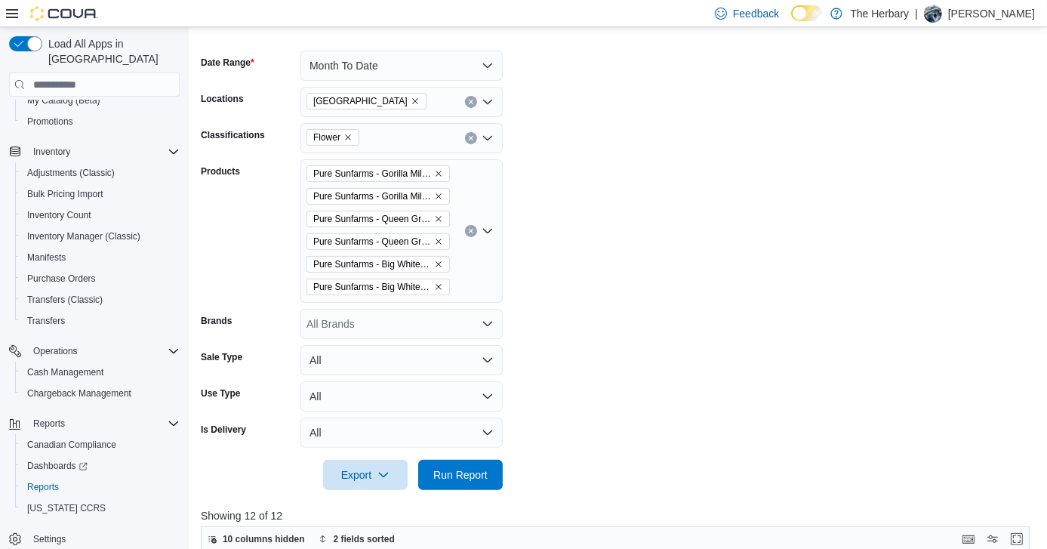
click at [474, 490] on div at bounding box center [619, 499] width 837 height 18
click at [481, 478] on span "Run Report" at bounding box center [460, 474] width 54 height 15
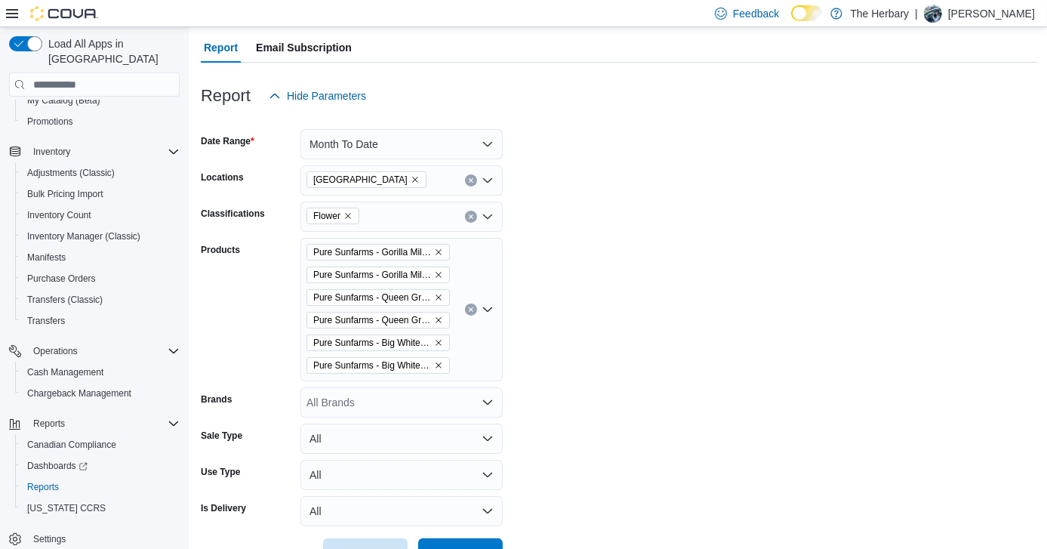
scroll to position [127, 0]
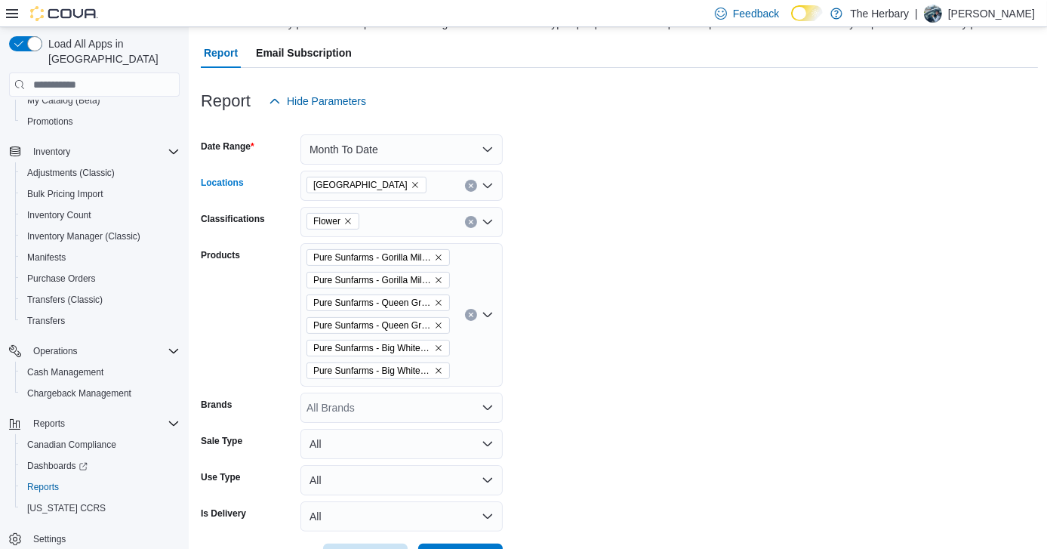
click at [467, 187] on button "Clear input" at bounding box center [471, 186] width 12 height 12
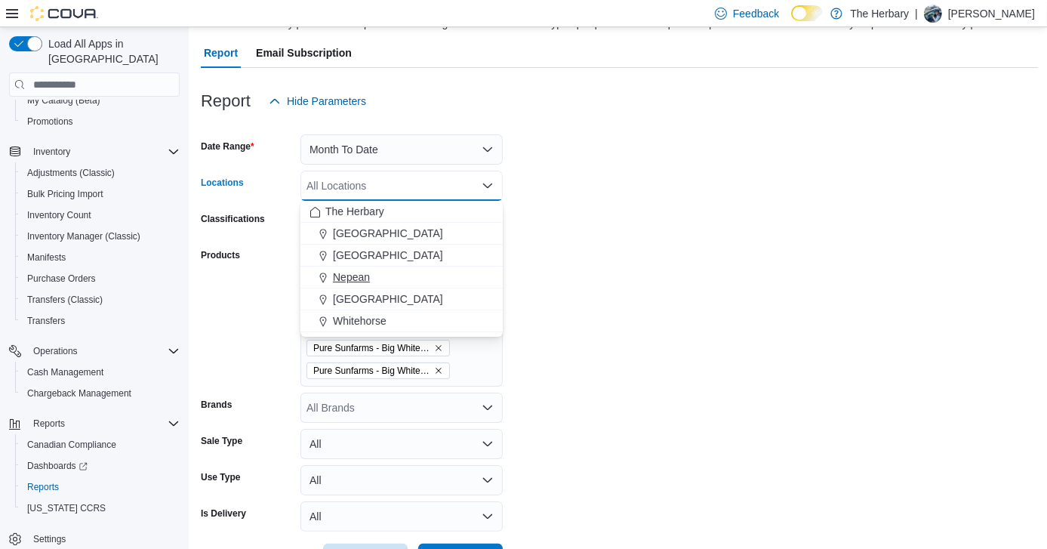
click at [357, 282] on span "Nepean" at bounding box center [351, 277] width 37 height 15
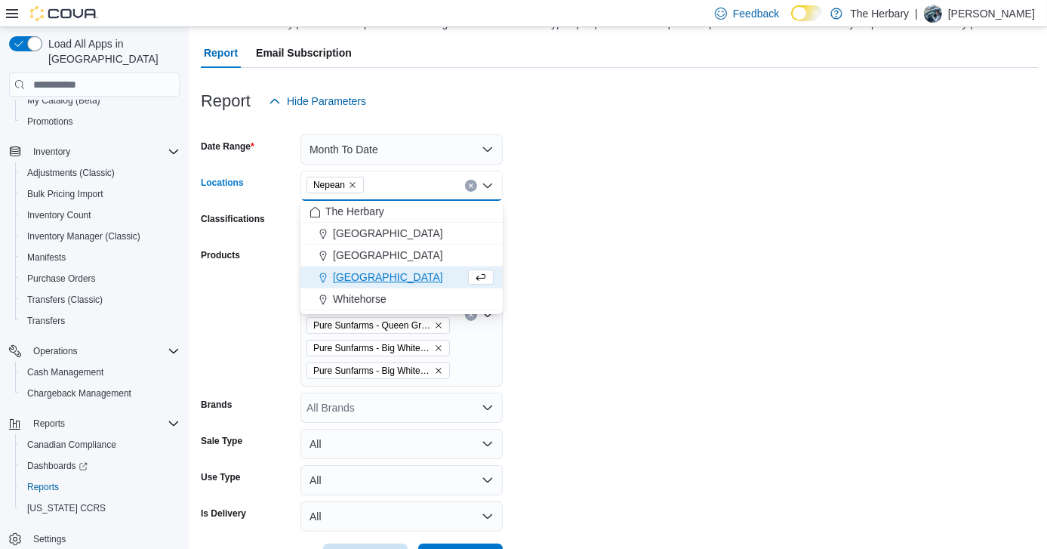
click at [589, 350] on form "Date Range Month To Date Locations Nepean Combo box. Selected. Nepean. Press Ba…" at bounding box center [619, 345] width 837 height 458
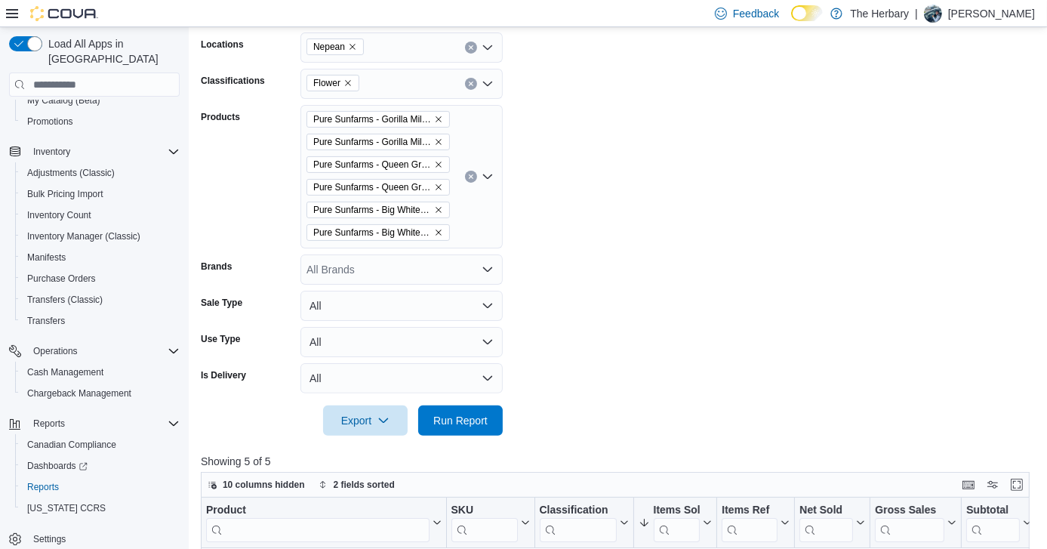
scroll to position [266, 0]
click at [470, 413] on span "Run Report" at bounding box center [460, 419] width 54 height 15
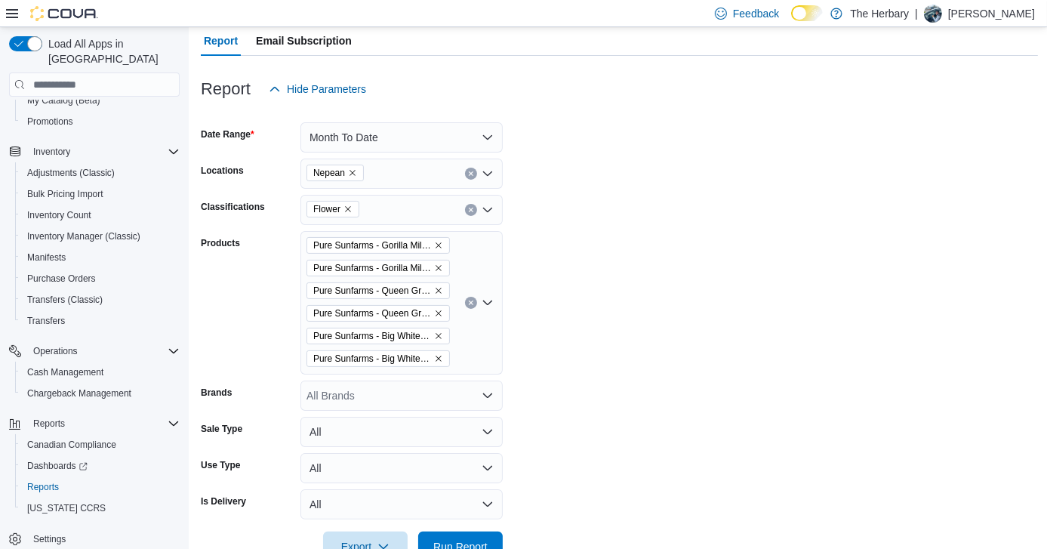
scroll to position [125, 0]
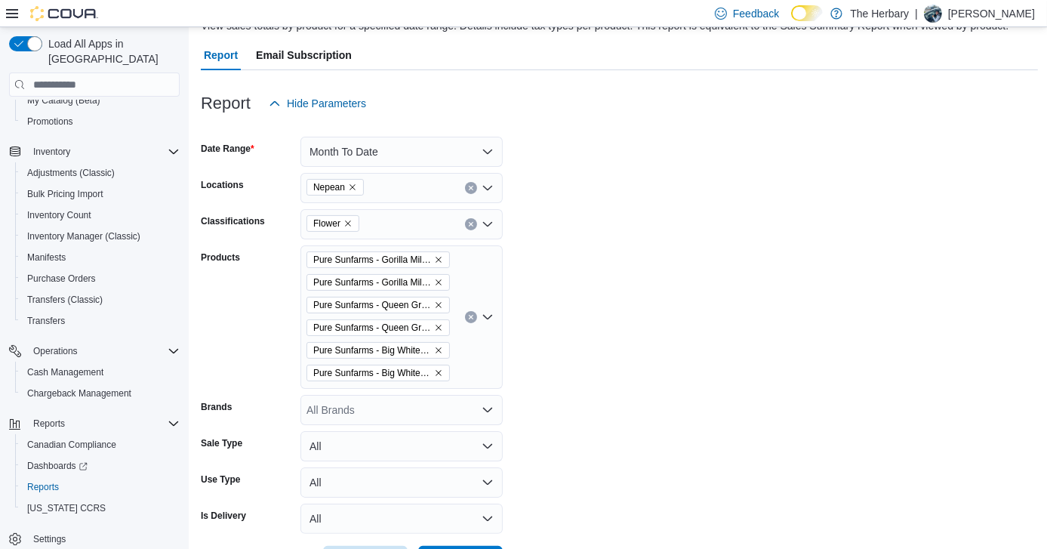
click at [473, 185] on icon "Clear input" at bounding box center [471, 188] width 6 height 6
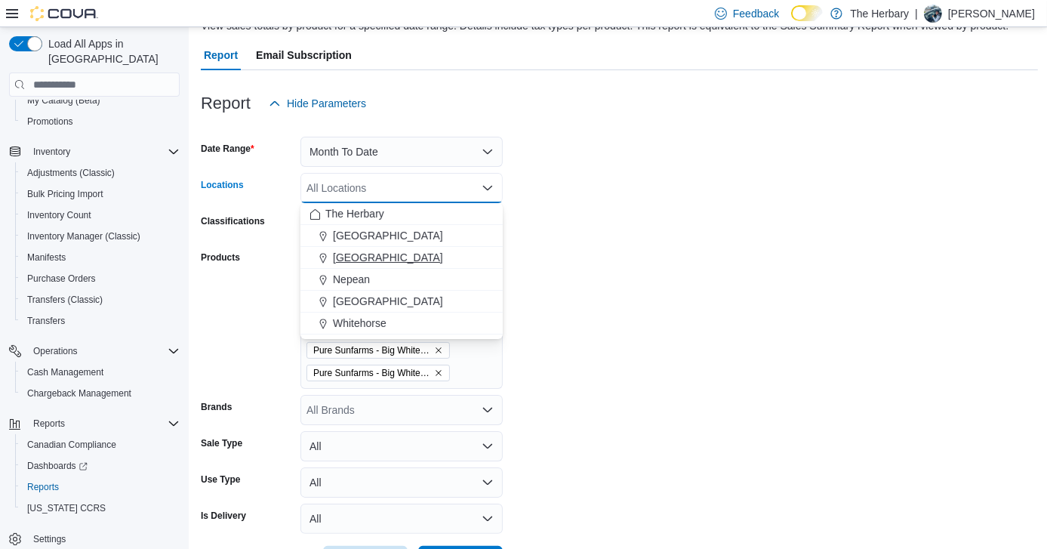
click at [357, 259] on span "[GEOGRAPHIC_DATA]" at bounding box center [388, 257] width 110 height 15
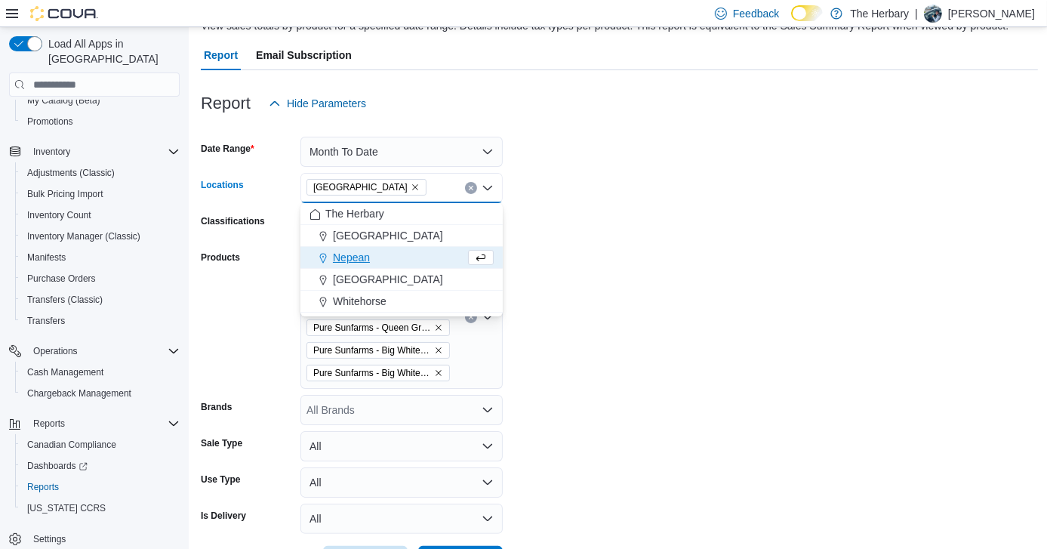
click at [634, 356] on form "Date Range Month To Date Locations London Combo box. Selected. London. Press Ba…" at bounding box center [619, 348] width 837 height 458
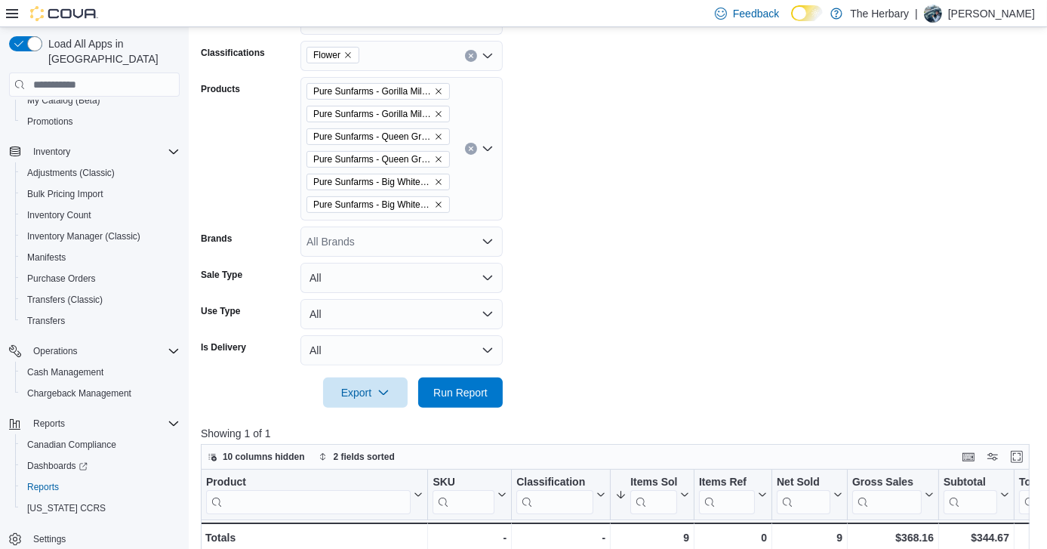
scroll to position [314, 0]
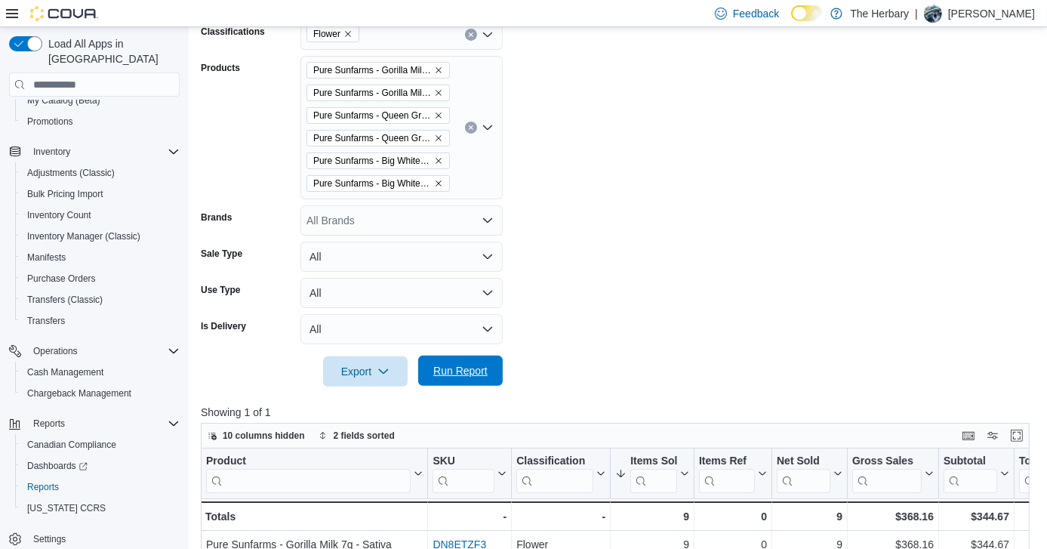
click at [471, 382] on span "Run Report" at bounding box center [460, 371] width 66 height 30
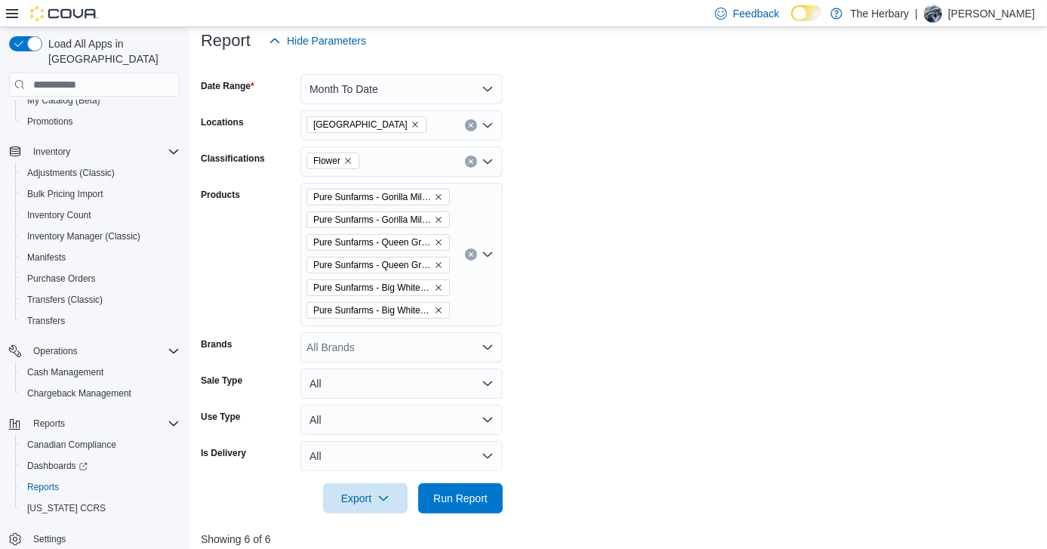
scroll to position [187, 0]
click at [470, 122] on button "Clear input" at bounding box center [471, 125] width 12 height 12
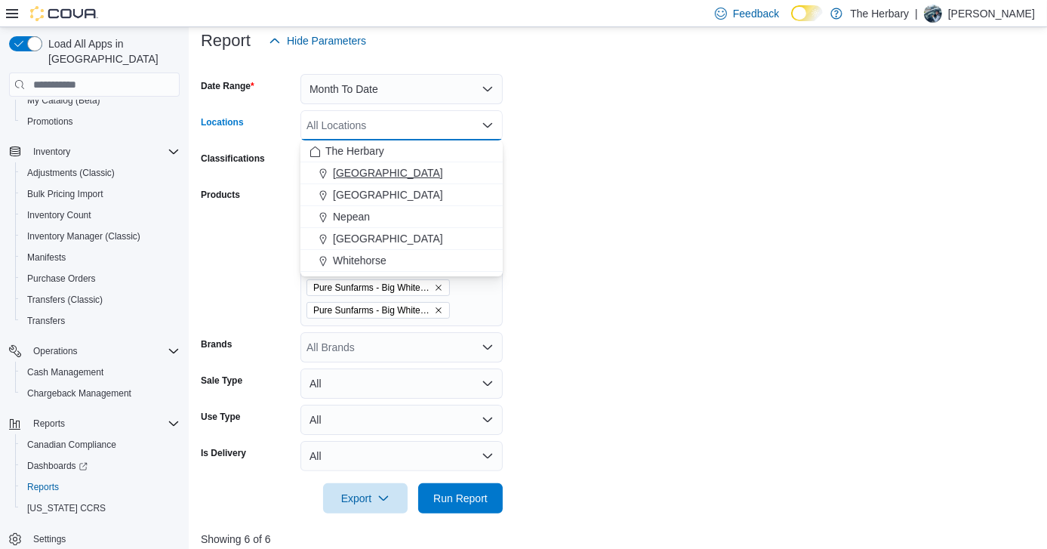
click at [353, 171] on span "[GEOGRAPHIC_DATA]" at bounding box center [388, 172] width 110 height 15
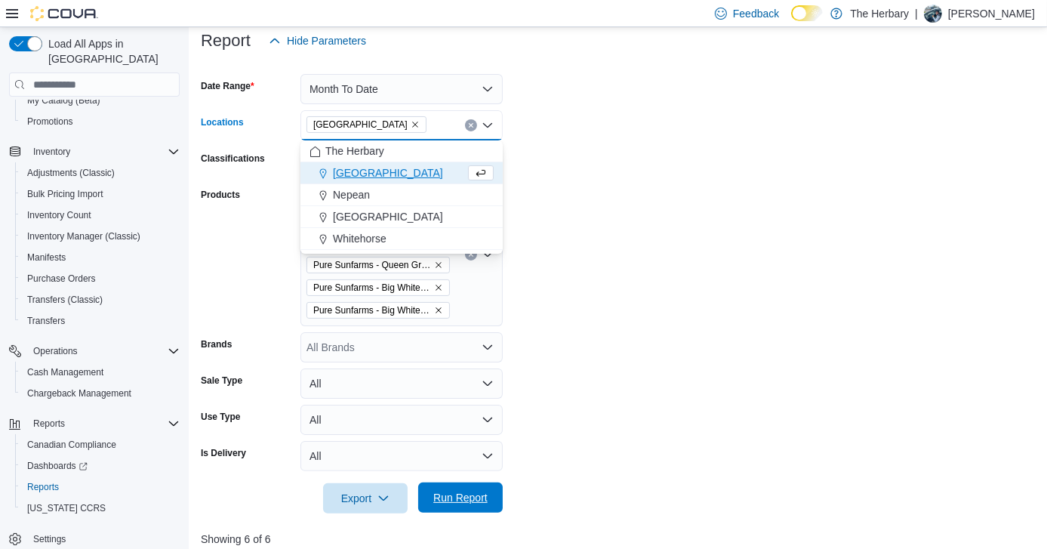
click at [469, 501] on span "Run Report" at bounding box center [460, 497] width 54 height 15
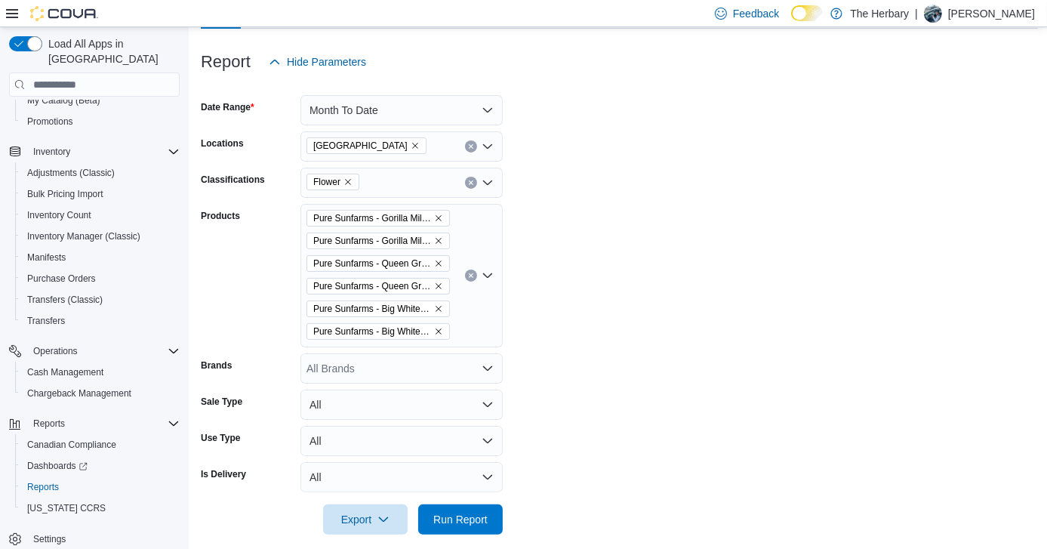
scroll to position [158, 0]
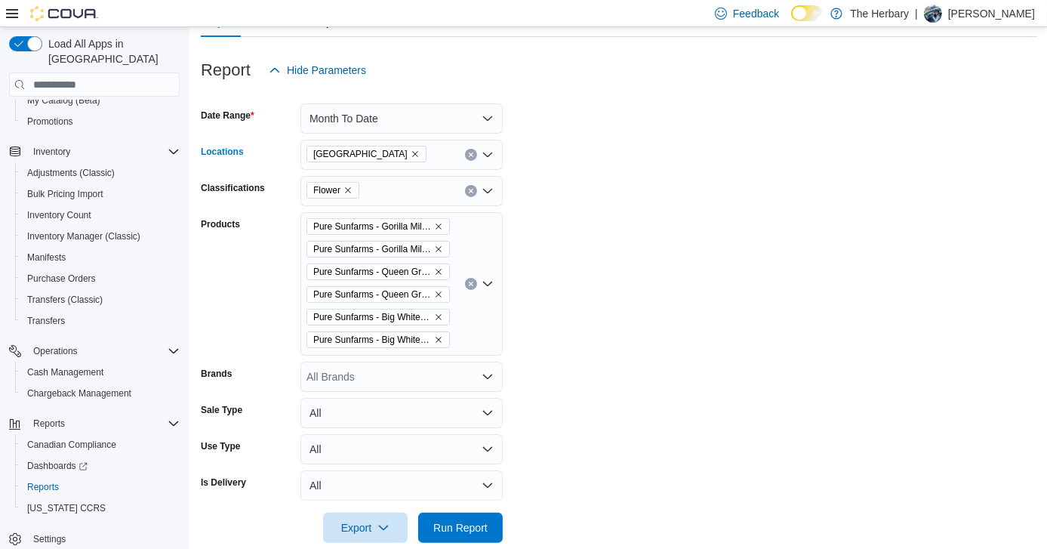
click at [474, 153] on button "Clear input" at bounding box center [471, 155] width 12 height 12
click at [595, 250] on form "Date Range Month To Date Locations All Locations Classifications Flower Product…" at bounding box center [619, 314] width 837 height 458
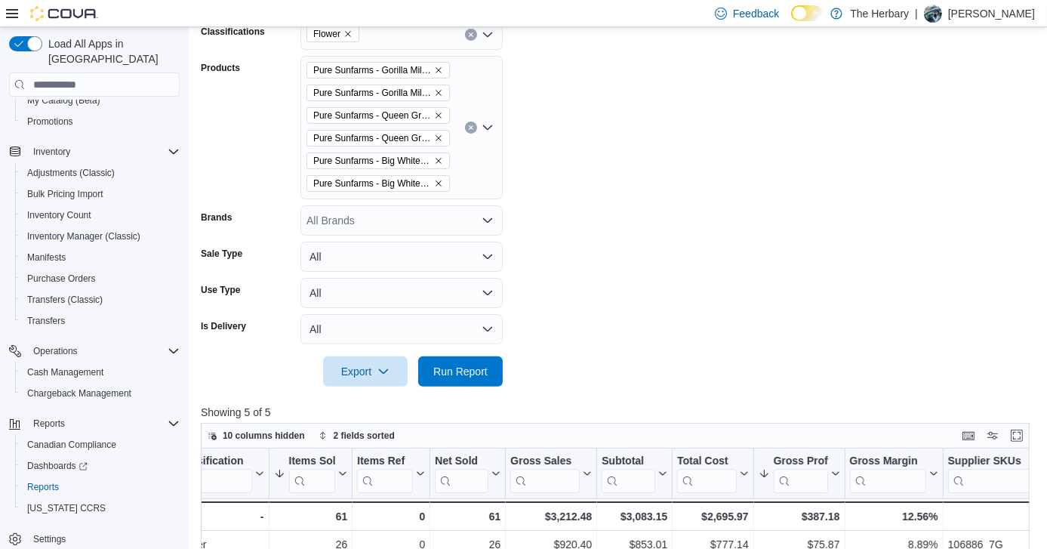
scroll to position [315, 0]
click at [482, 356] on span "Run Report" at bounding box center [460, 370] width 66 height 30
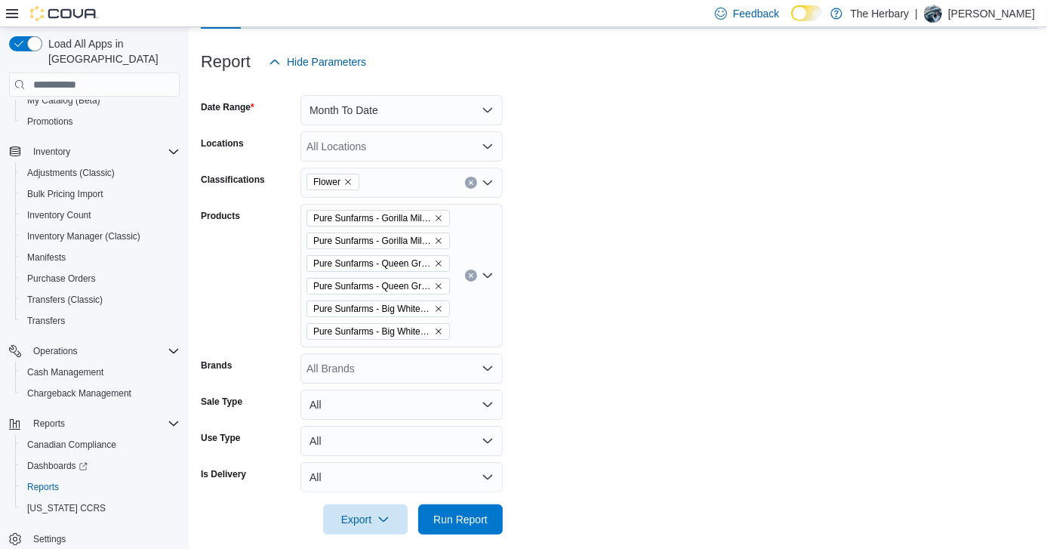
scroll to position [180, 0]
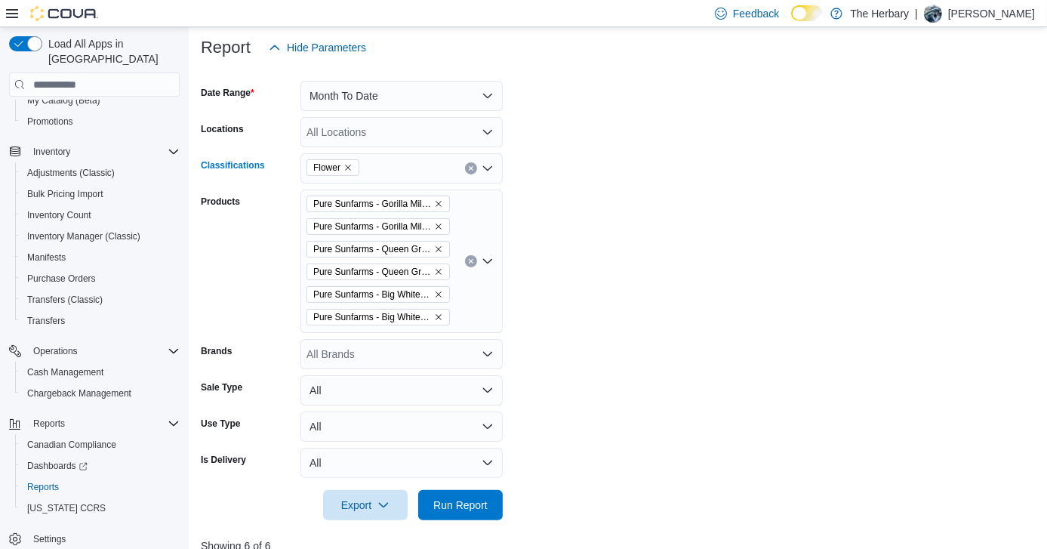
click at [472, 169] on icon "Clear input" at bounding box center [471, 169] width 4 height 4
click at [550, 235] on form "Date Range Month To Date Locations All Locations Classifications All Classifica…" at bounding box center [619, 292] width 837 height 458
click at [469, 260] on icon "Clear input" at bounding box center [471, 262] width 4 height 4
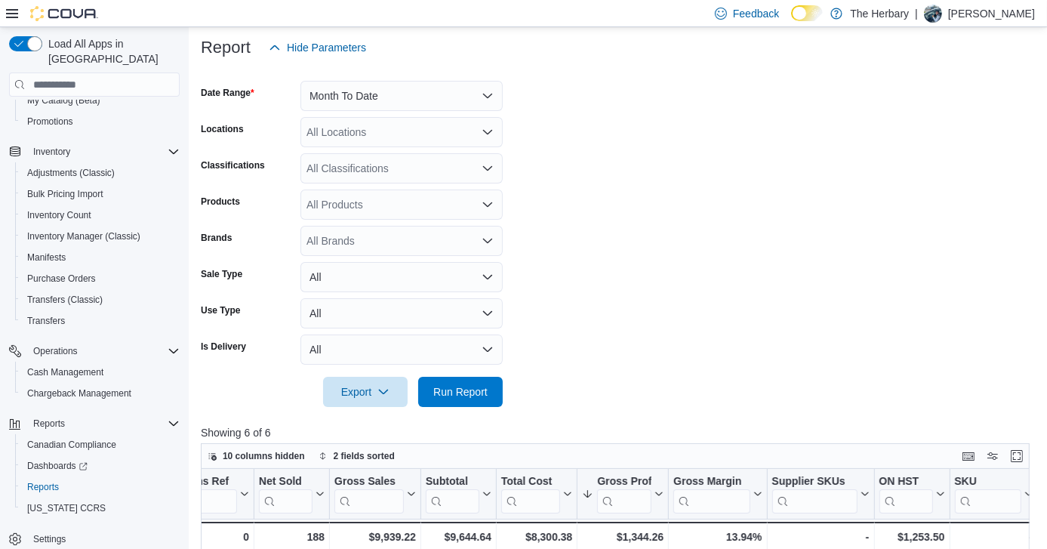
click at [584, 242] on form "Date Range Month To Date Locations All Locations Classifications All Classifica…" at bounding box center [619, 235] width 837 height 344
click at [395, 239] on div "All Brands" at bounding box center [402, 241] width 202 height 30
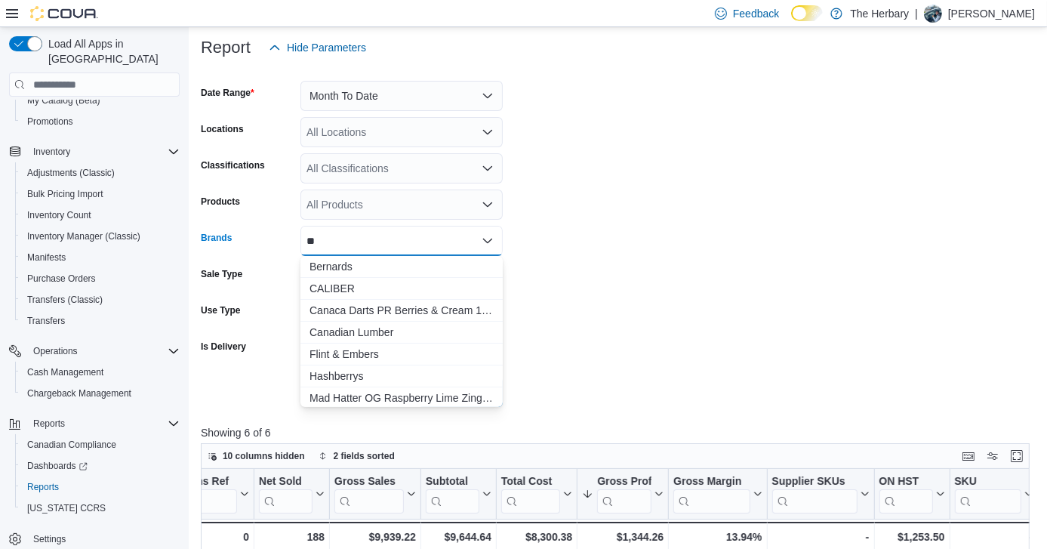
type input "*"
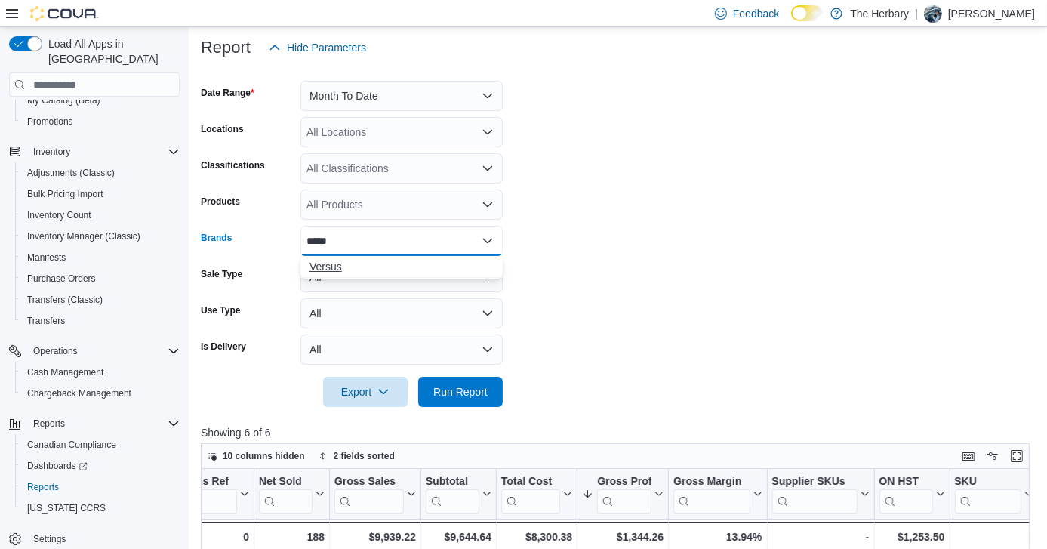
type input "*****"
click at [328, 268] on span "Versus" at bounding box center [402, 266] width 184 height 15
type input "******"
drag, startPoint x: 328, startPoint y: 268, endPoint x: 474, endPoint y: 319, distance: 155.0
click at [474, 319] on form "Date Range Month To Date Locations All Locations Classifications All Classifica…" at bounding box center [619, 235] width 837 height 344
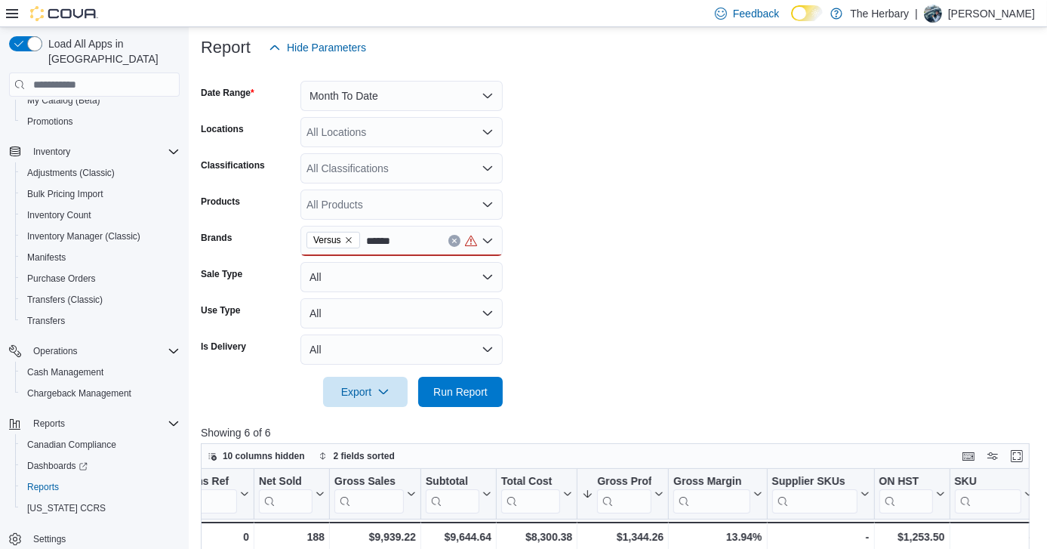
click at [426, 242] on div "Versus ******" at bounding box center [402, 241] width 202 height 30
click at [340, 275] on button "Contraband" at bounding box center [402, 267] width 202 height 22
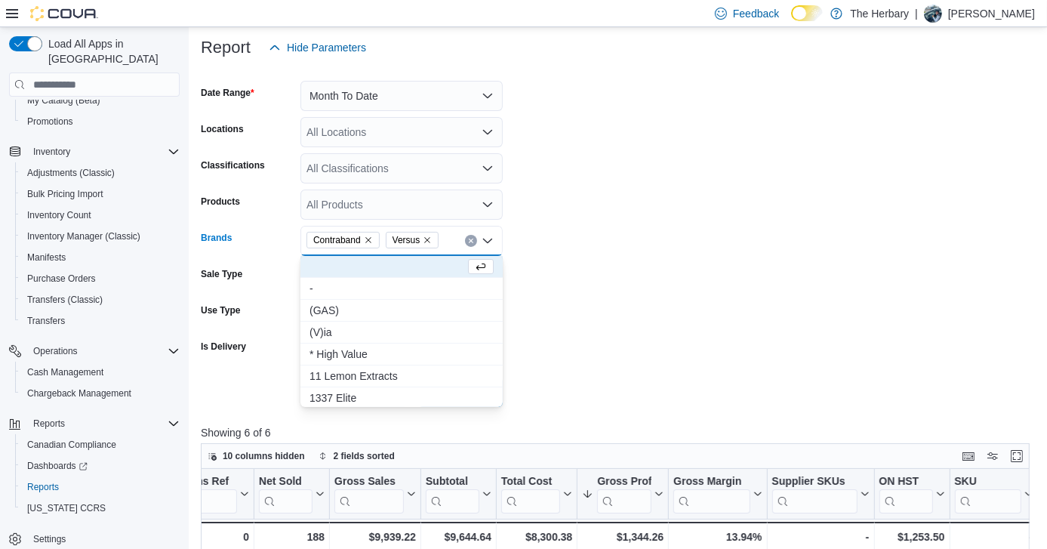
click at [614, 398] on form "Date Range Month To Date Locations All Locations Classifications All Classifica…" at bounding box center [619, 235] width 837 height 344
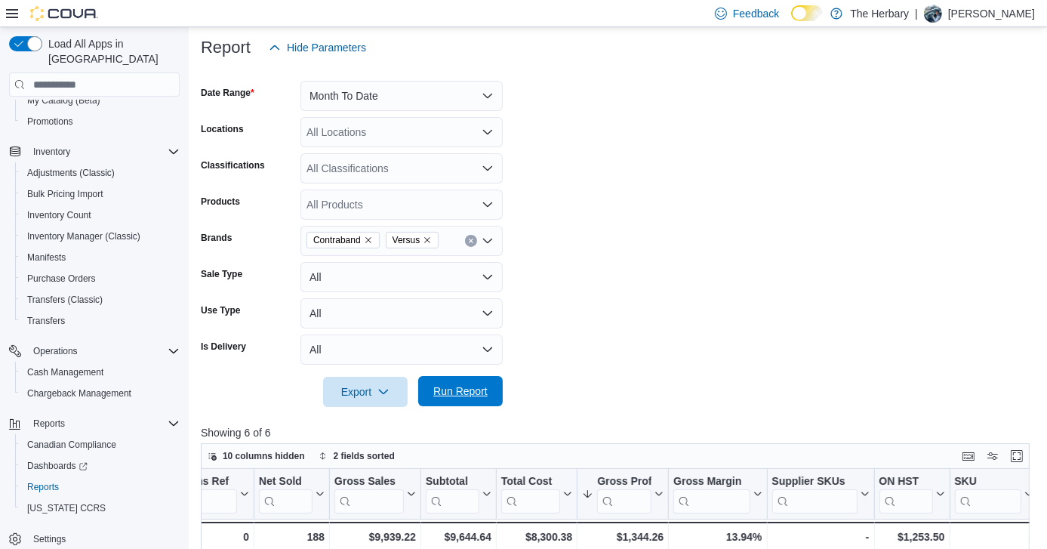
click at [477, 392] on span "Run Report" at bounding box center [460, 391] width 54 height 15
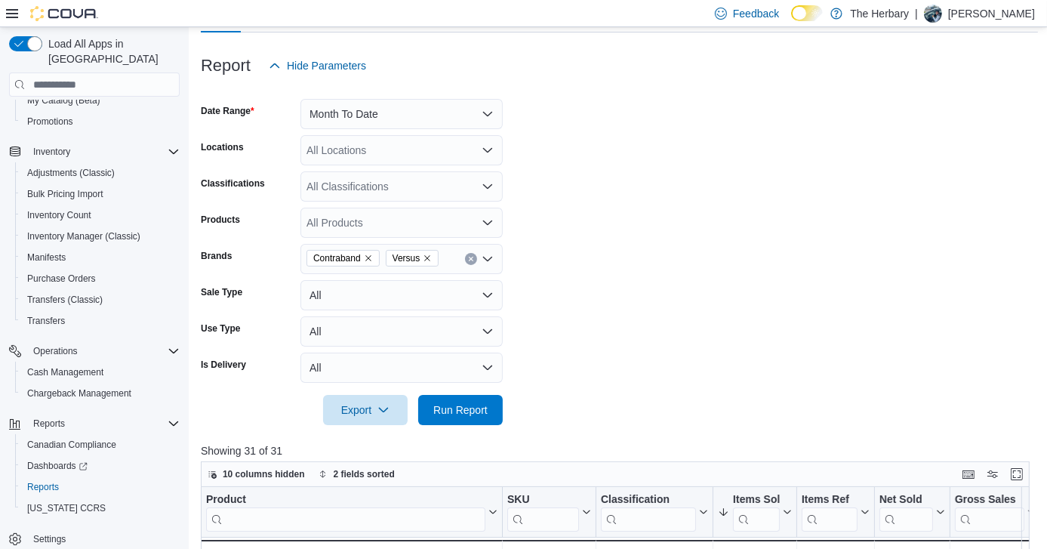
scroll to position [163, 0]
